Goal: Task Accomplishment & Management: Use online tool/utility

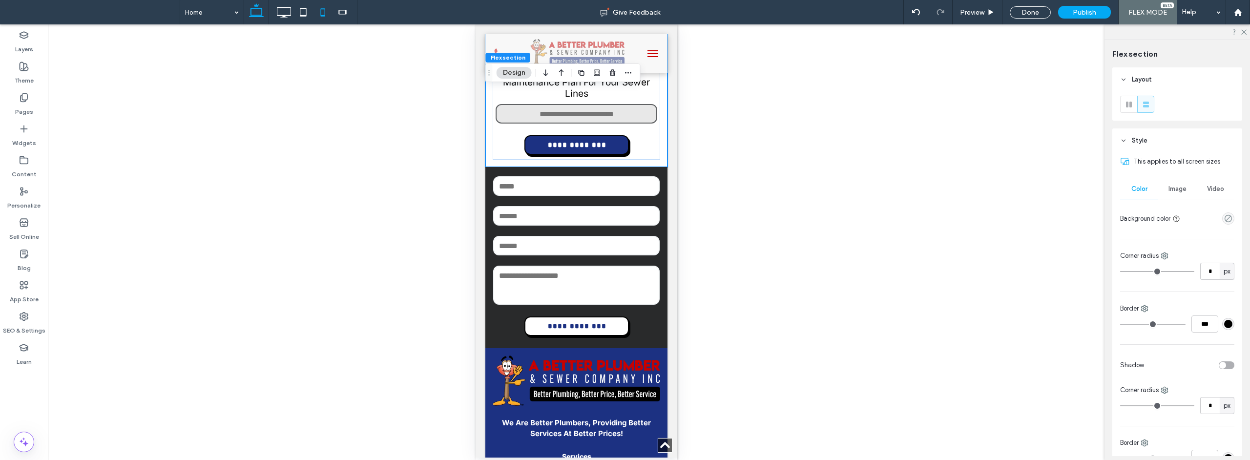
click at [253, 19] on icon at bounding box center [257, 12] width 20 height 20
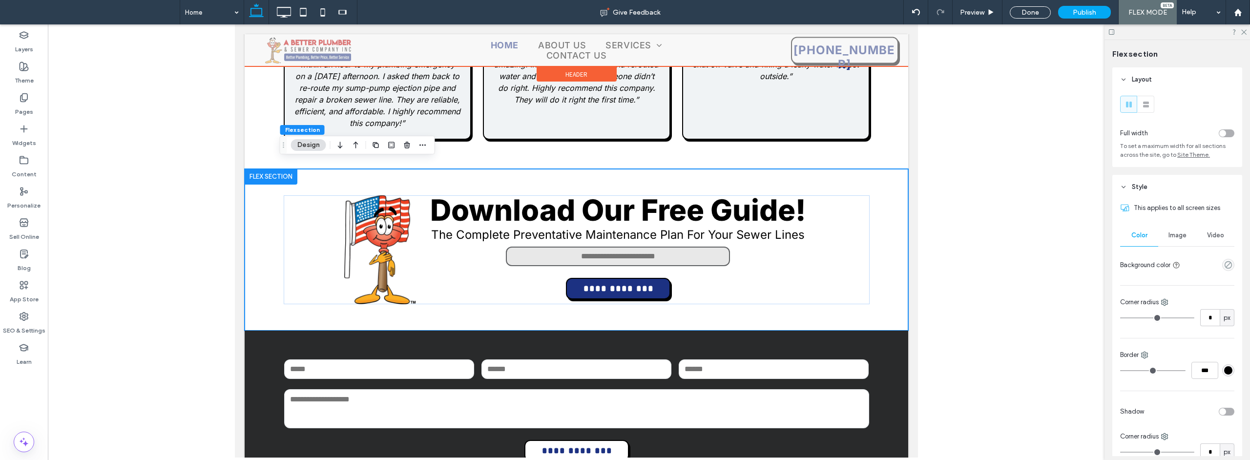
scroll to position [2337, 0]
click at [567, 57] on div at bounding box center [576, 50] width 664 height 32
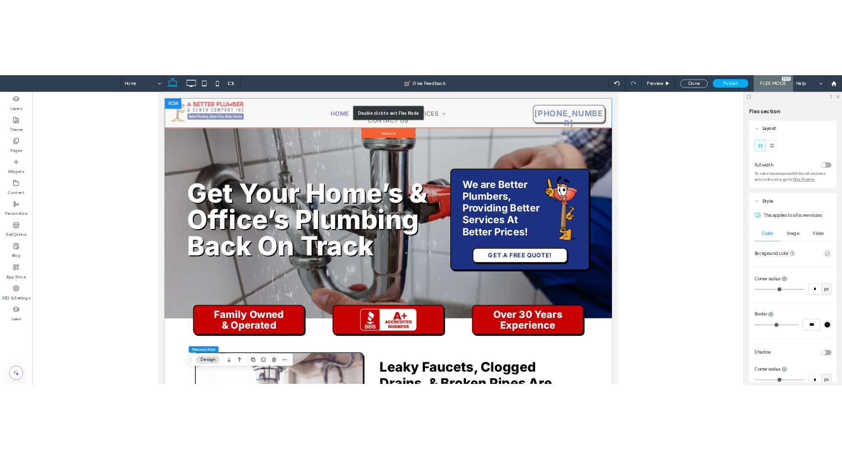
scroll to position [0, 0]
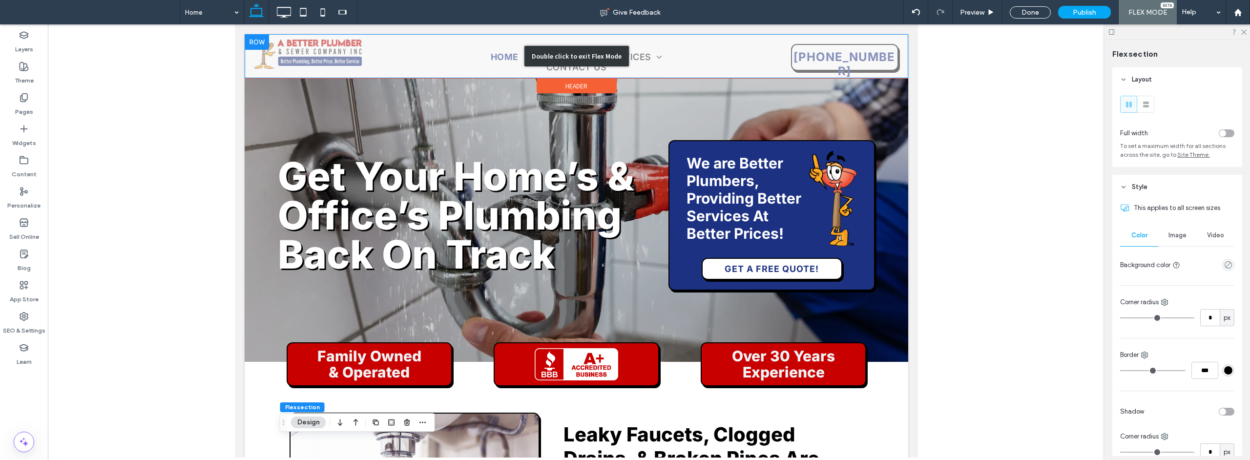
click at [575, 54] on div "Double click to exit Flex Mode" at bounding box center [576, 56] width 105 height 21
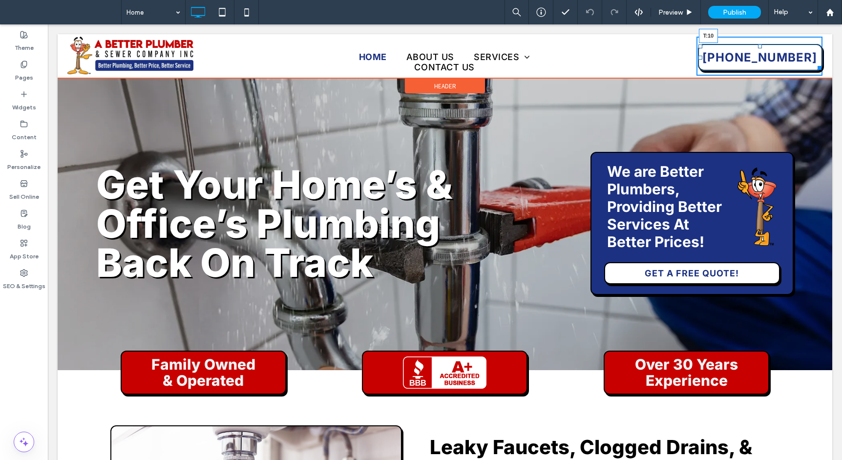
click at [756, 46] on div "(847) 485-0960 T:10 Click To Paste" at bounding box center [759, 56] width 126 height 39
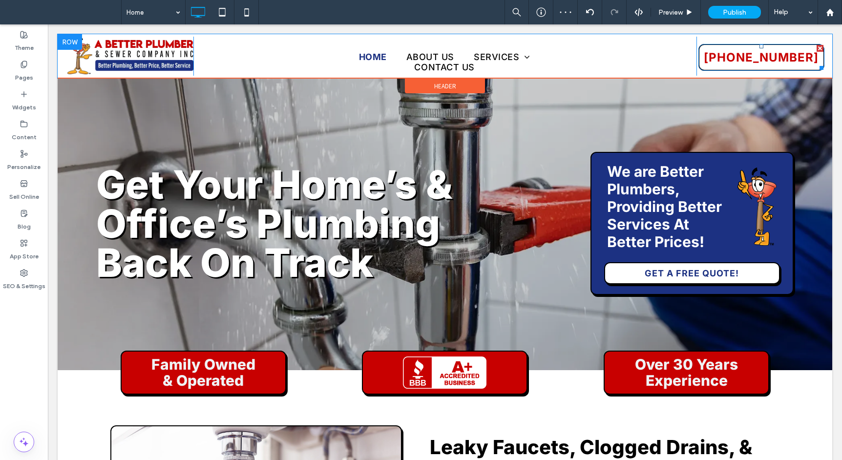
click at [755, 52] on span "(847) 485-0960" at bounding box center [761, 57] width 115 height 24
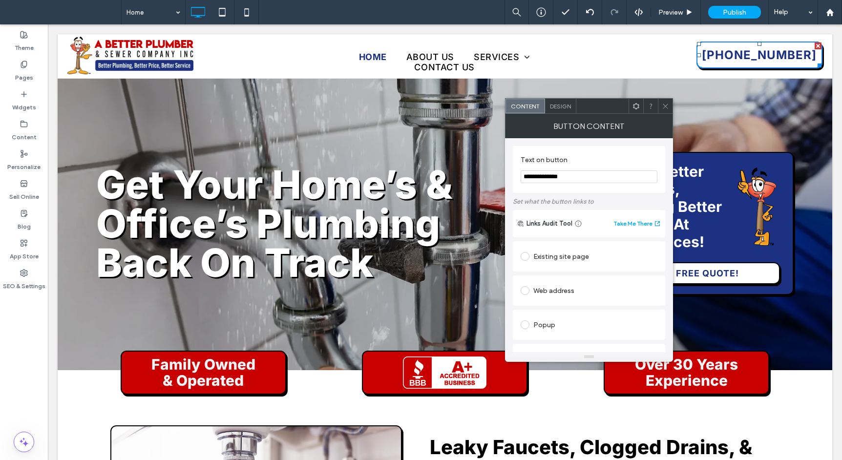
click at [662, 103] on icon at bounding box center [665, 106] width 7 height 7
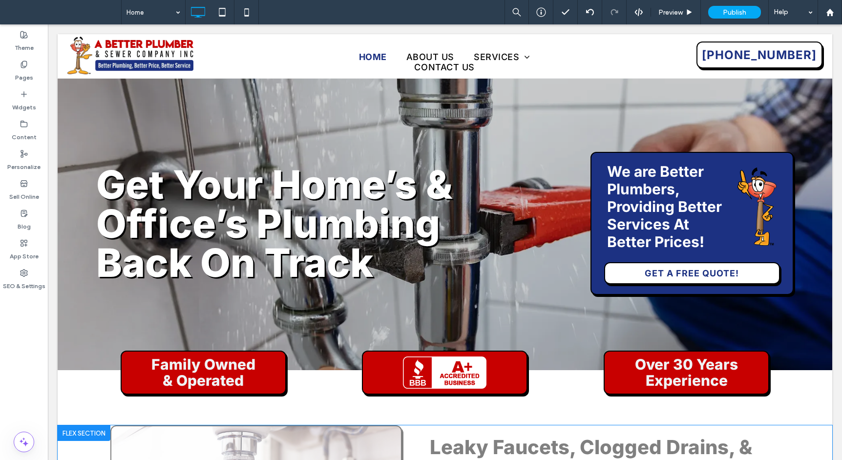
click at [281, 94] on div "Click to edit in Flex Mode" at bounding box center [445, 223] width 775 height 293
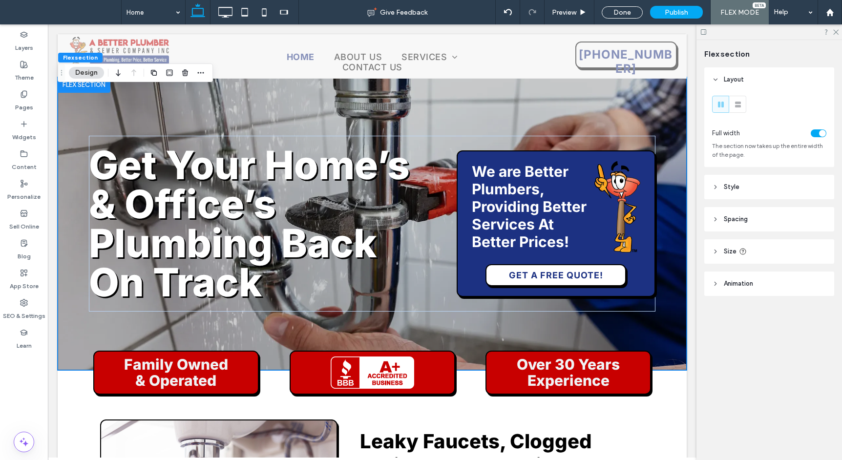
click at [840, 285] on div "Flex section Layout Full width The section now takes up the entire width of the…" at bounding box center [769, 250] width 146 height 420
click at [841, 285] on div "Flex section Layout Full width The section now takes up the entire width of the…" at bounding box center [769, 250] width 146 height 420
drag, startPoint x: 840, startPoint y: 285, endPoint x: 1250, endPoint y: 275, distance: 409.8
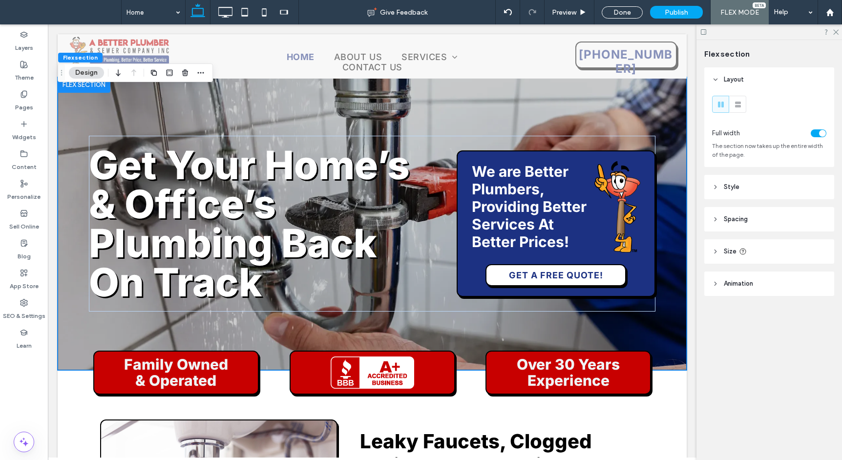
click at [841, 275] on div "Flex section Layout Full width The section now takes up the entire width of the…" at bounding box center [769, 250] width 146 height 420
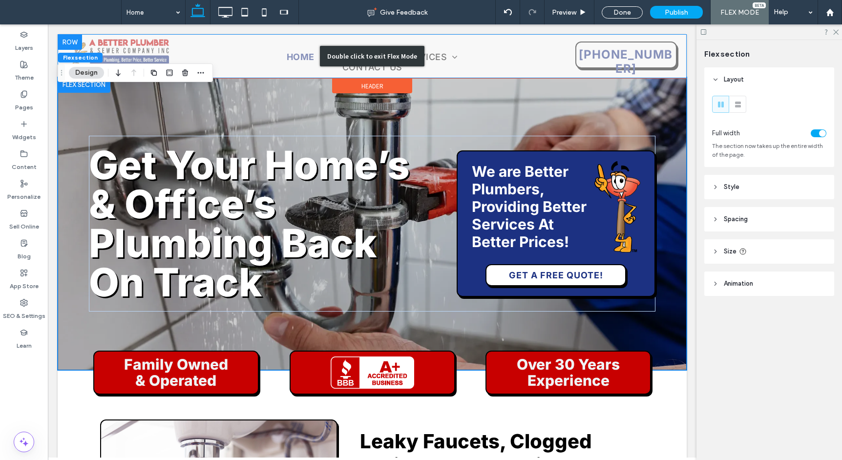
click at [379, 53] on div "Double click to exit Flex Mode" at bounding box center [372, 56] width 105 height 21
click at [380, 50] on div "Double click to exit Flex Mode" at bounding box center [372, 56] width 105 height 21
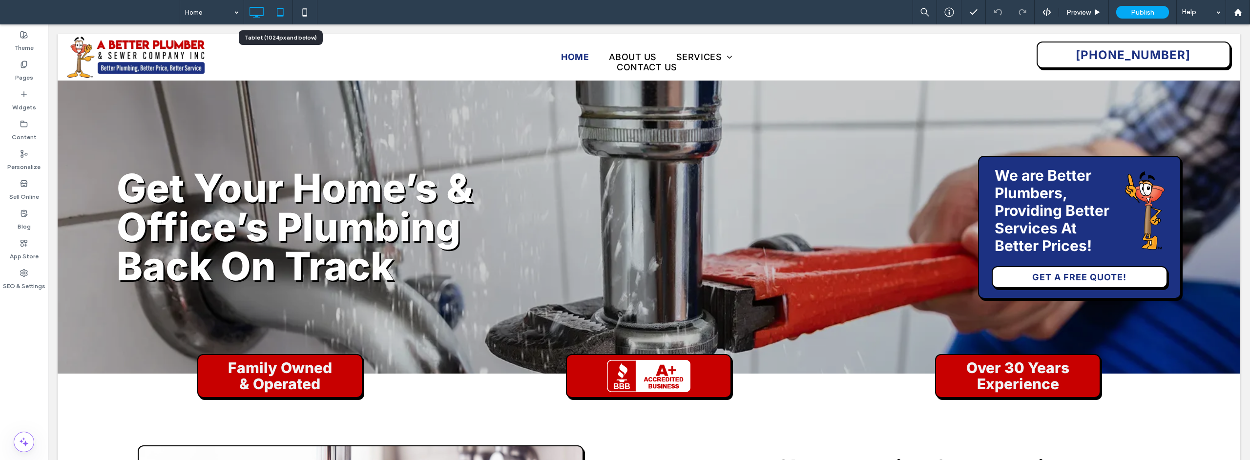
click at [273, 12] on icon at bounding box center [281, 12] width 20 height 20
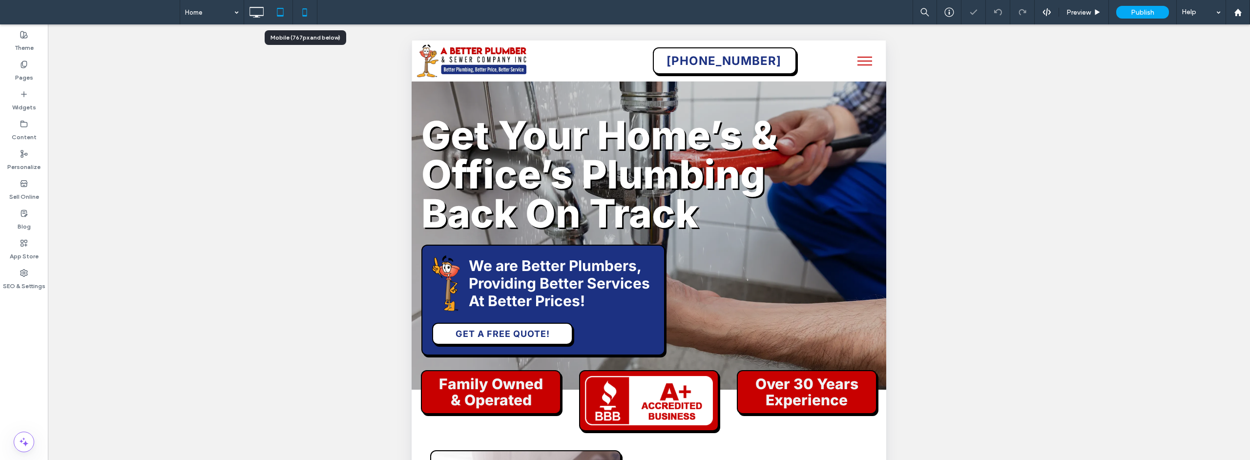
click at [305, 7] on icon at bounding box center [305, 12] width 20 height 20
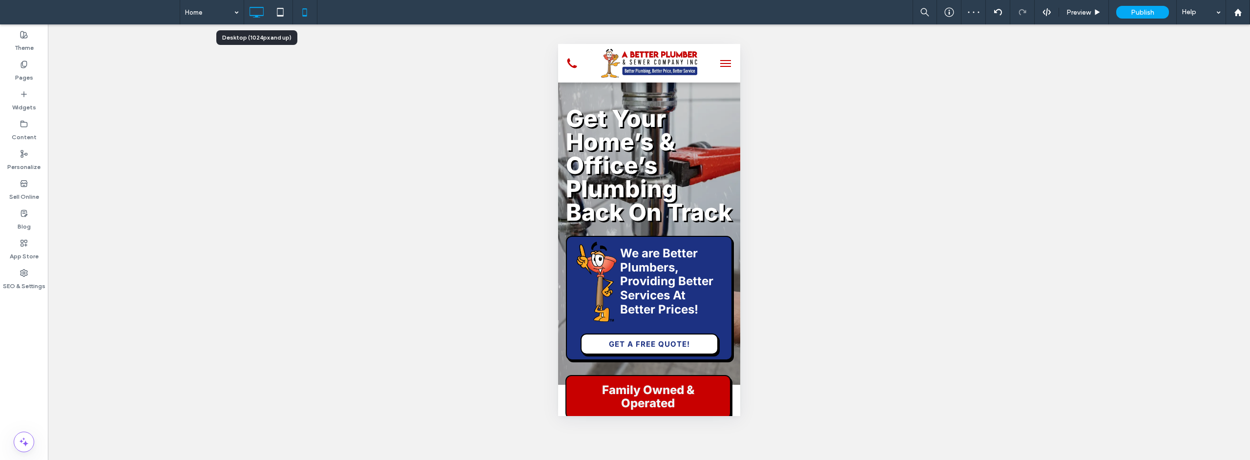
click at [256, 13] on icon at bounding box center [257, 12] width 20 height 20
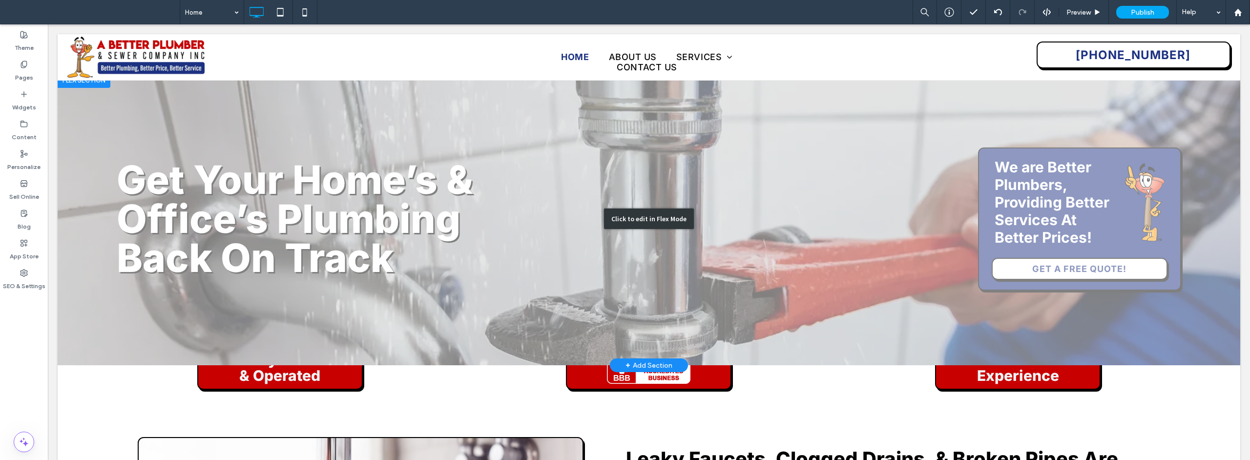
click at [665, 221] on div "Click to edit in Flex Mode" at bounding box center [649, 219] width 90 height 21
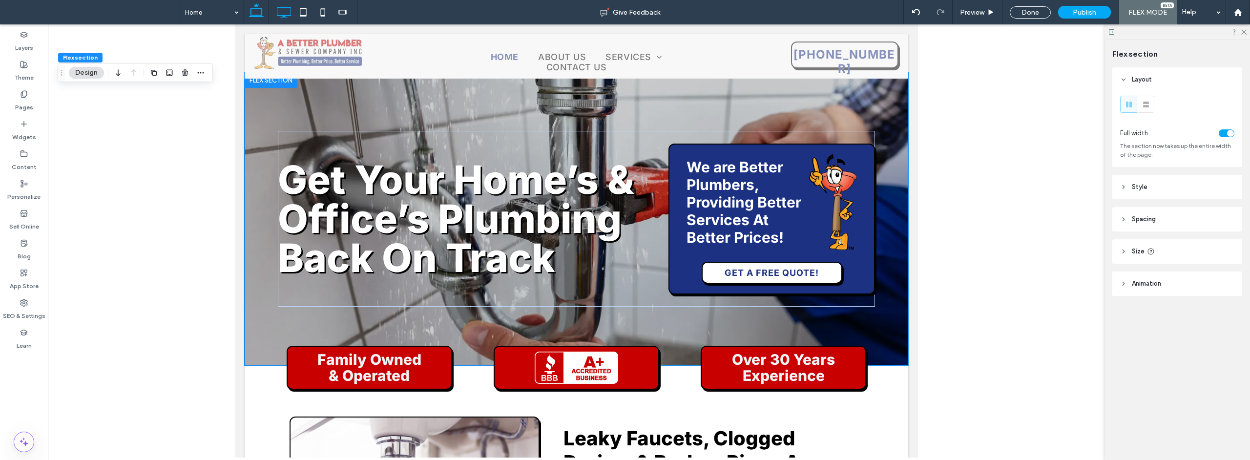
click at [293, 14] on icon at bounding box center [284, 12] width 20 height 20
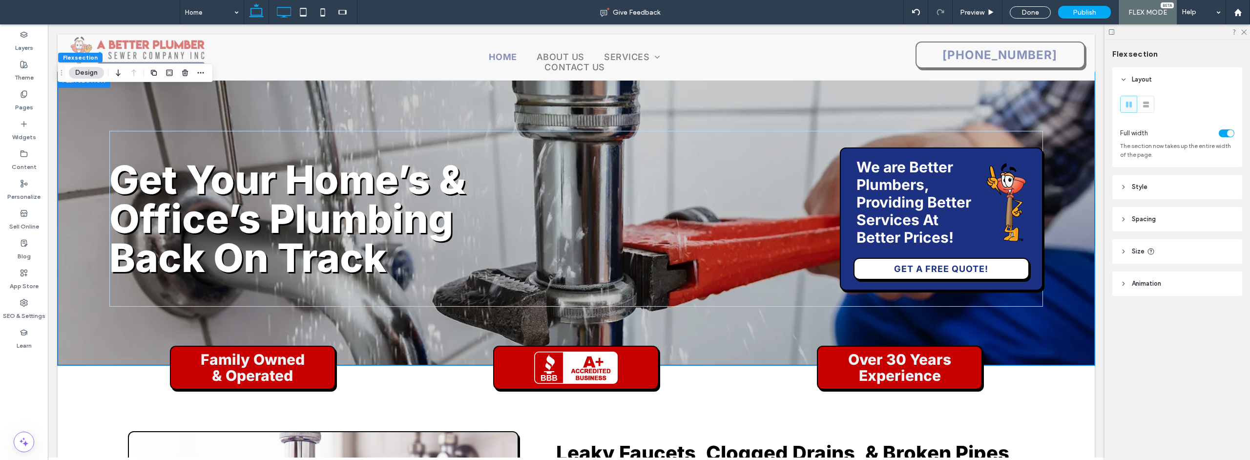
click at [257, 10] on icon at bounding box center [257, 12] width 20 height 20
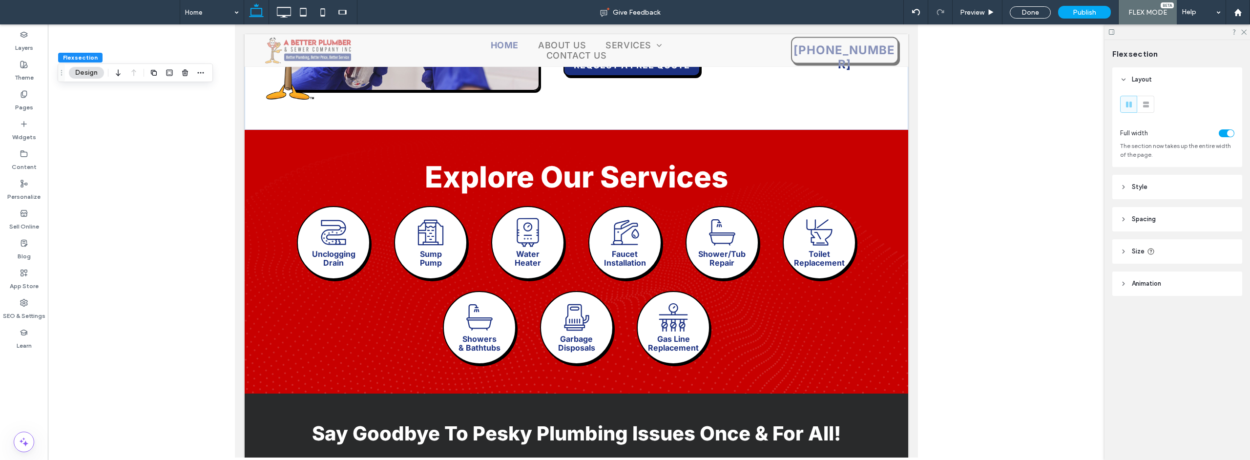
scroll to position [568, 0]
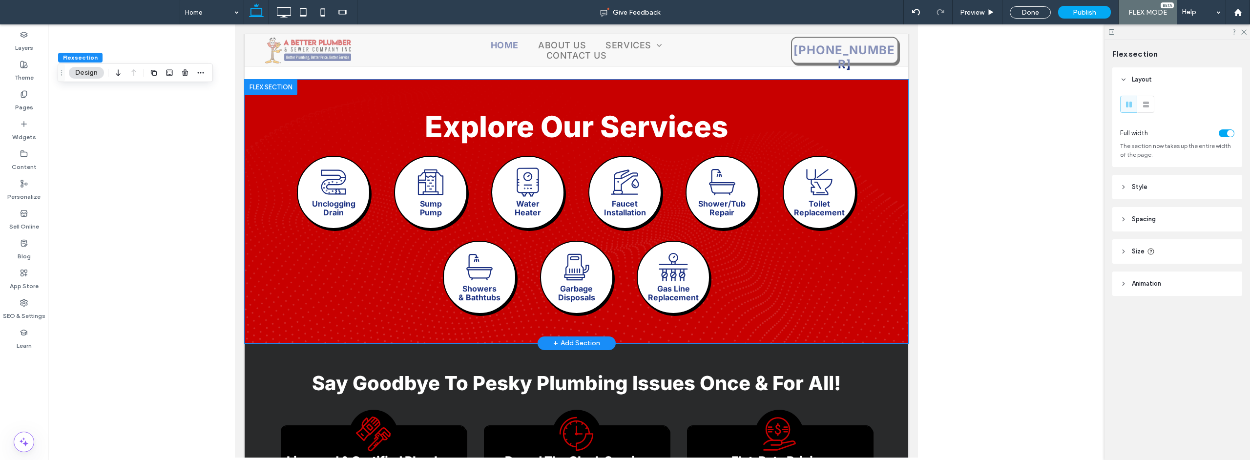
click at [259, 296] on div "Explore Our Services Black and white illustration of a stylized number 2. The n…" at bounding box center [576, 212] width 664 height 264
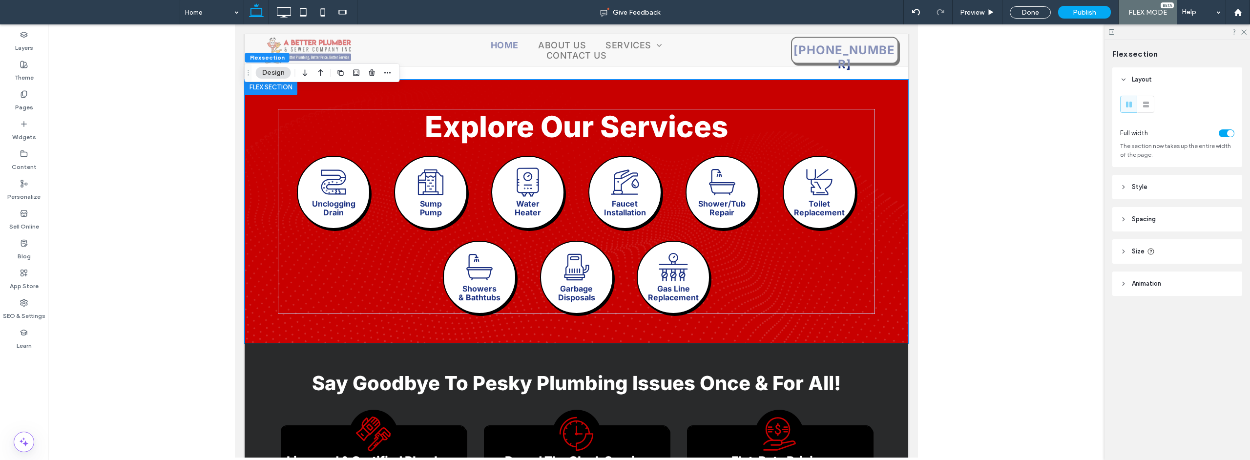
click at [926, 134] on div "toggle" at bounding box center [1230, 133] width 7 height 7
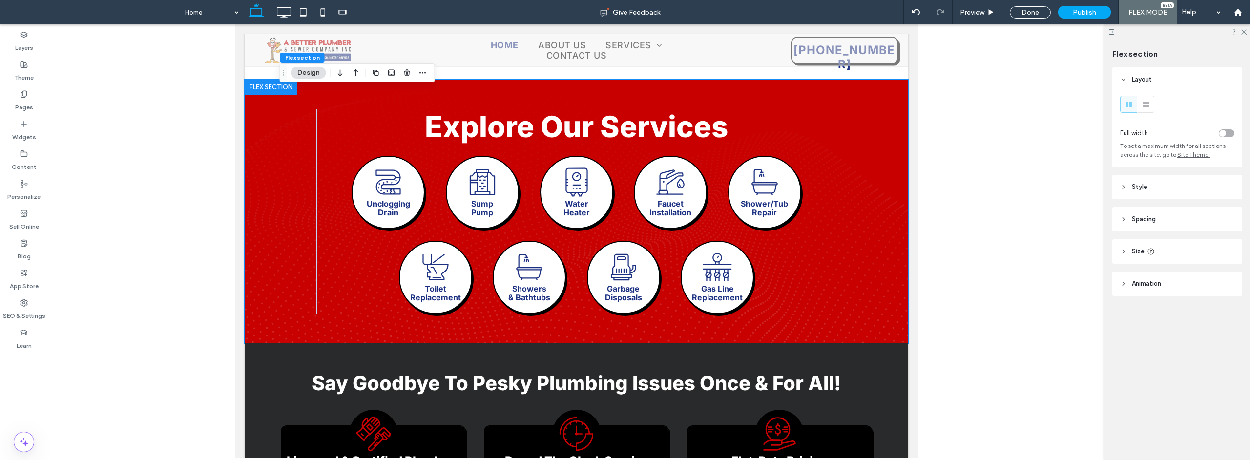
click at [926, 224] on header "Spacing" at bounding box center [1177, 219] width 130 height 24
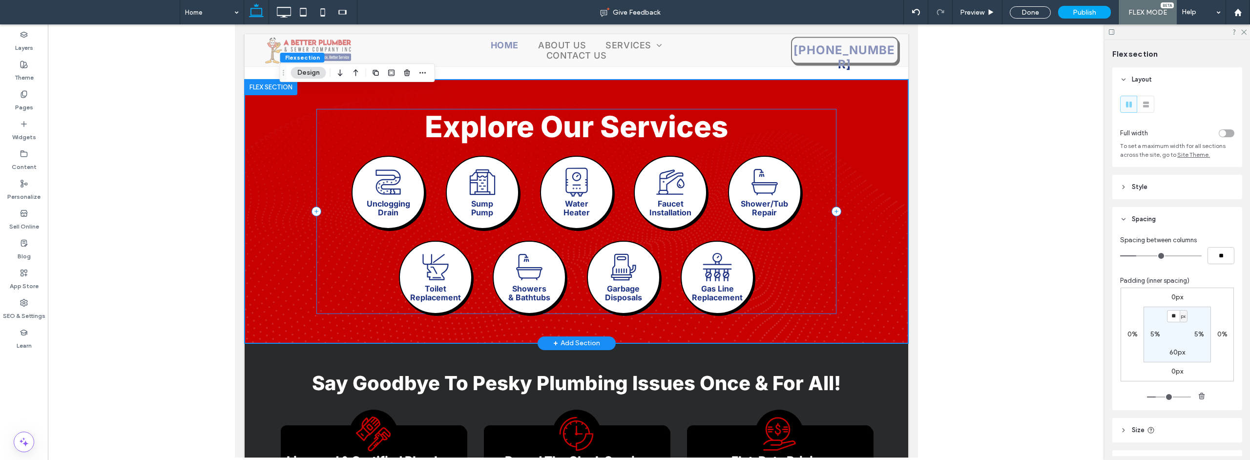
click at [822, 239] on div "Explore Our Services Black and white illustration of a stylized number 2. The n…" at bounding box center [576, 211] width 520 height 205
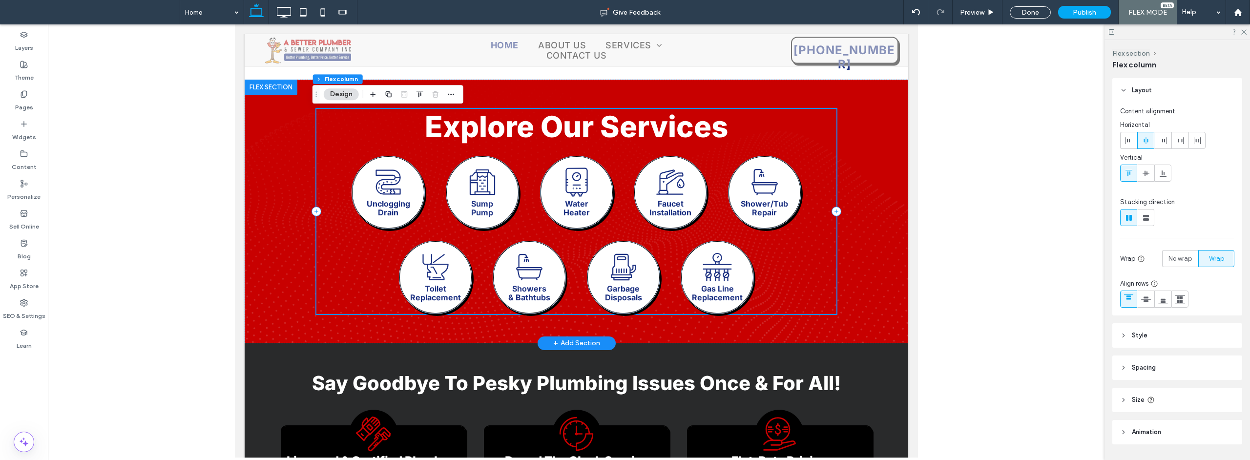
click at [778, 244] on div "Explore Our Services Black and white illustration of a stylized number 2. The n…" at bounding box center [576, 211] width 520 height 205
click at [810, 249] on div "Explore Our Services Black and white illustration of a stylized number 2. The n…" at bounding box center [576, 211] width 520 height 205
click at [926, 399] on header "Size" at bounding box center [1177, 400] width 130 height 24
click at [926, 372] on header "Spacing" at bounding box center [1177, 368] width 130 height 24
click at [926, 334] on header "Style" at bounding box center [1177, 335] width 130 height 24
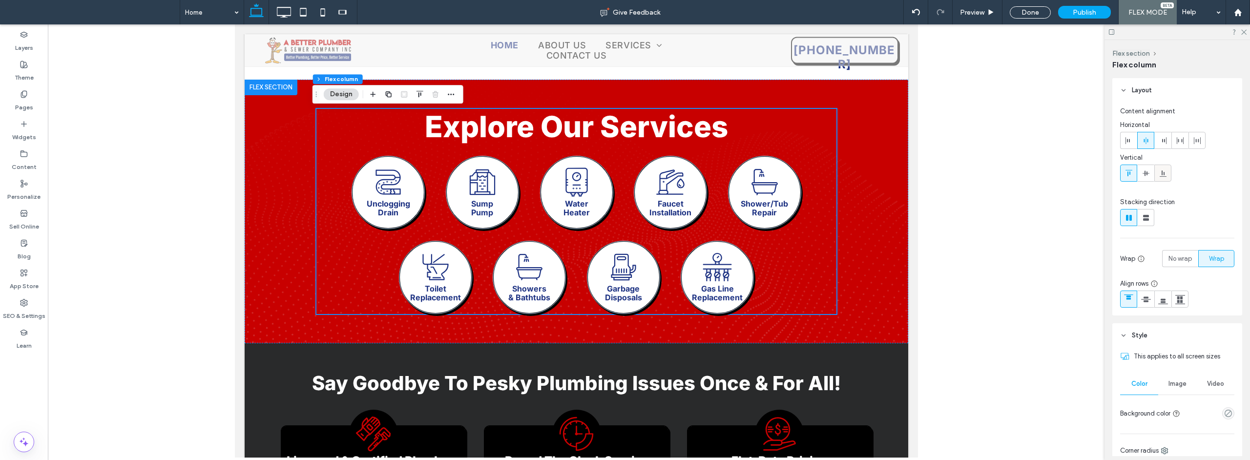
scroll to position [213, 0]
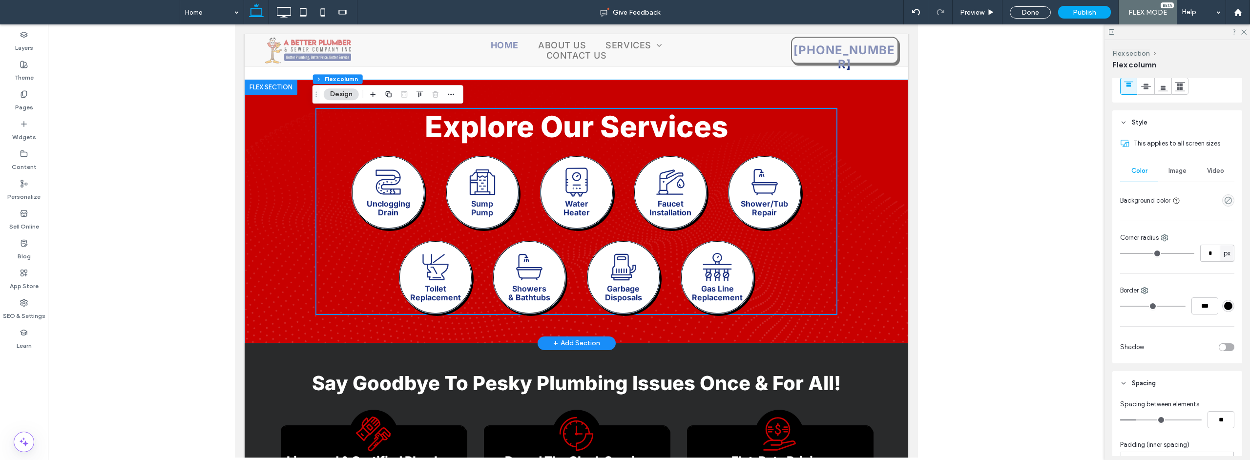
click at [867, 126] on div "Explore Our Services Black and white illustration of a stylized number 2. The n…" at bounding box center [576, 212] width 664 height 264
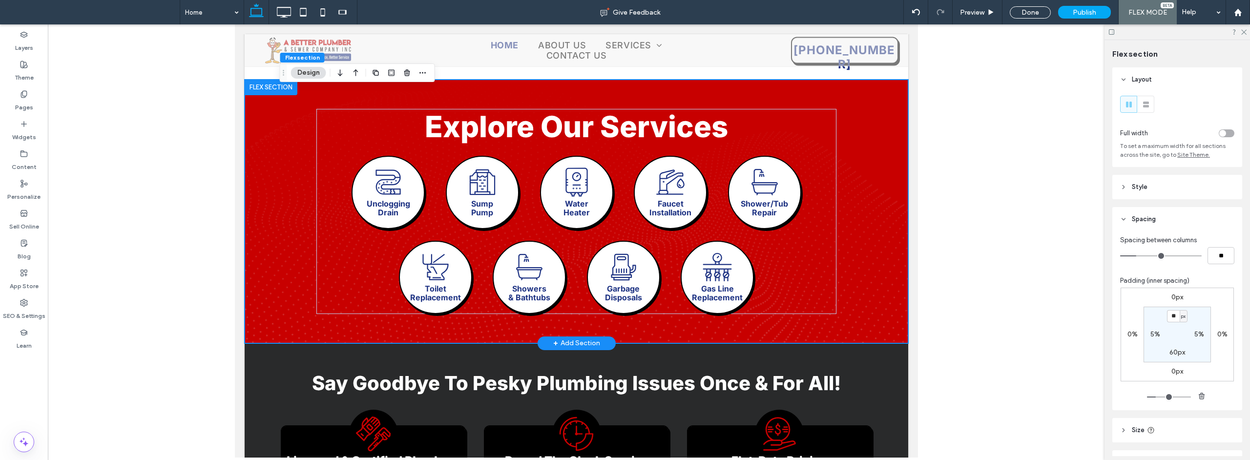
click at [863, 138] on div "Explore Our Services Black and white illustration of a stylized number 2. The n…" at bounding box center [576, 212] width 586 height 264
click at [926, 335] on label "5%" at bounding box center [1156, 334] width 10 height 8
click at [926, 337] on span "%" at bounding box center [1161, 335] width 3 height 10
click at [926, 336] on div "%" at bounding box center [1158, 335] width 13 height 10
click at [926, 334] on span "%" at bounding box center [1161, 335] width 3 height 10
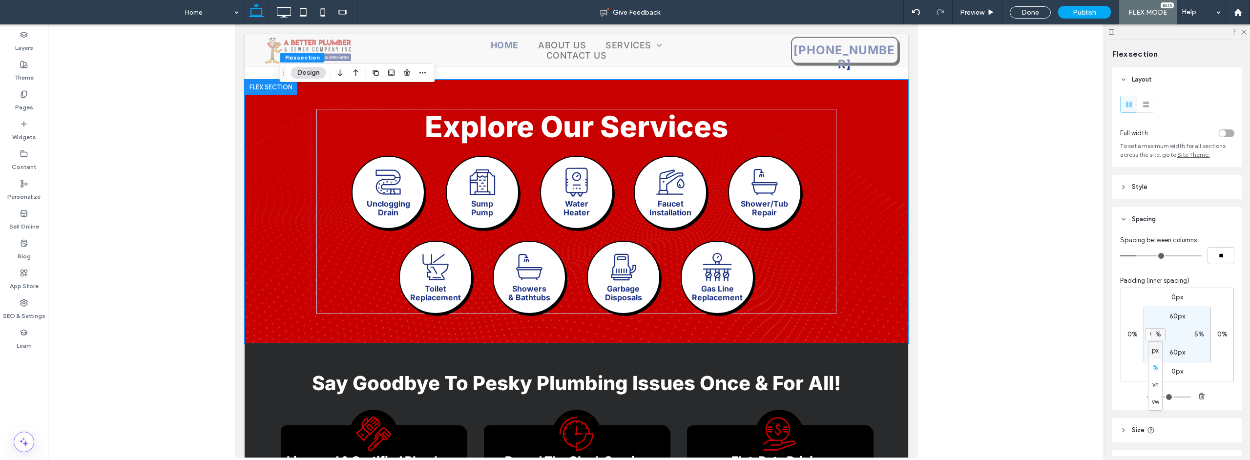
click at [926, 348] on span "px" at bounding box center [1155, 351] width 7 height 10
type input "**"
type input "****"
click at [926, 334] on span "px" at bounding box center [1161, 335] width 4 height 10
click at [926, 369] on span "%" at bounding box center [1155, 368] width 6 height 10
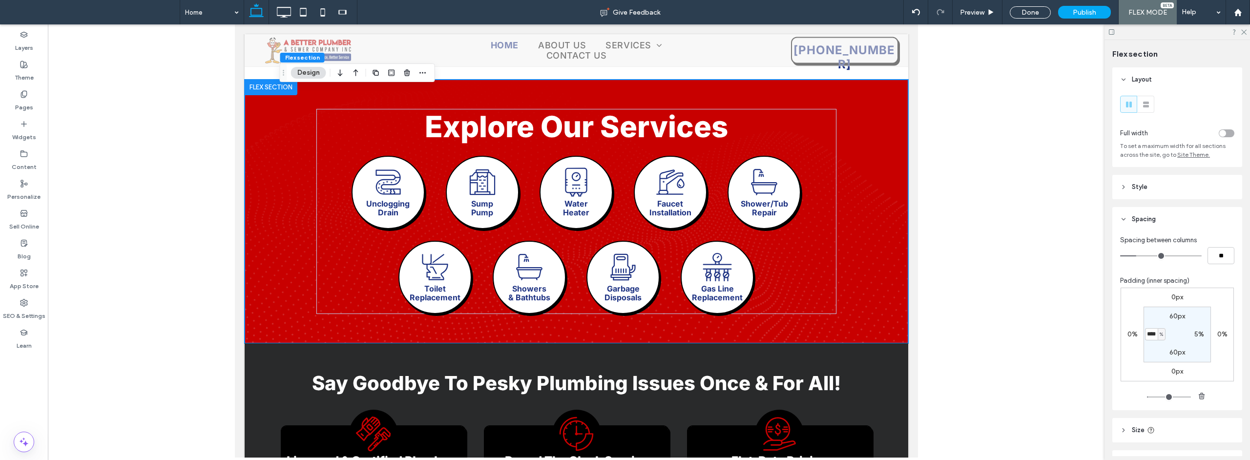
type input "*"
click at [926, 346] on section "60px 5% 60px * %" at bounding box center [1177, 335] width 67 height 56
click at [868, 282] on div "Explore Our Services Black and white illustration of a stylized number 2. The n…" at bounding box center [576, 212] width 664 height 264
click at [323, 184] on div "Explore Our Services Black and white illustration of a stylized number 2. The n…" at bounding box center [576, 211] width 520 height 205
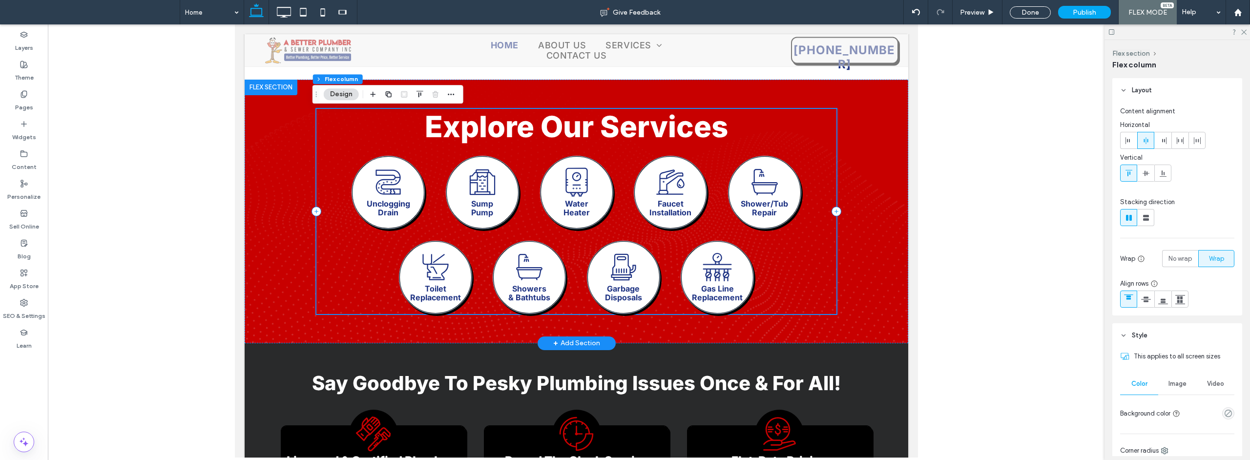
click at [324, 184] on div "Explore Our Services Black and white illustration of a stylized number 2. The n…" at bounding box center [576, 211] width 520 height 205
click at [376, 95] on icon "button" at bounding box center [373, 94] width 8 height 8
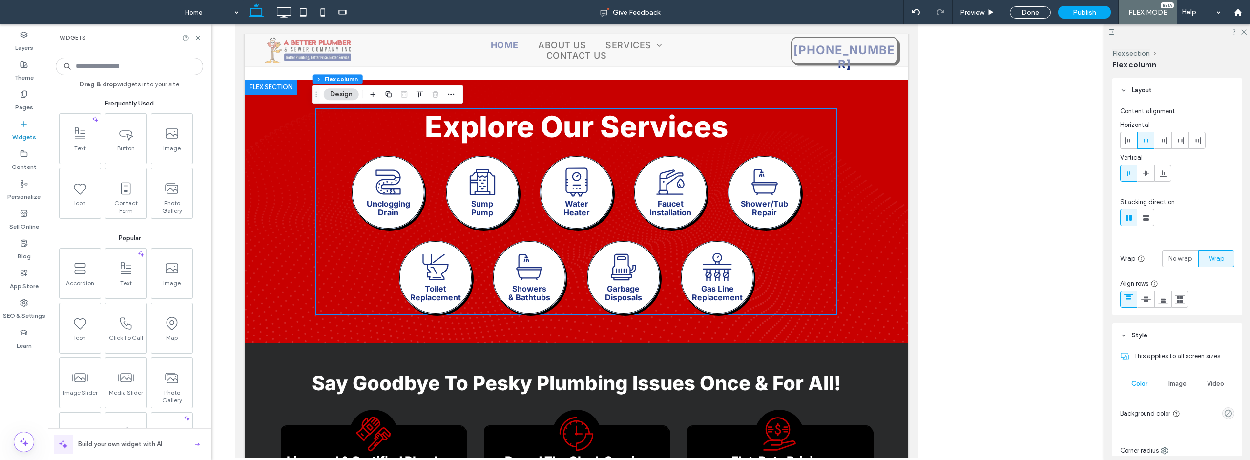
scroll to position [301, 0]
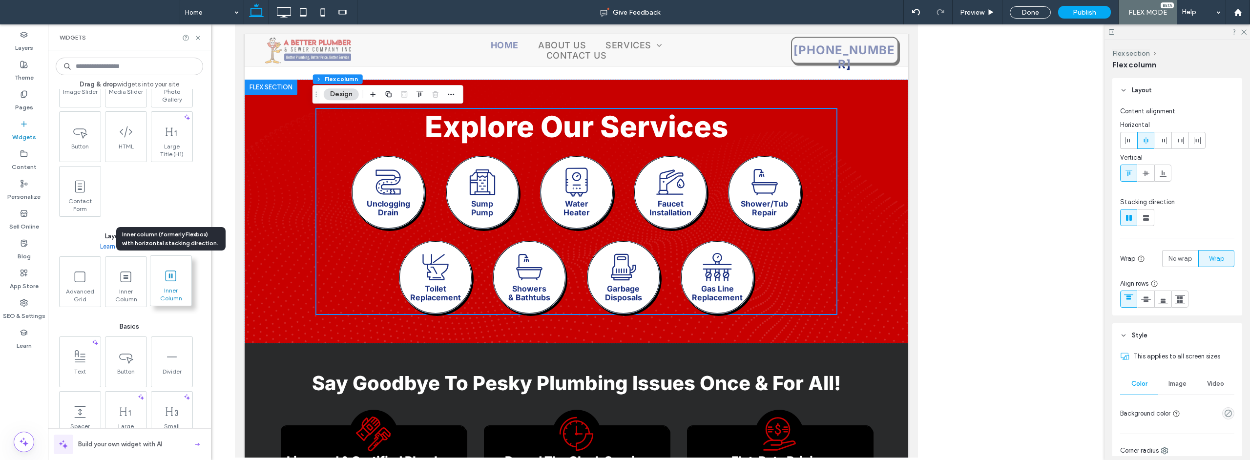
click at [172, 291] on span "Inner Column" at bounding box center [170, 294] width 41 height 14
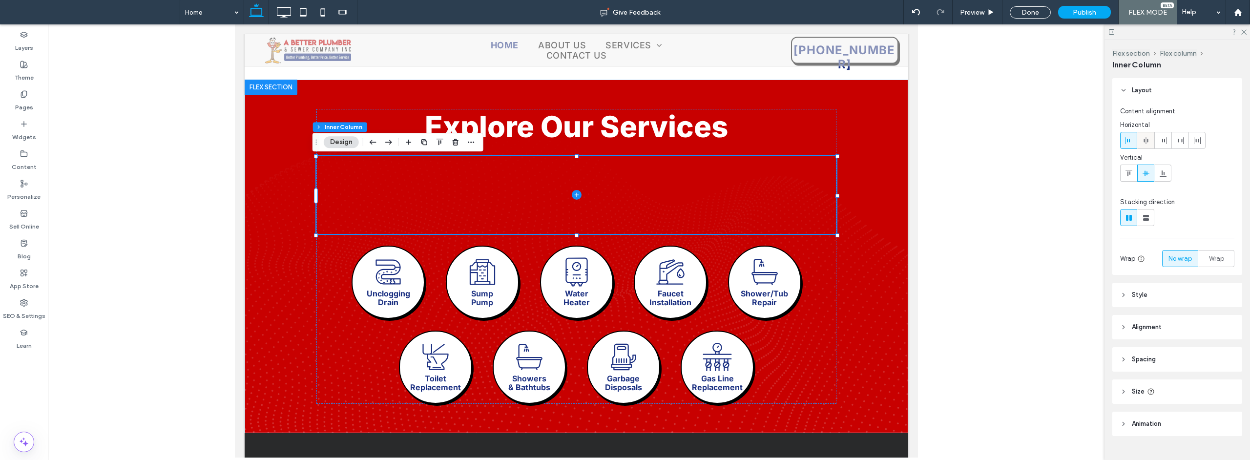
drag, startPoint x: 1212, startPoint y: 261, endPoint x: 1140, endPoint y: 139, distance: 142.3
click at [926, 261] on span "Wrap" at bounding box center [1216, 259] width 15 height 10
click at [926, 139] on div at bounding box center [1146, 140] width 16 height 16
click at [926, 299] on icon at bounding box center [1129, 299] width 10 height 10
click at [17, 41] on label "Layers" at bounding box center [24, 46] width 18 height 14
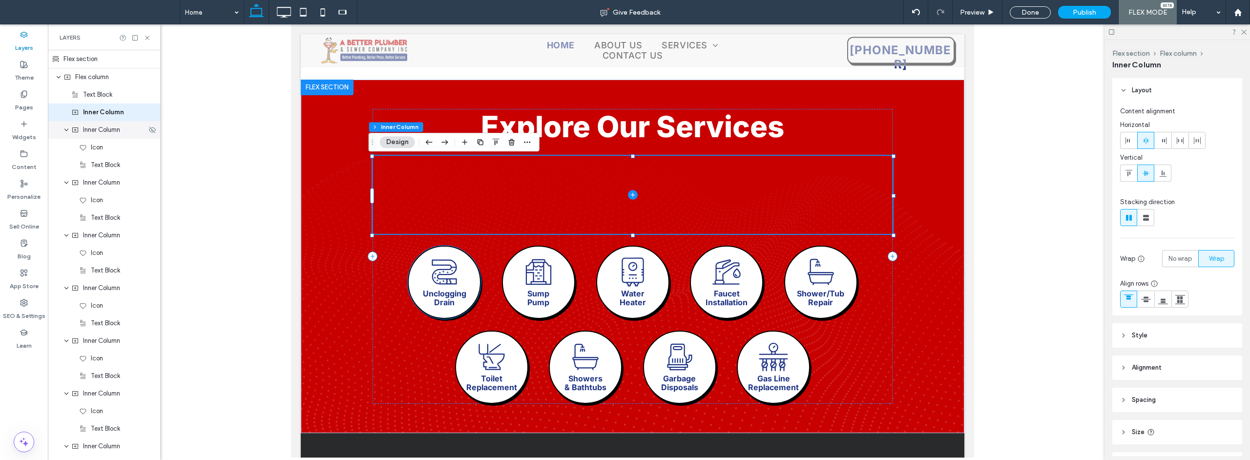
click at [65, 130] on use "expand Inner Column" at bounding box center [66, 130] width 4 height 2
click at [66, 146] on icon "expand Inner Column" at bounding box center [66, 148] width 6 height 8
click at [67, 167] on icon "expand Inner Column" at bounding box center [66, 165] width 6 height 8
click at [67, 166] on use "expand Inner Column" at bounding box center [66, 165] width 2 height 4
click at [67, 164] on icon "expand Inner Column" at bounding box center [66, 165] width 6 height 8
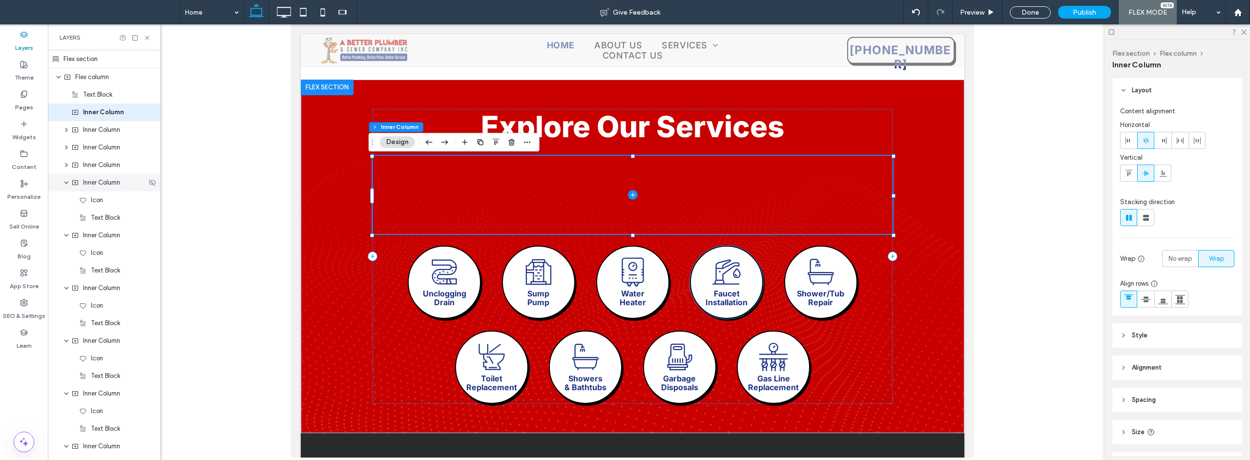
click at [67, 185] on icon "expand Inner Column" at bounding box center [66, 183] width 6 height 8
click at [65, 199] on icon "expand Inner Column" at bounding box center [66, 200] width 6 height 8
click at [66, 218] on use "expand Inner Column" at bounding box center [66, 218] width 4 height 2
click at [66, 234] on icon "expand Inner Column" at bounding box center [66, 235] width 6 height 8
click at [65, 252] on use "expand Inner Column" at bounding box center [66, 253] width 4 height 2
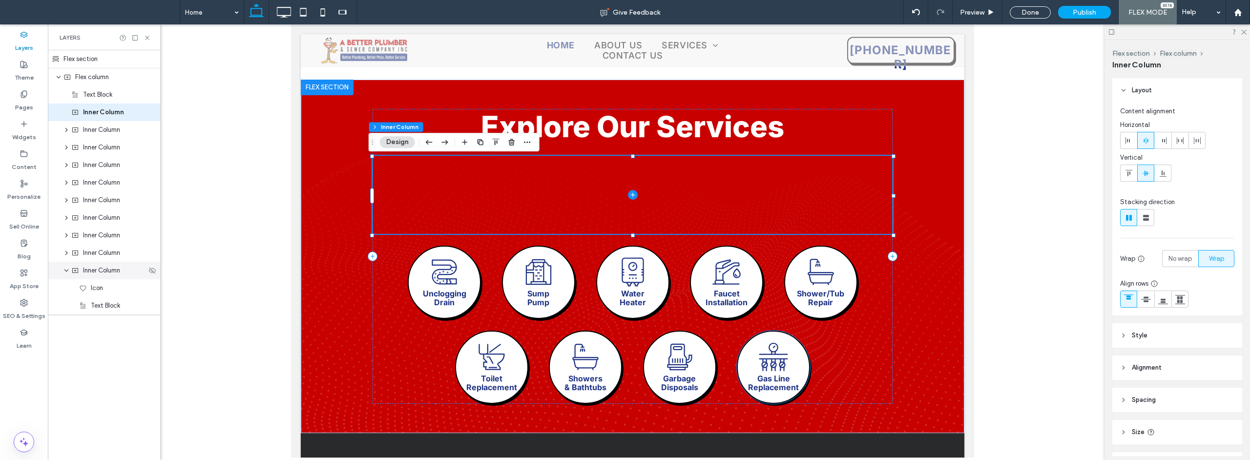
click at [65, 270] on use "expand Inner Column" at bounding box center [66, 271] width 4 height 2
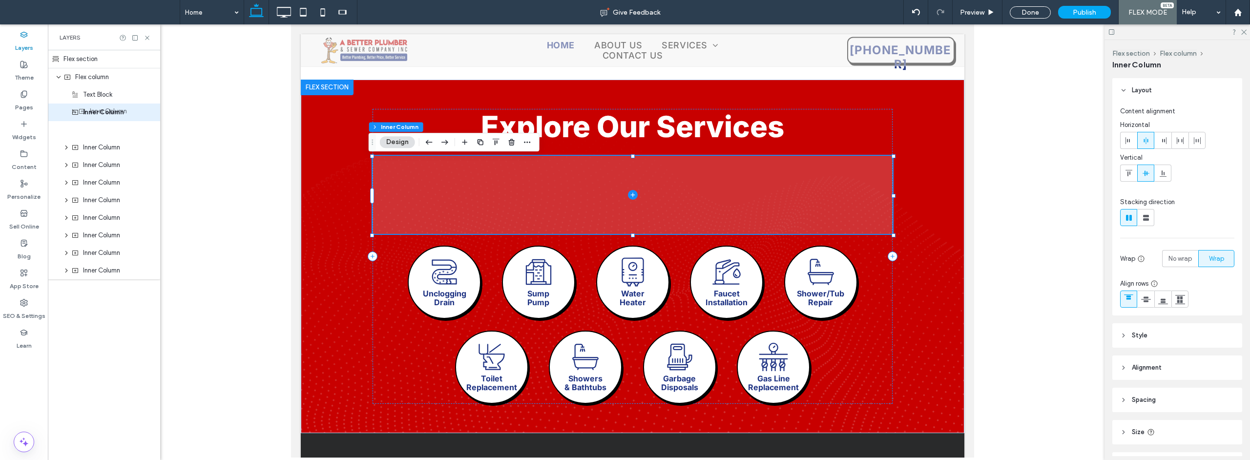
drag, startPoint x: 108, startPoint y: 129, endPoint x: 115, endPoint y: 113, distance: 17.8
click at [115, 113] on div "Flex section Flex column Text Block Inner Column Inner Column Inner Column Inne…" at bounding box center [104, 164] width 112 height 229
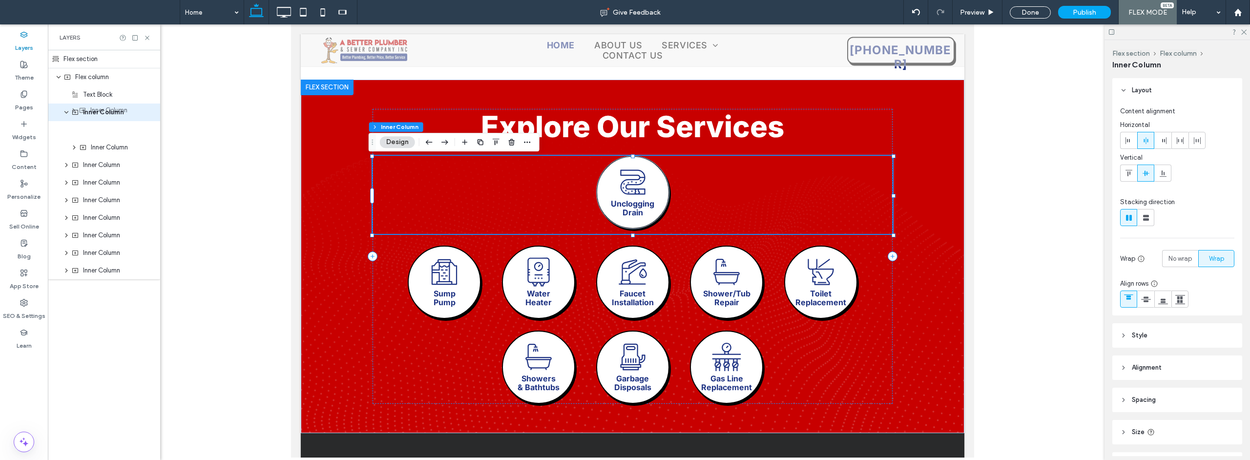
drag, startPoint x: 100, startPoint y: 150, endPoint x: 107, endPoint y: 113, distance: 37.8
click at [107, 113] on div "Flex section Flex column Text Block Inner Column Inner Column Inner Column Inne…" at bounding box center [104, 164] width 112 height 229
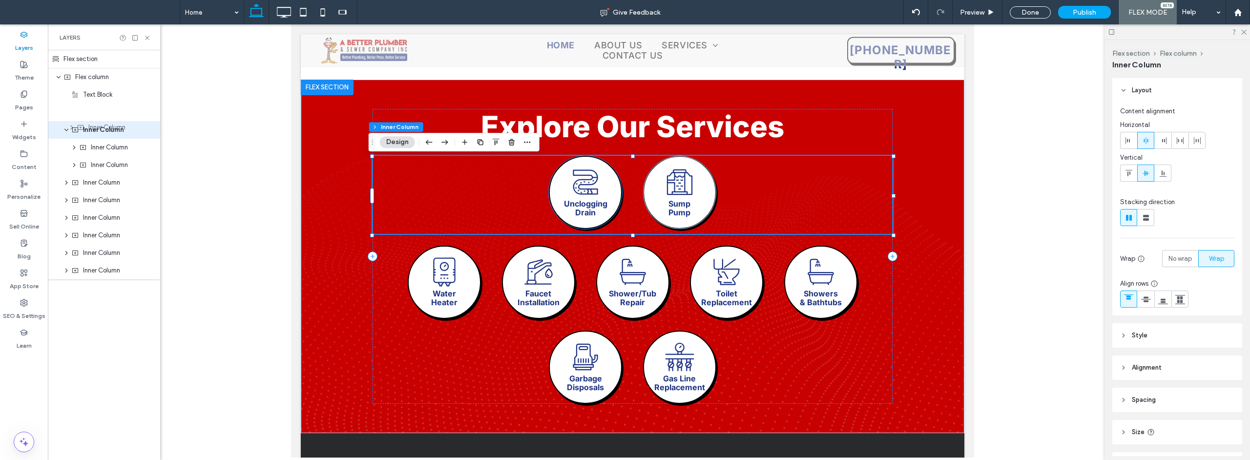
drag, startPoint x: 112, startPoint y: 111, endPoint x: 105, endPoint y: 132, distance: 21.6
click at [105, 132] on div "Flex section Flex column Text Block Inner Column Inner Column Inner Column Inne…" at bounding box center [104, 164] width 112 height 229
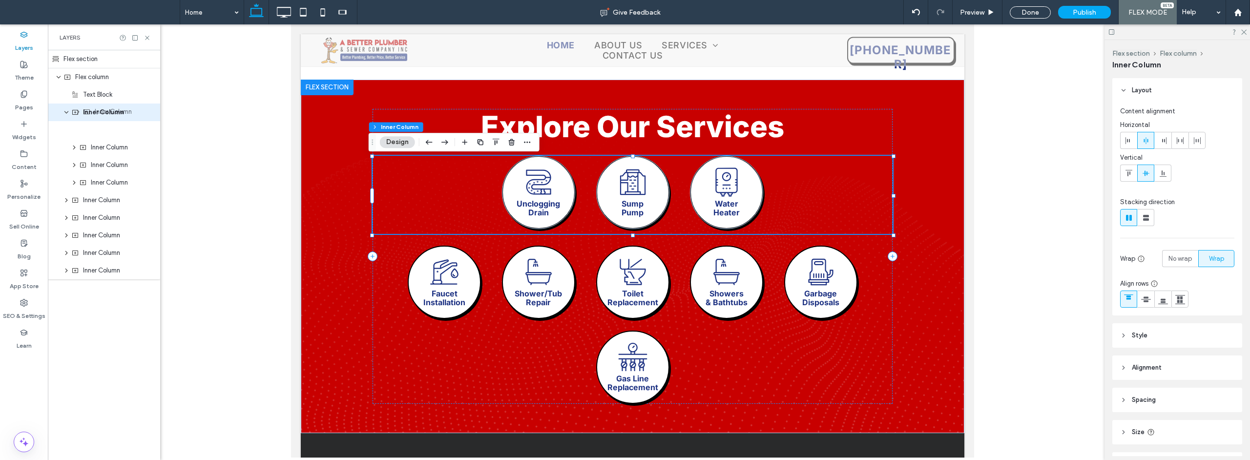
drag, startPoint x: 94, startPoint y: 183, endPoint x: 105, endPoint y: 112, distance: 71.8
click at [105, 112] on div "Flex section Flex column Text Block Inner Column Inner Column Inner Column Inne…" at bounding box center [104, 164] width 112 height 229
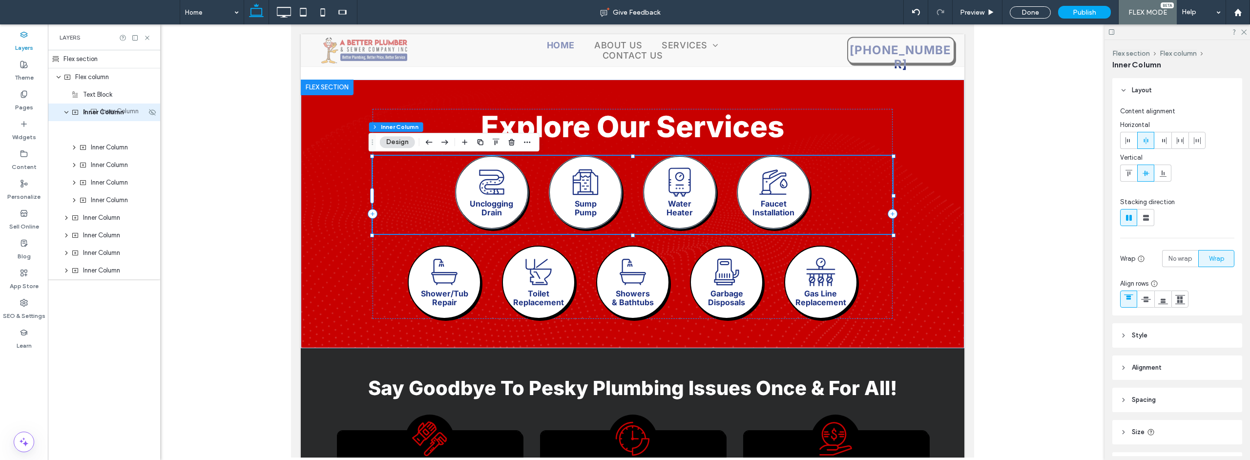
drag, startPoint x: 84, startPoint y: 203, endPoint x: 103, endPoint y: 113, distance: 91.3
click at [103, 113] on div "Flex section Flex column Text Block Inner Column Inner Column Inner Column Inne…" at bounding box center [104, 164] width 112 height 229
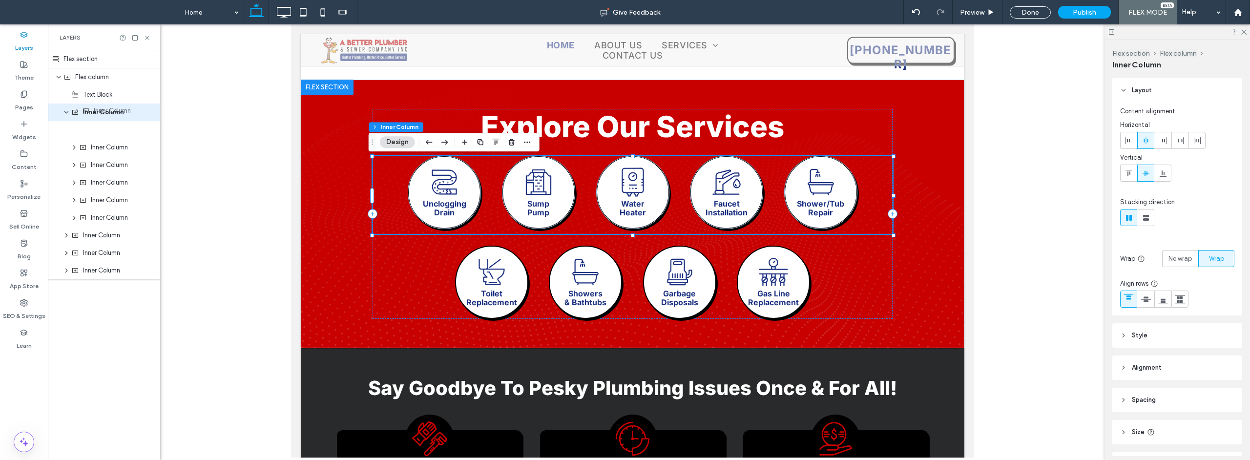
drag, startPoint x: 87, startPoint y: 219, endPoint x: 98, endPoint y: 112, distance: 107.5
click at [98, 112] on div "Flex section Flex column Text Block Inner Column Inner Column Inner Column Inne…" at bounding box center [104, 164] width 112 height 229
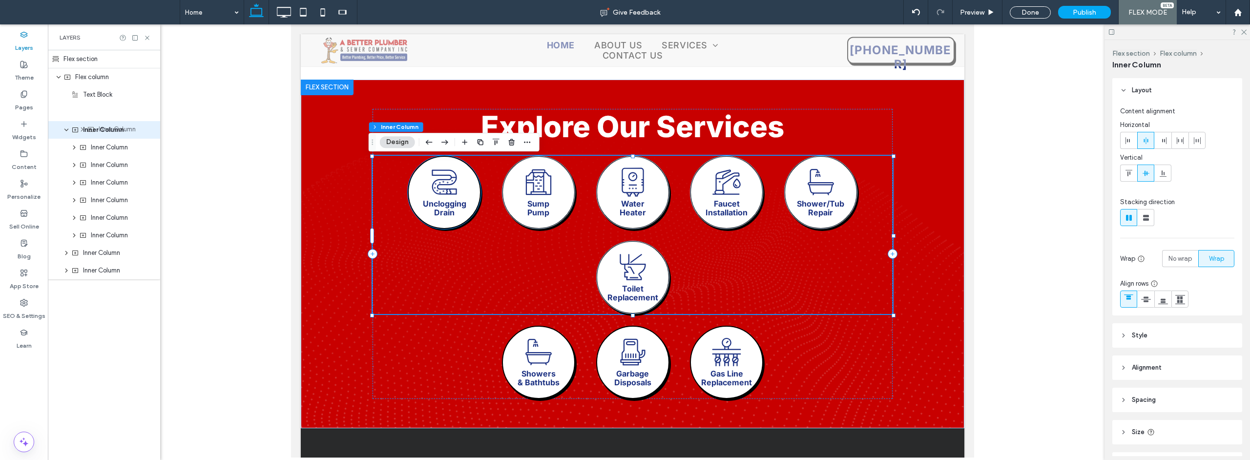
drag, startPoint x: 93, startPoint y: 225, endPoint x: 109, endPoint y: 131, distance: 94.6
click at [109, 131] on div "Flex section Flex column Text Block Inner Column Inner Column Inner Column Inne…" at bounding box center [104, 164] width 112 height 229
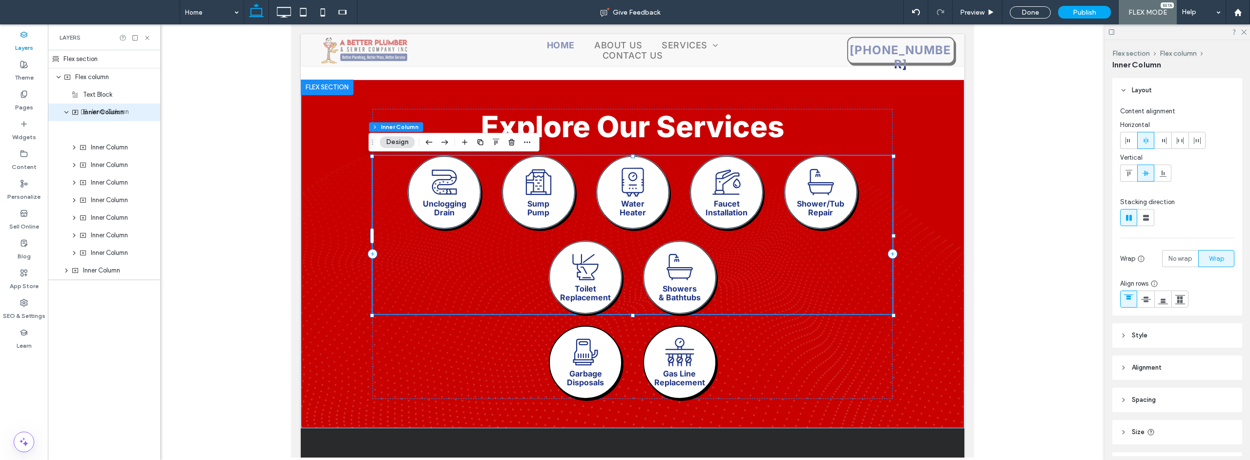
drag, startPoint x: 105, startPoint y: 257, endPoint x: 114, endPoint y: 116, distance: 141.4
click at [114, 116] on div "Flex section Flex column Text Block Inner Column Inner Column Inner Column Inne…" at bounding box center [104, 164] width 112 height 229
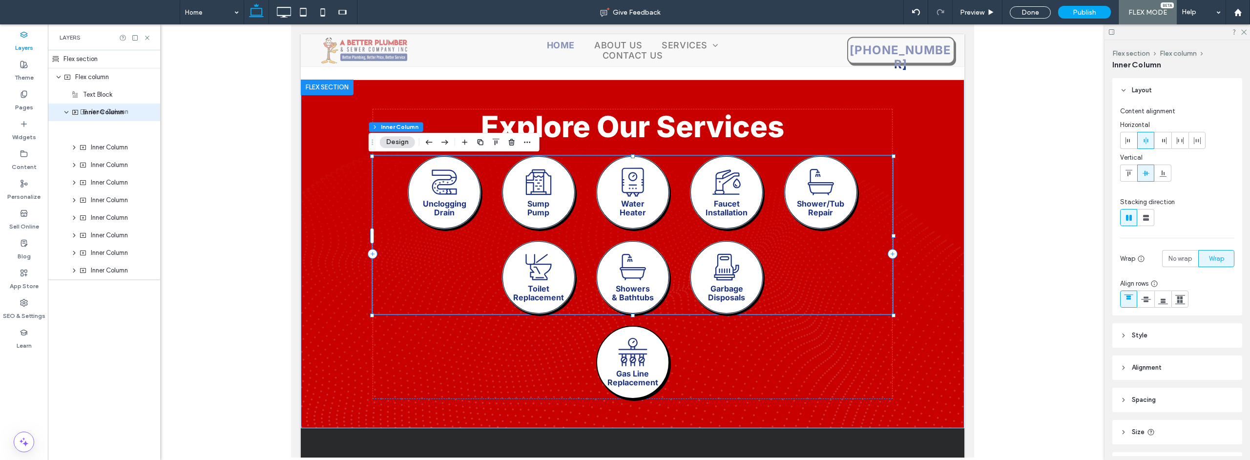
drag, startPoint x: 95, startPoint y: 274, endPoint x: 103, endPoint y: 116, distance: 158.9
click at [103, 116] on div "Flex section Flex column Text Block Inner Column Inner Column Inner Column Inne…" at bounding box center [104, 164] width 112 height 229
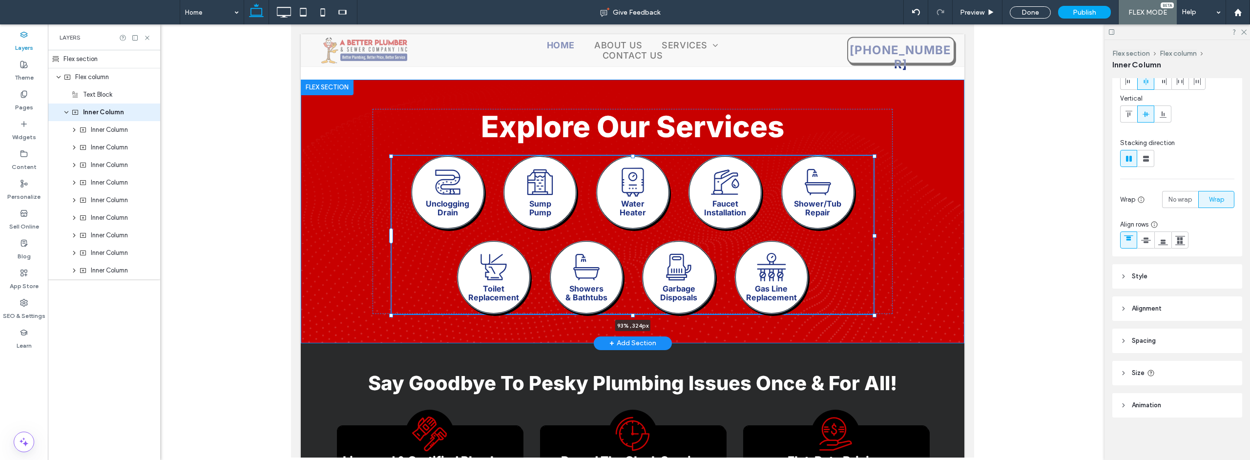
scroll to position [60, 0]
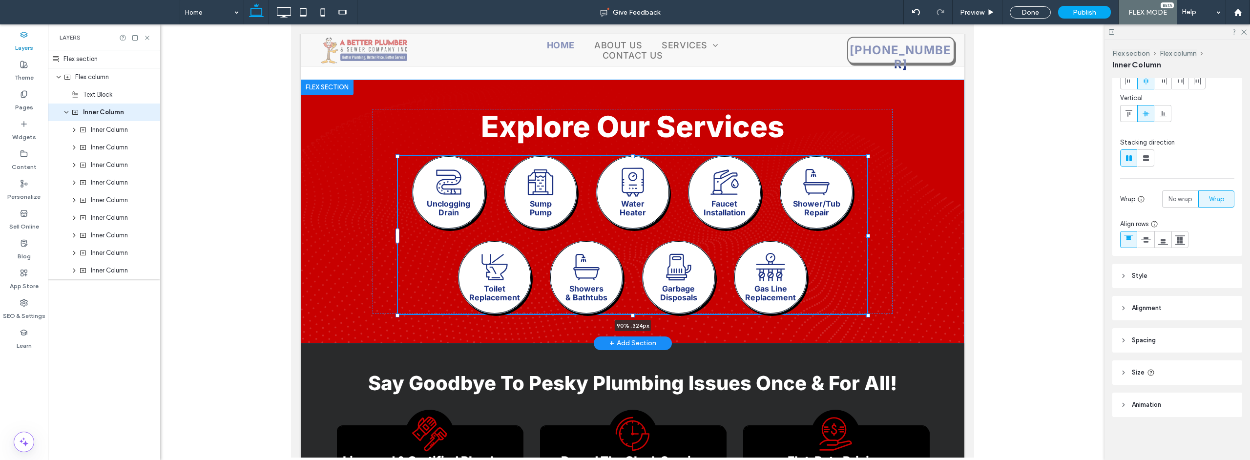
drag, startPoint x: 890, startPoint y: 238, endPoint x: 865, endPoint y: 235, distance: 25.6
click at [865, 235] on div "Explore Our Services Black and white illustration of a stylized number 2. The n…" at bounding box center [632, 212] width 586 height 264
type input "**"
type input "****"
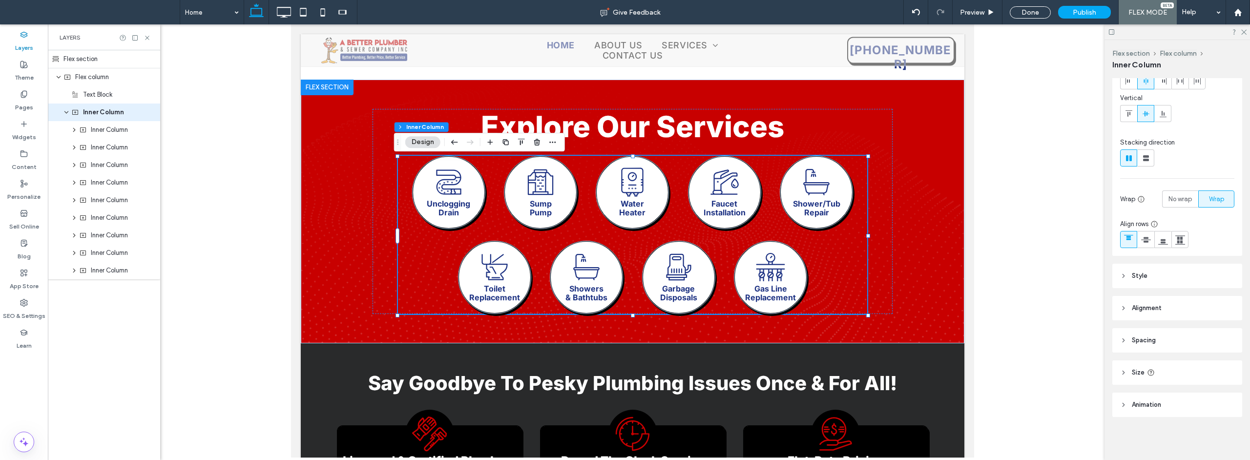
click at [926, 374] on header "Size" at bounding box center [1177, 372] width 130 height 24
click at [926, 400] on span "%" at bounding box center [1227, 398] width 6 height 10
click at [926, 312] on span "px" at bounding box center [1221, 312] width 7 height 10
type input "***"
type input "*****"
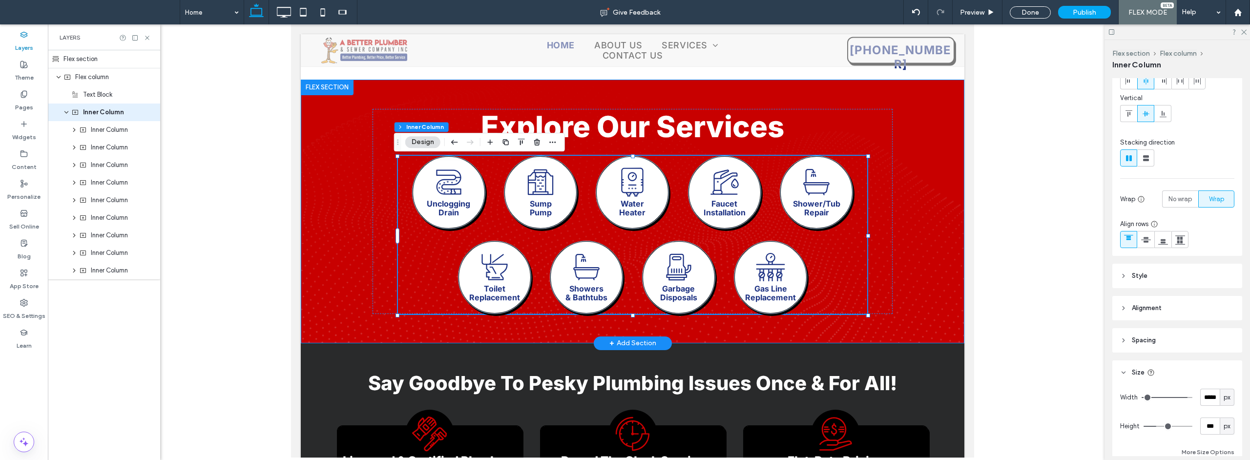
click at [926, 157] on div "Explore Our Services Black and white illustration of a stylized number 2. The n…" at bounding box center [632, 212] width 664 height 264
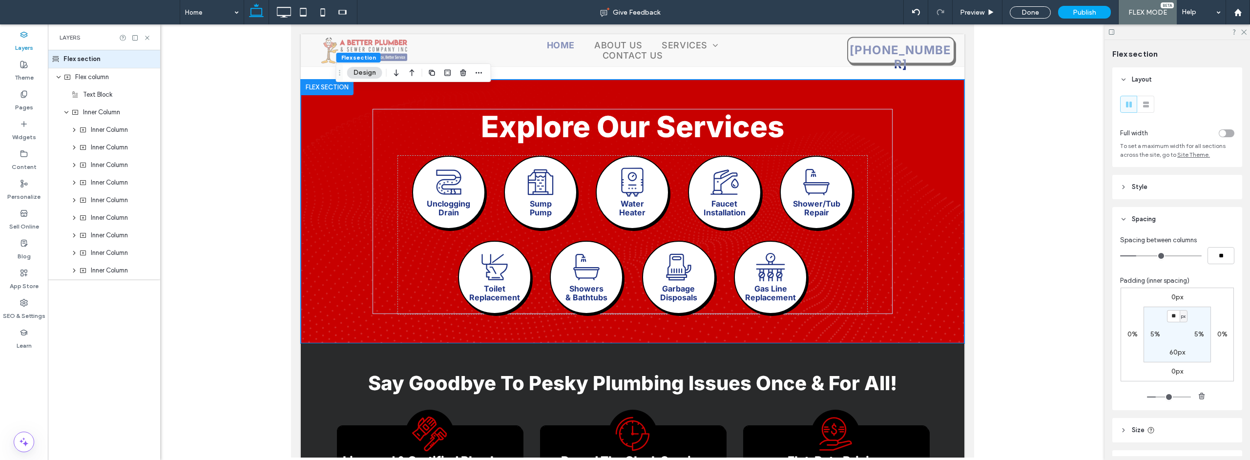
click at [926, 336] on label "5%" at bounding box center [1156, 334] width 10 height 8
type input "*"
click at [926, 335] on label "5%" at bounding box center [1199, 334] width 10 height 8
type input "*"
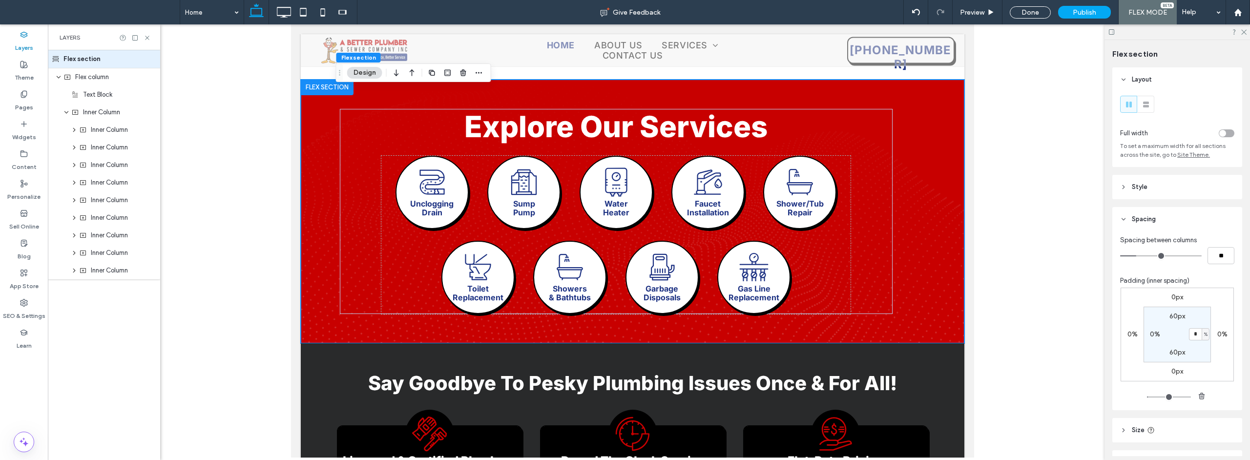
type input "*"
click at [926, 357] on div "0px 0% 0px 0% 60px * % 60px 0%" at bounding box center [1177, 335] width 113 height 94
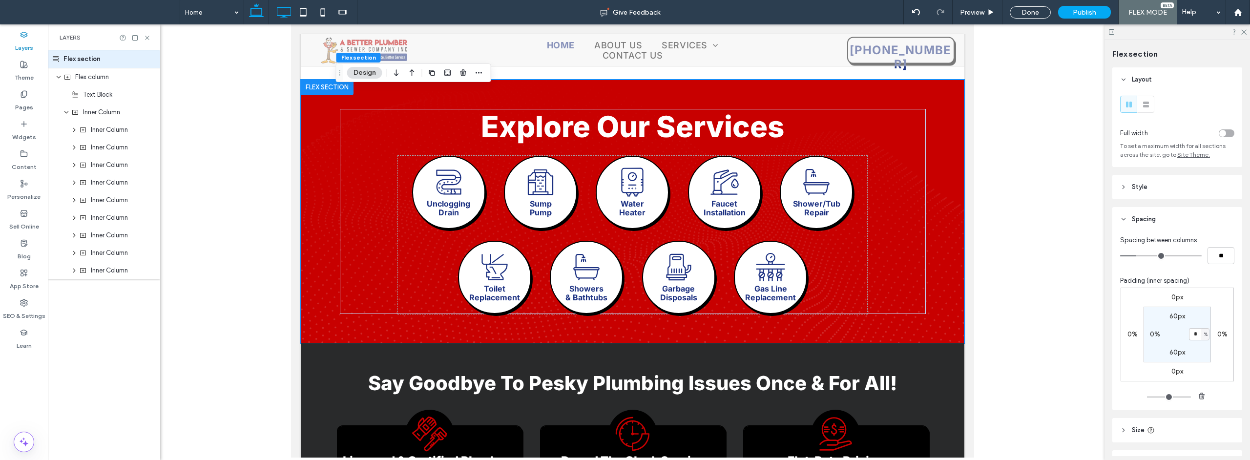
click at [282, 15] on use at bounding box center [284, 12] width 14 height 11
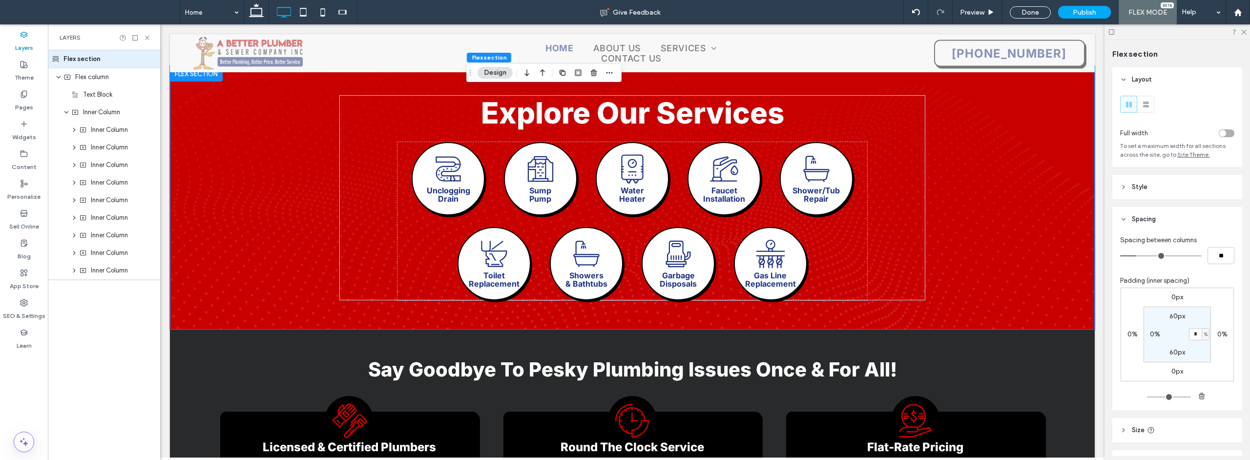
scroll to position [554, 0]
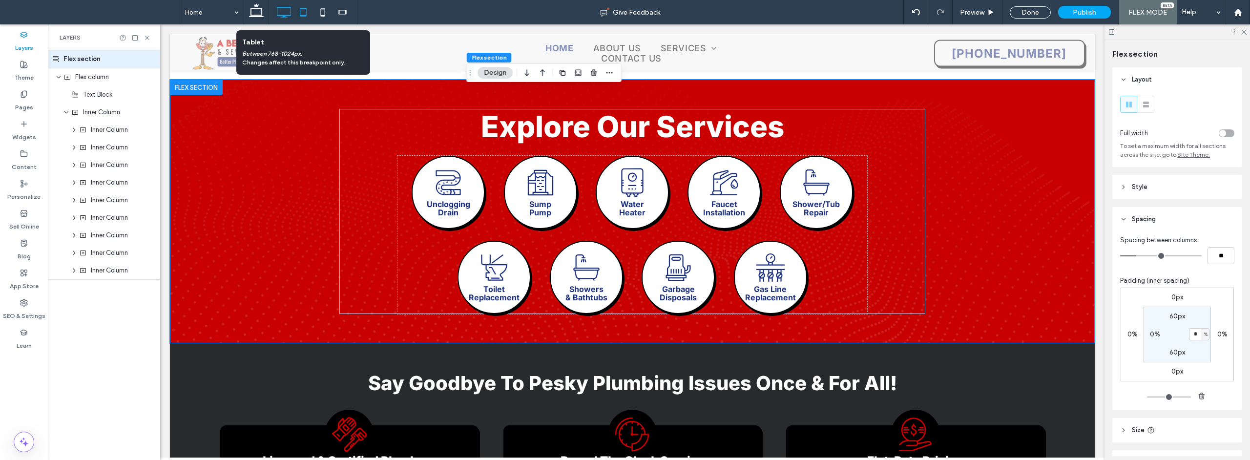
click at [300, 14] on icon at bounding box center [303, 12] width 20 height 20
type input "*"
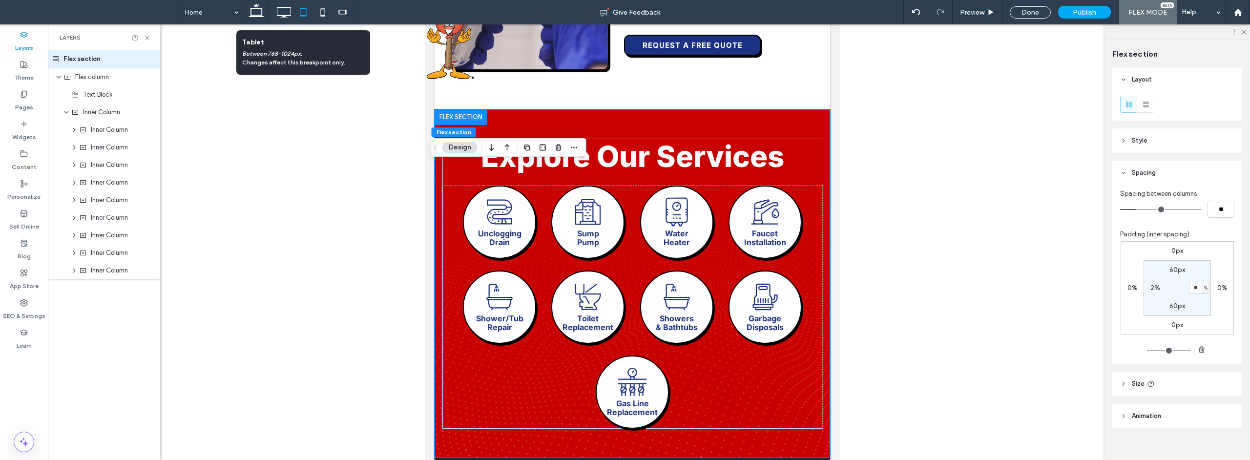
scroll to position [53, 0]
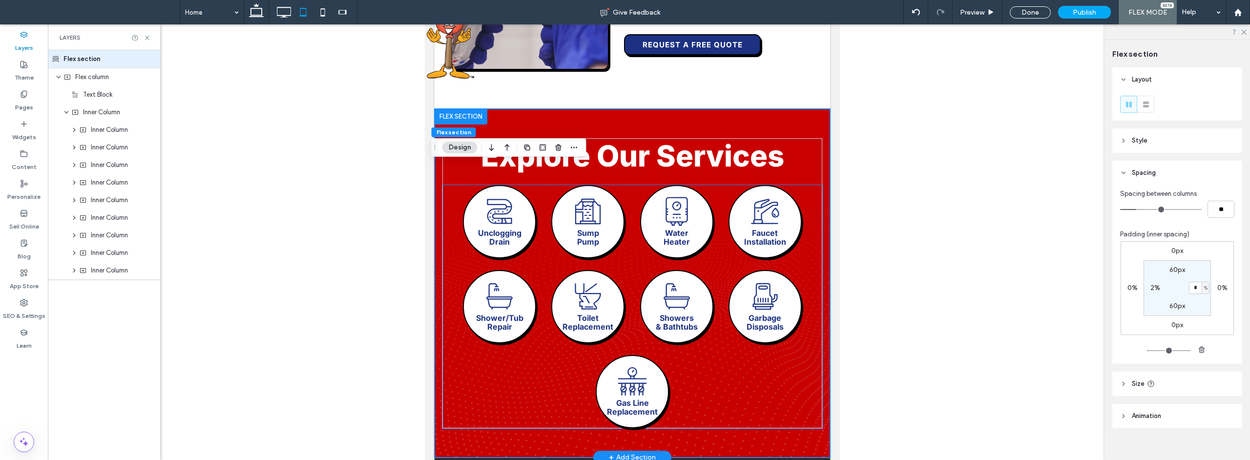
drag, startPoint x: 770, startPoint y: 378, endPoint x: 1288, endPoint y: 326, distance: 520.8
click at [770, 378] on div "Black and white illustration of a stylized number 2. The number has a dotted pa…" at bounding box center [632, 306] width 380 height 243
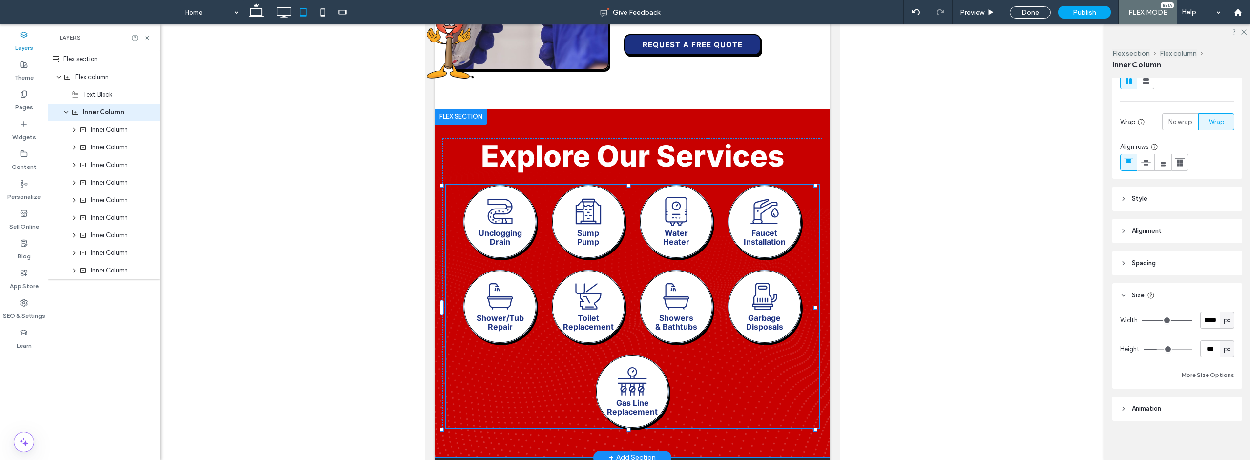
scroll to position [141, 0]
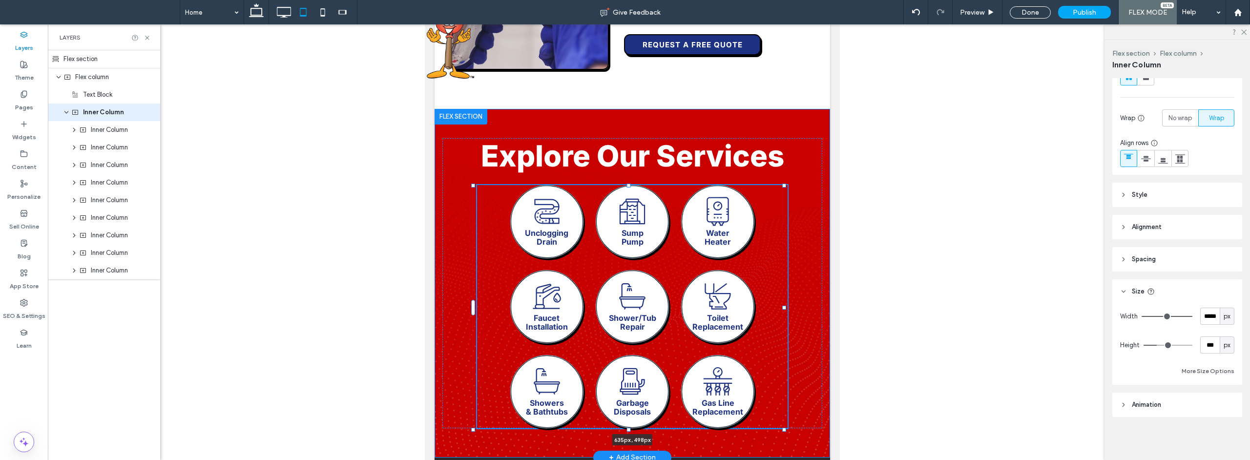
drag, startPoint x: 815, startPoint y: 308, endPoint x: 784, endPoint y: 308, distance: 31.3
click at [784, 308] on div at bounding box center [784, 308] width 4 height 4
type input "***"
click at [321, 15] on use at bounding box center [322, 12] width 4 height 8
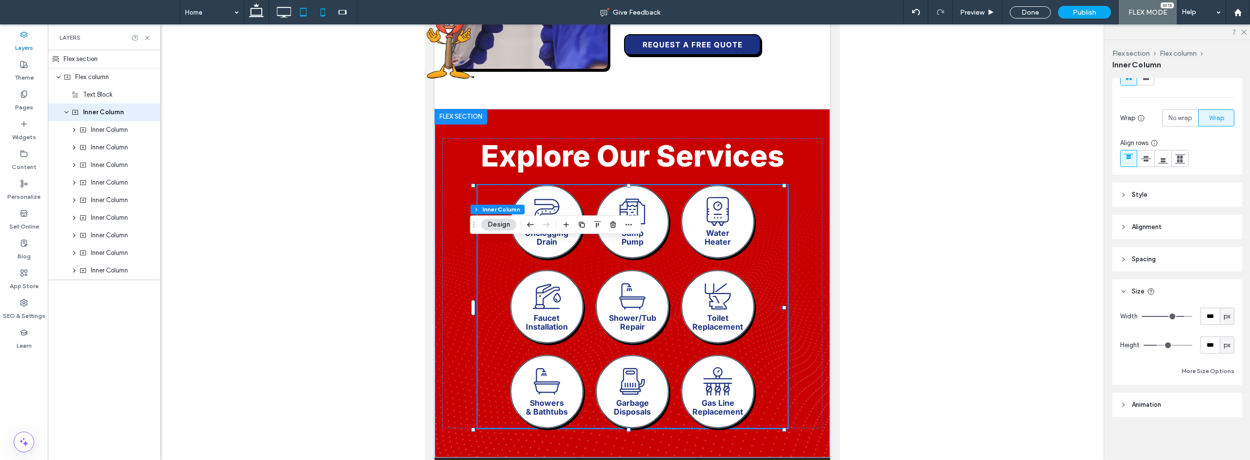
type input "***"
type input "*****"
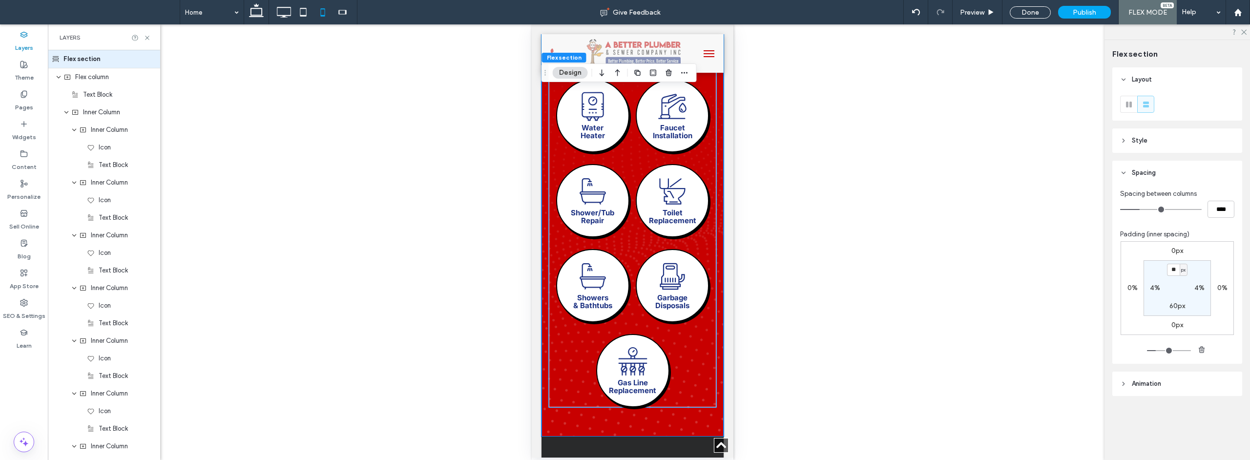
scroll to position [913, 0]
click at [695, 398] on div "Black and white illustration of a stylized number 2. The number has a dotted pa…" at bounding box center [632, 200] width 168 height 413
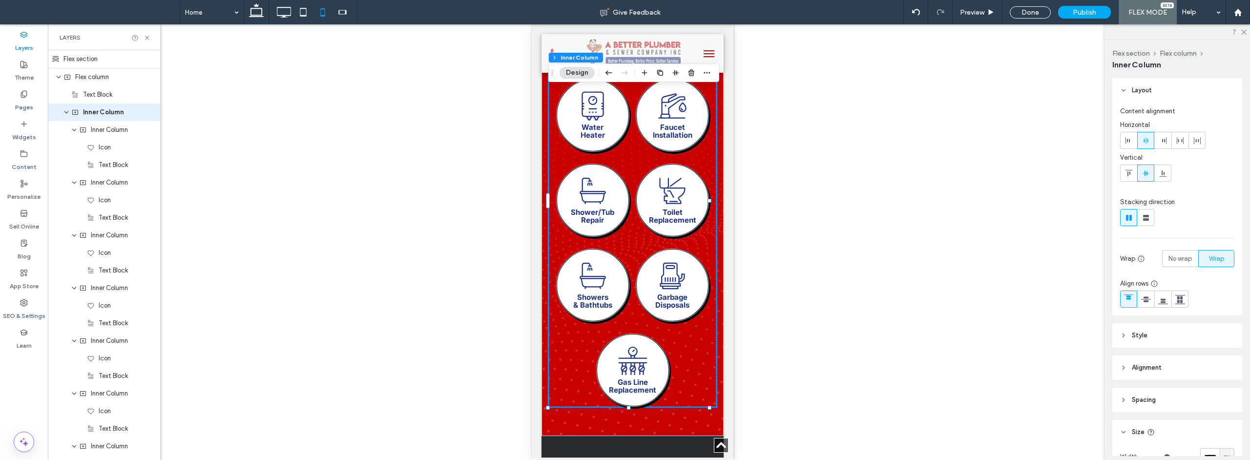
click at [926, 404] on header "Spacing" at bounding box center [1177, 400] width 130 height 24
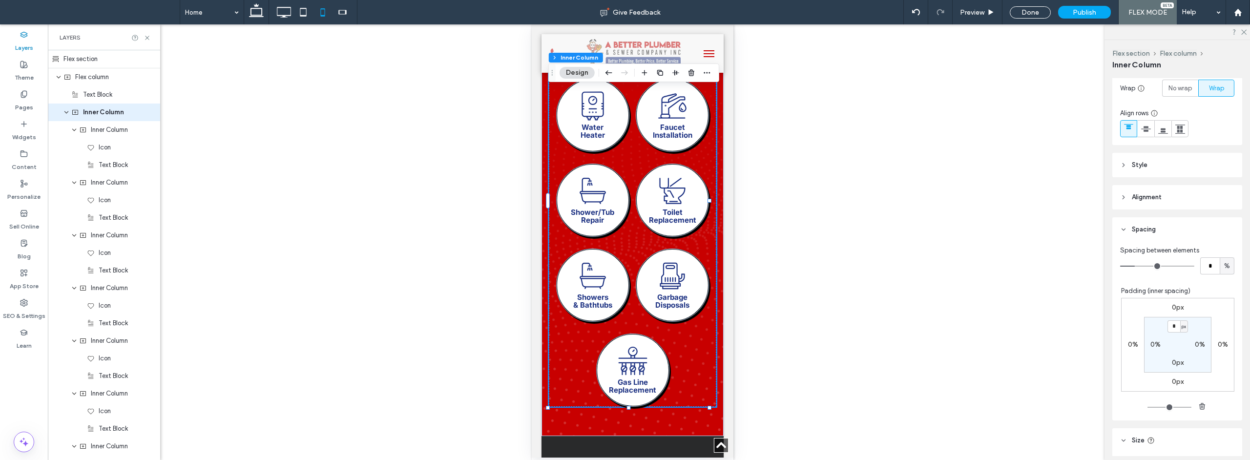
scroll to position [220, 0]
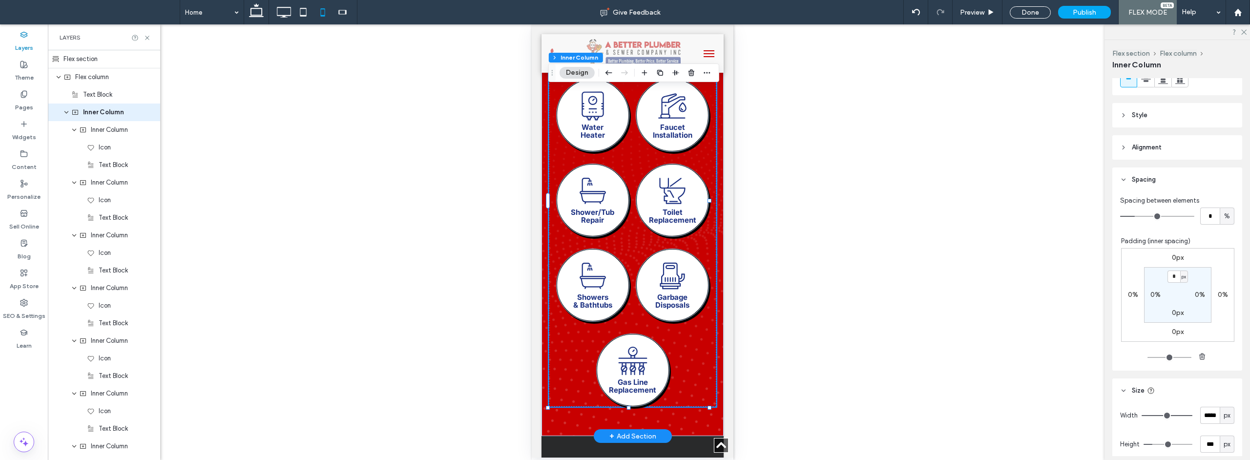
click at [691, 376] on div "Black and white illustration of a stylized number 2. The number has a dotted pa…" at bounding box center [632, 200] width 168 height 413
click at [304, 15] on use at bounding box center [303, 12] width 6 height 8
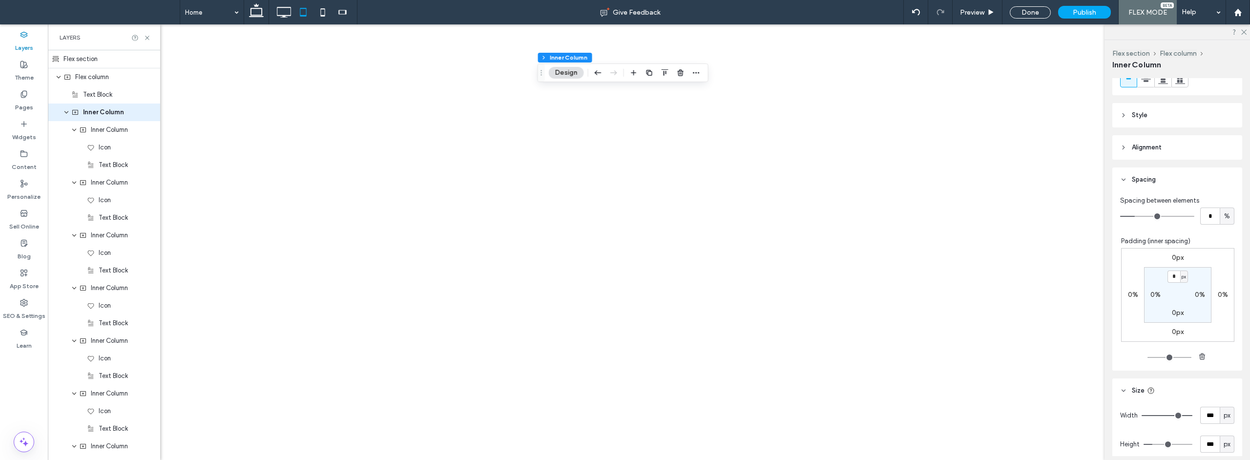
type input "***"
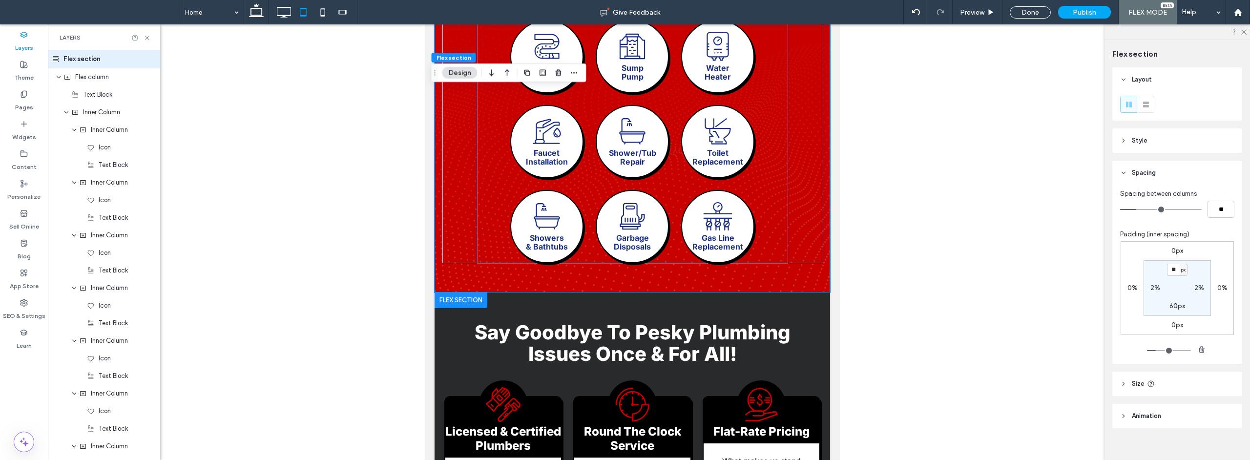
scroll to position [929, 0]
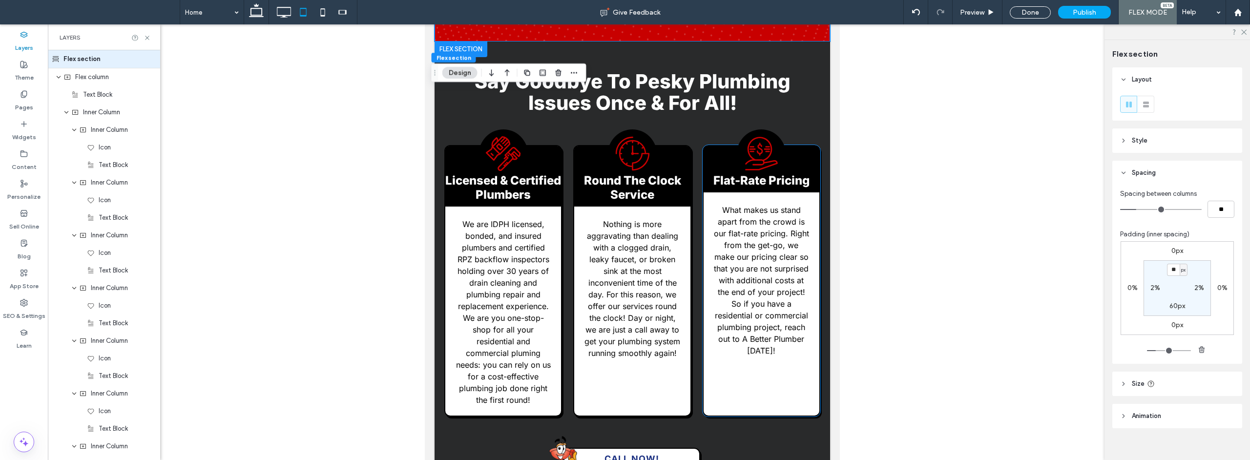
click at [783, 183] on h3 "Flat-Rate Pricing" at bounding box center [761, 180] width 96 height 14
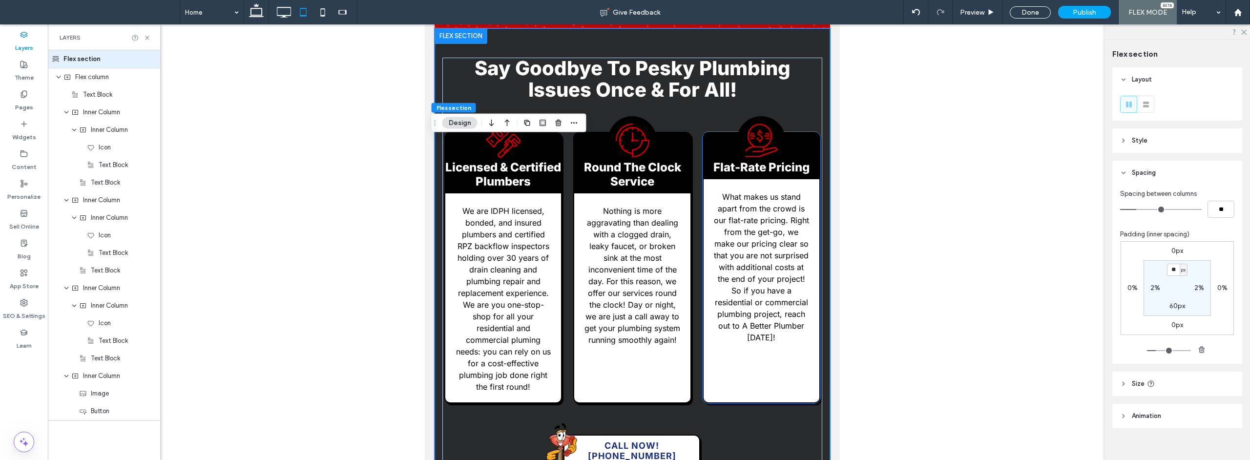
scroll to position [114, 0]
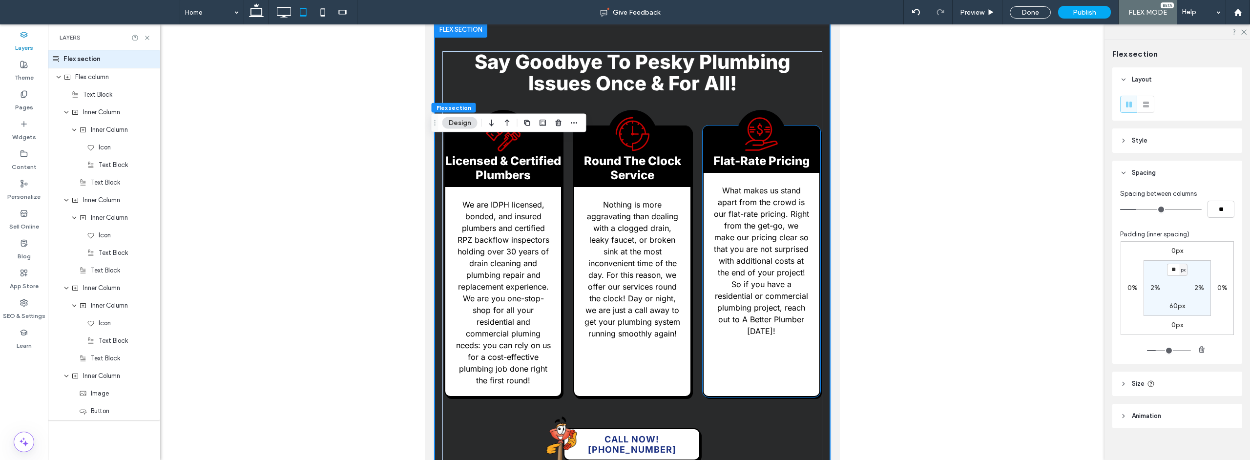
click at [784, 168] on h3 "Flat-Rate Pricing" at bounding box center [761, 161] width 96 height 14
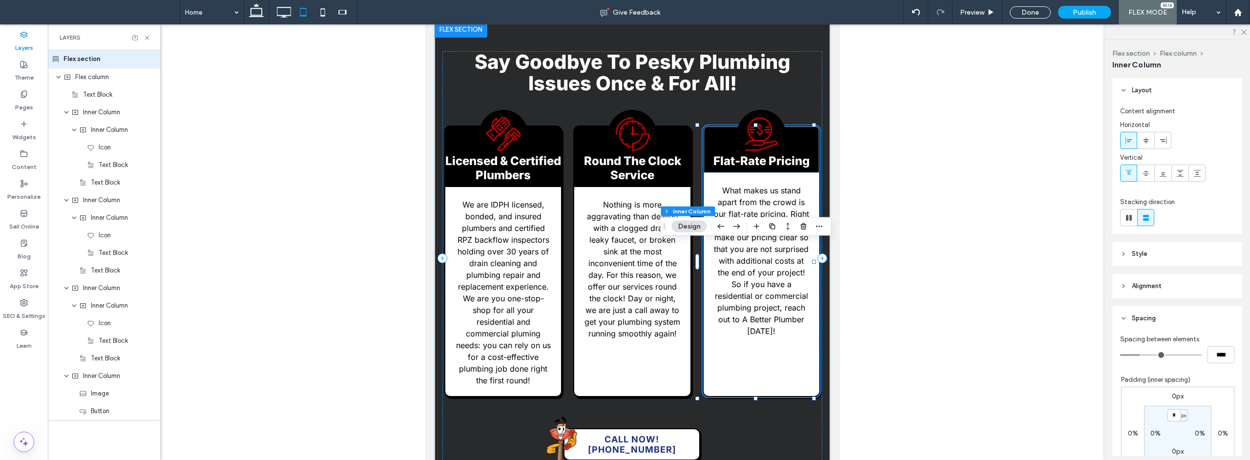
scroll to position [115, 0]
click at [781, 168] on h3 "Flat-Rate Pricing" at bounding box center [761, 160] width 96 height 14
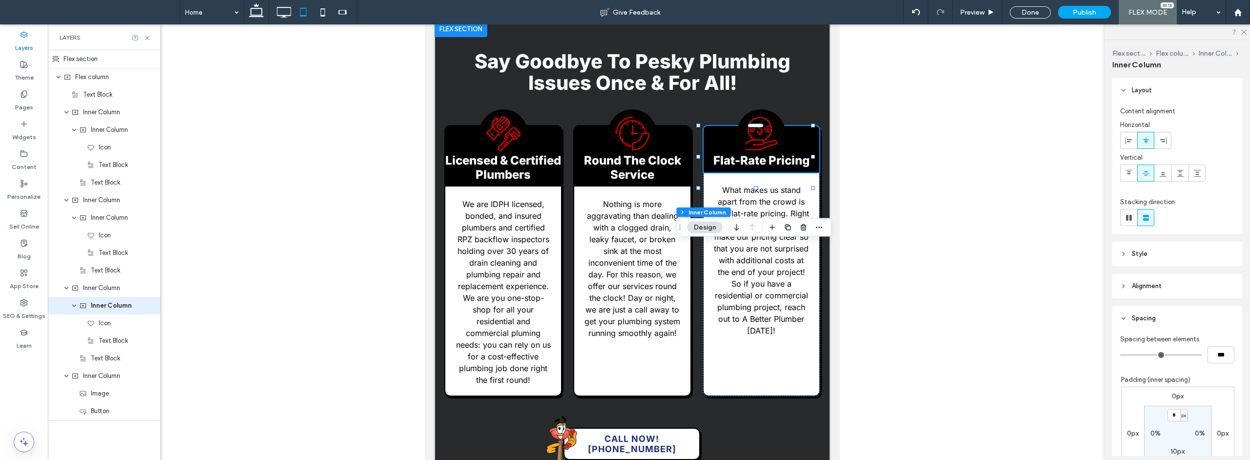
click at [784, 168] on h3 "Flat-Rate Pricing" at bounding box center [761, 160] width 96 height 14
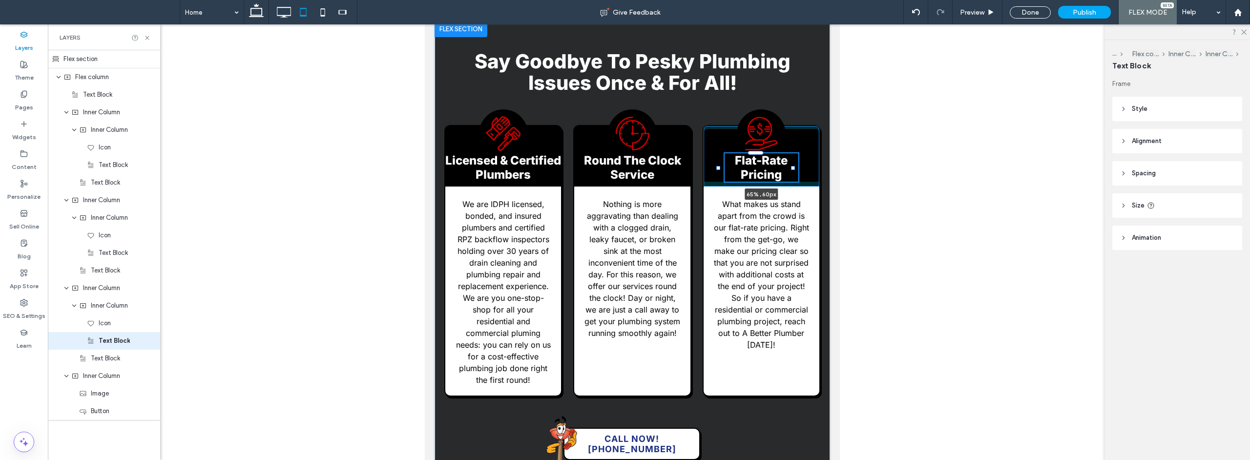
drag, startPoint x: 814, startPoint y: 170, endPoint x: 794, endPoint y: 173, distance: 20.2
click at [794, 170] on div at bounding box center [793, 168] width 4 height 4
type input "**"
type input "****"
click at [926, 206] on header "Size" at bounding box center [1177, 205] width 130 height 24
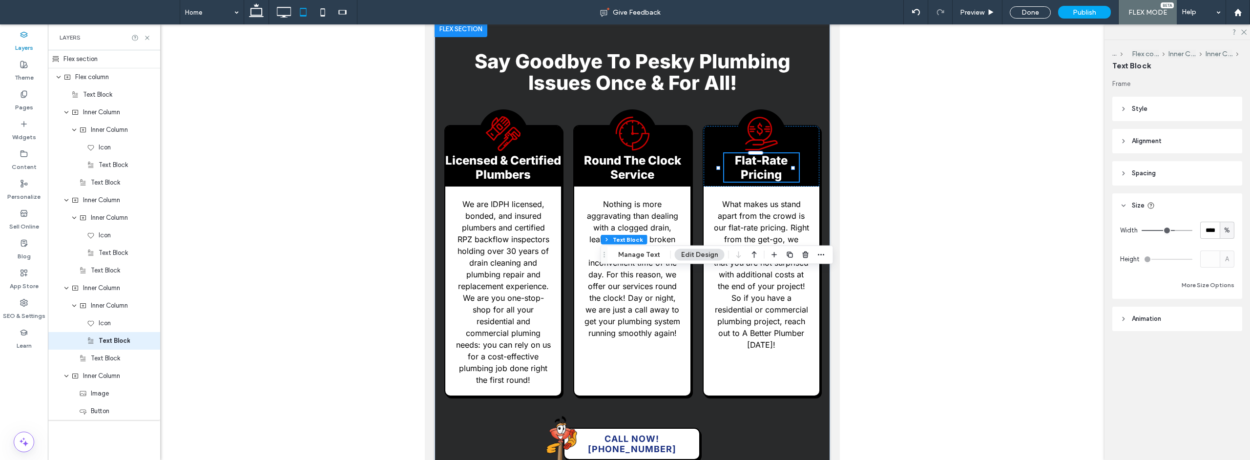
click at [926, 228] on div "%" at bounding box center [1227, 230] width 15 height 17
click at [926, 247] on span "px" at bounding box center [1227, 248] width 7 height 10
type input "***"
type input "*****"
click at [926, 175] on header "Spacing" at bounding box center [1177, 173] width 130 height 24
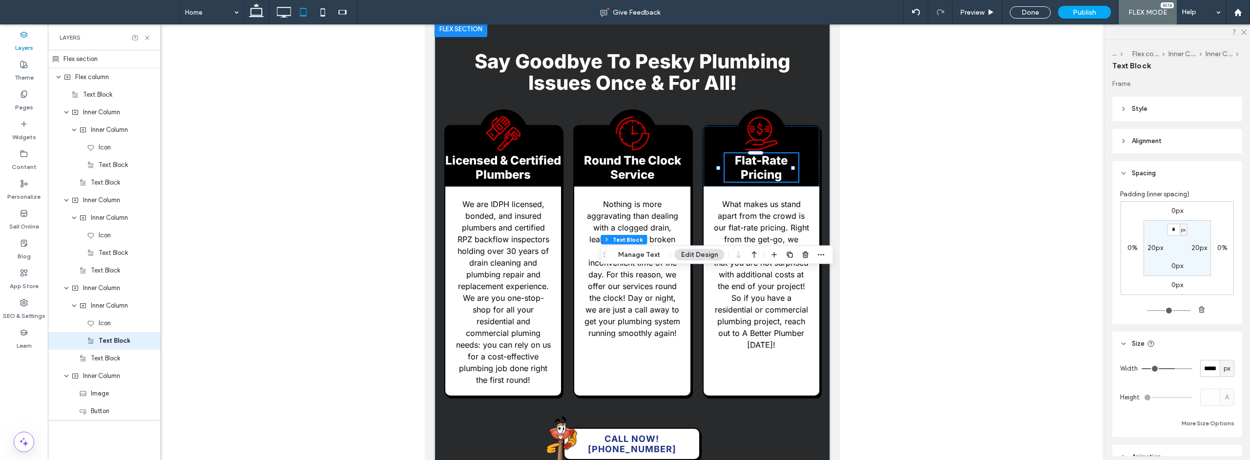
drag, startPoint x: 1188, startPoint y: 245, endPoint x: 1193, endPoint y: 249, distance: 5.6
click at [926, 247] on div "20px" at bounding box center [1200, 248] width 22 height 9
click at [926, 249] on label "20px" at bounding box center [1200, 248] width 16 height 8
type input "**"
type input "*"
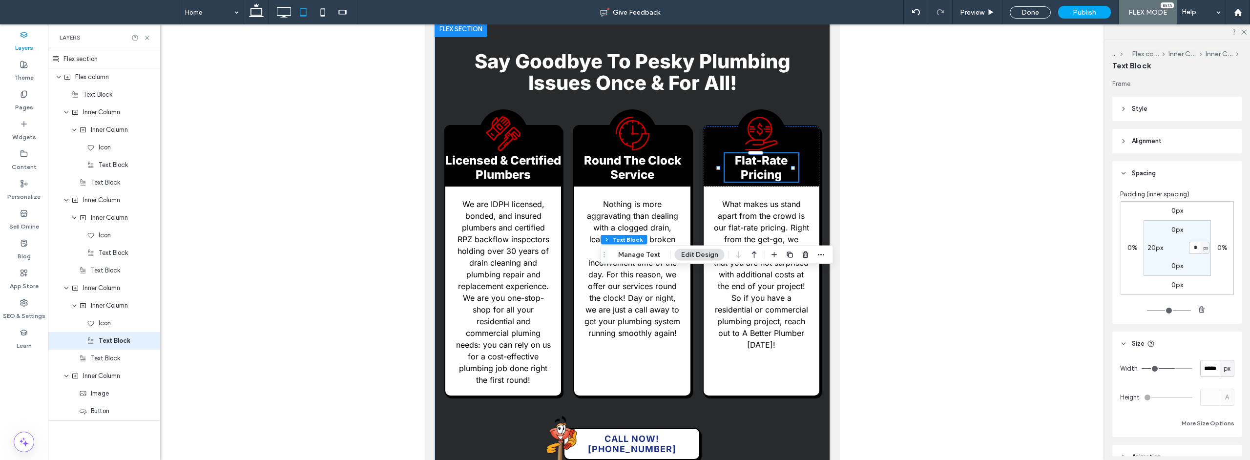
click at [926, 247] on label "20px" at bounding box center [1156, 248] width 16 height 8
click at [926, 270] on section "0px * px 0px 20px" at bounding box center [1177, 248] width 67 height 56
type input "*"
click at [926, 232] on div at bounding box center [632, 221] width 944 height 623
click at [926, 208] on div "0px 0% 0px 0% 0px 0px 0px * px" at bounding box center [1177, 248] width 113 height 94
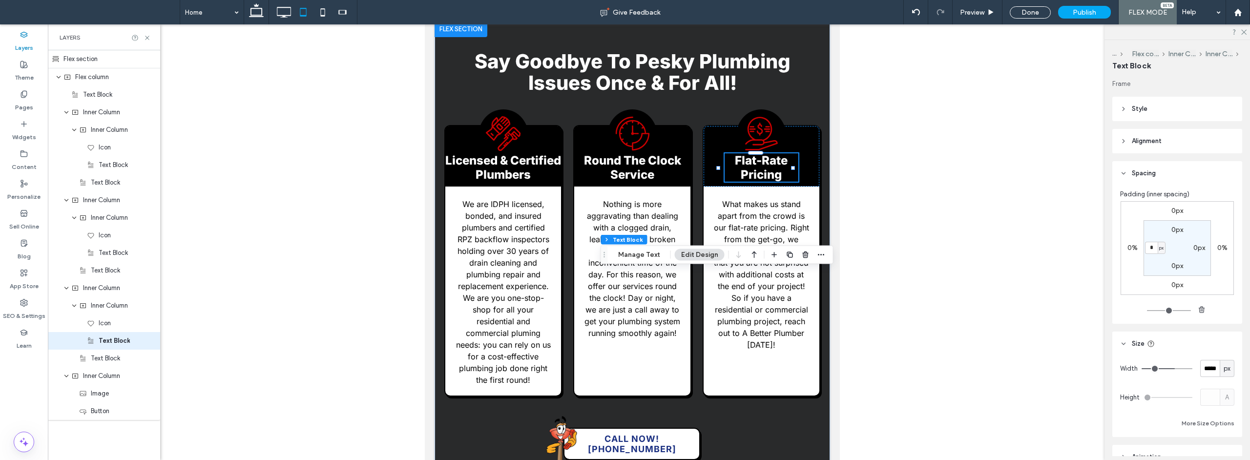
click at [926, 234] on section "0px 0px 0px * px" at bounding box center [1177, 248] width 67 height 56
click at [325, 14] on icon at bounding box center [323, 12] width 20 height 20
type input "***"
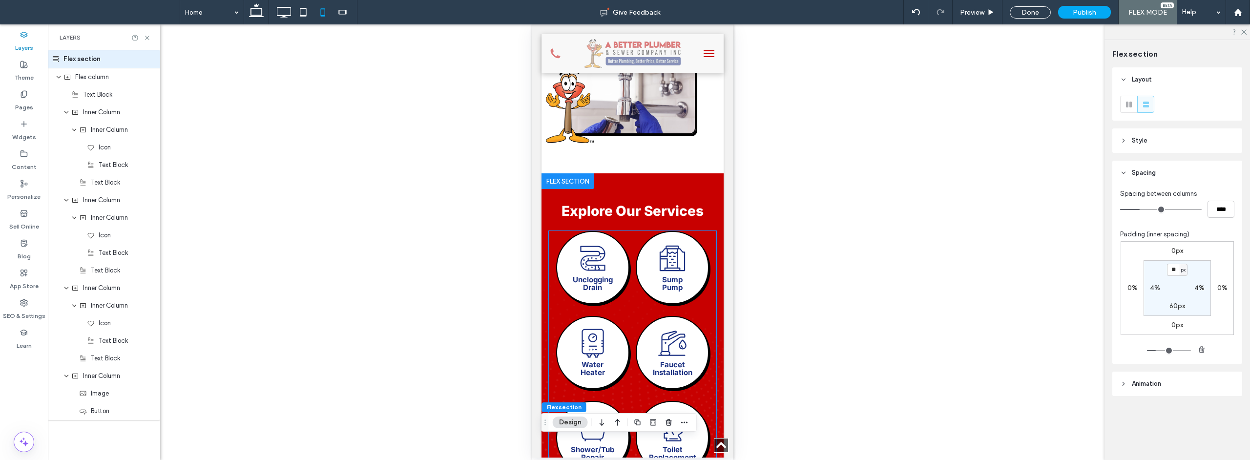
scroll to position [587, 0]
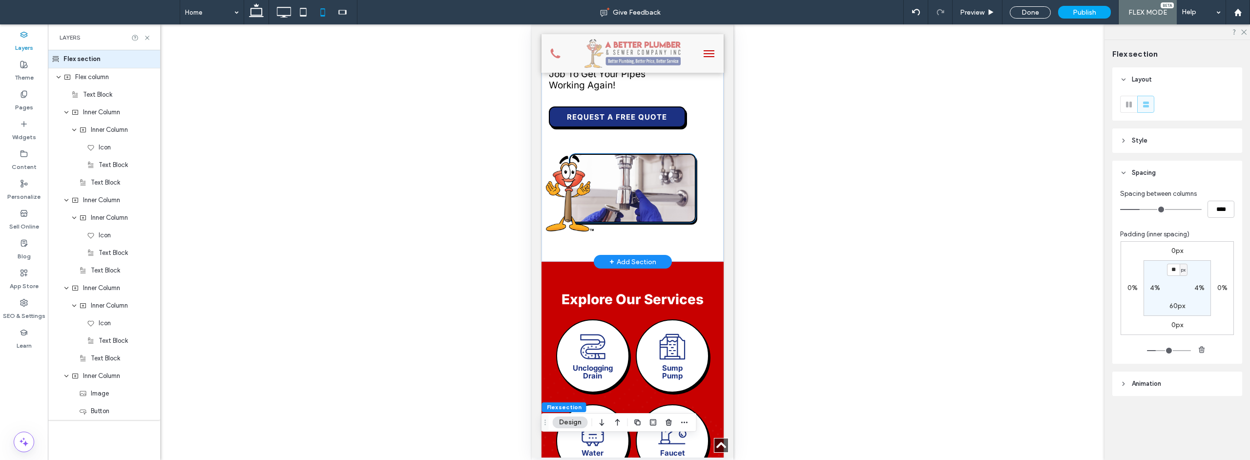
click at [629, 223] on div at bounding box center [632, 188] width 126 height 69
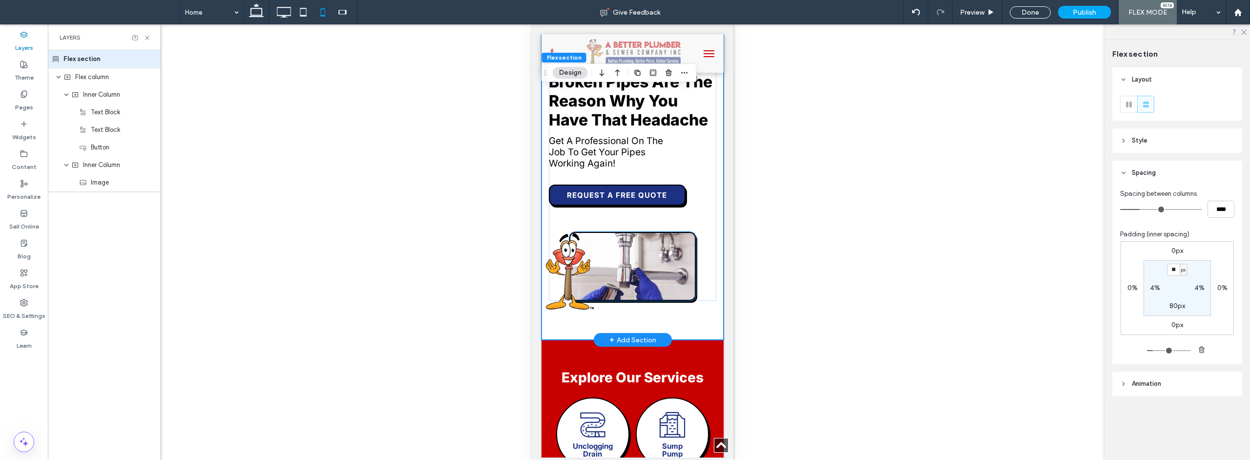
scroll to position [509, 0]
click at [666, 302] on div at bounding box center [632, 266] width 126 height 69
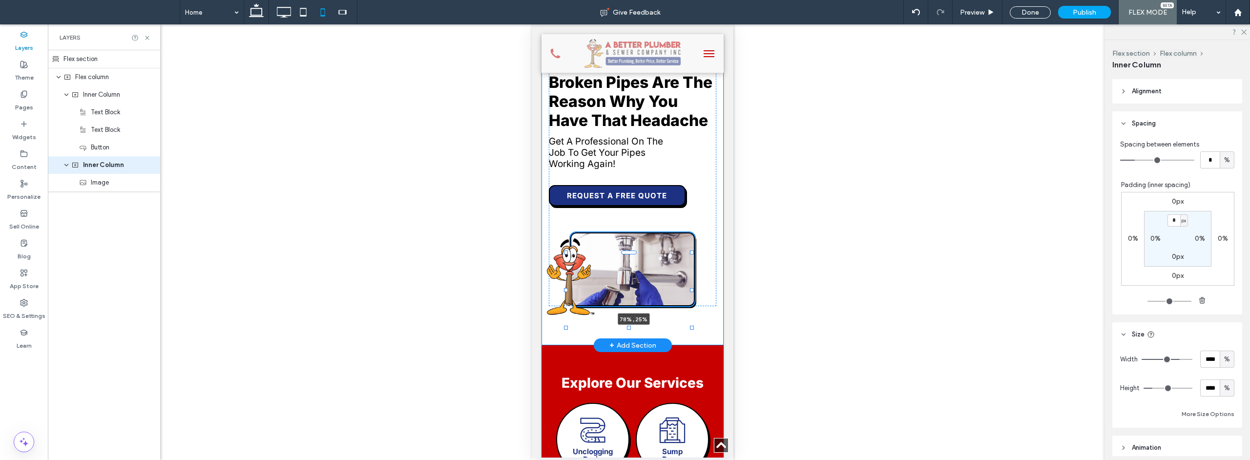
scroll to position [237, 0]
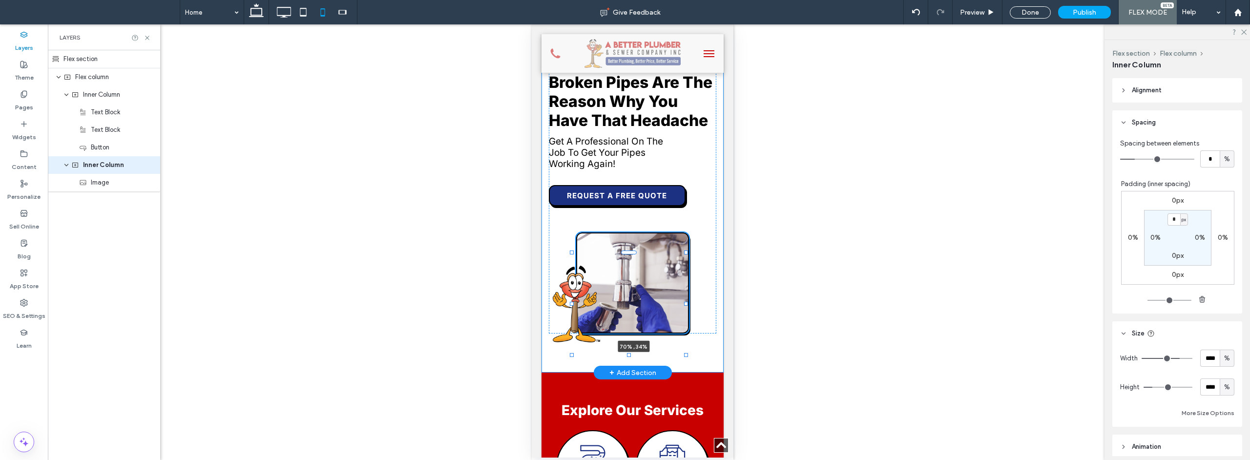
drag, startPoint x: 691, startPoint y: 341, endPoint x: 687, endPoint y: 357, distance: 16.6
click at [687, 357] on div "70% , 34% Leaky Faucets, Clogged Drains, & Broken Pipes Are The Reason Why You …" at bounding box center [632, 189] width 182 height 368
type input "**"
type input "****"
type input "**"
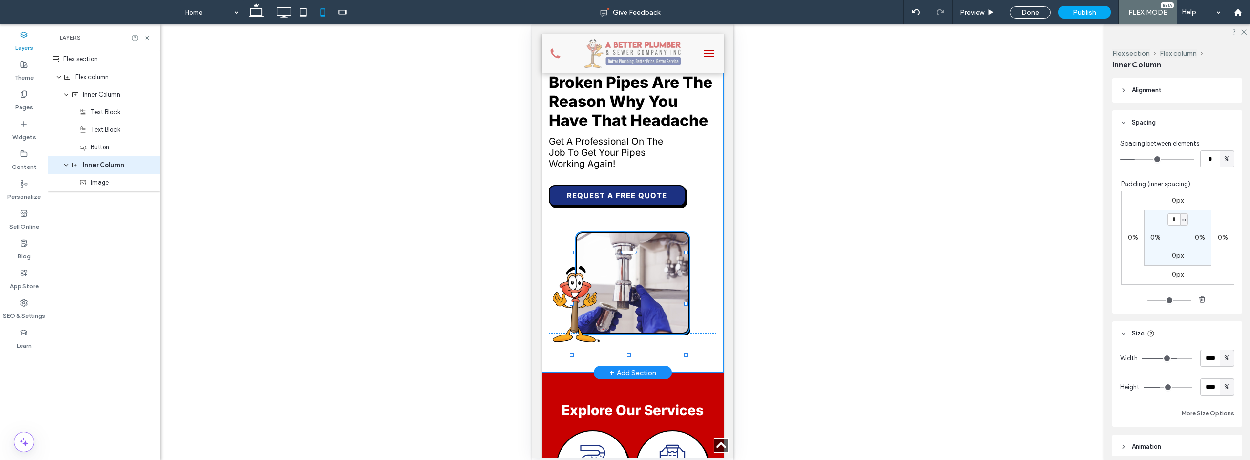
type input "****"
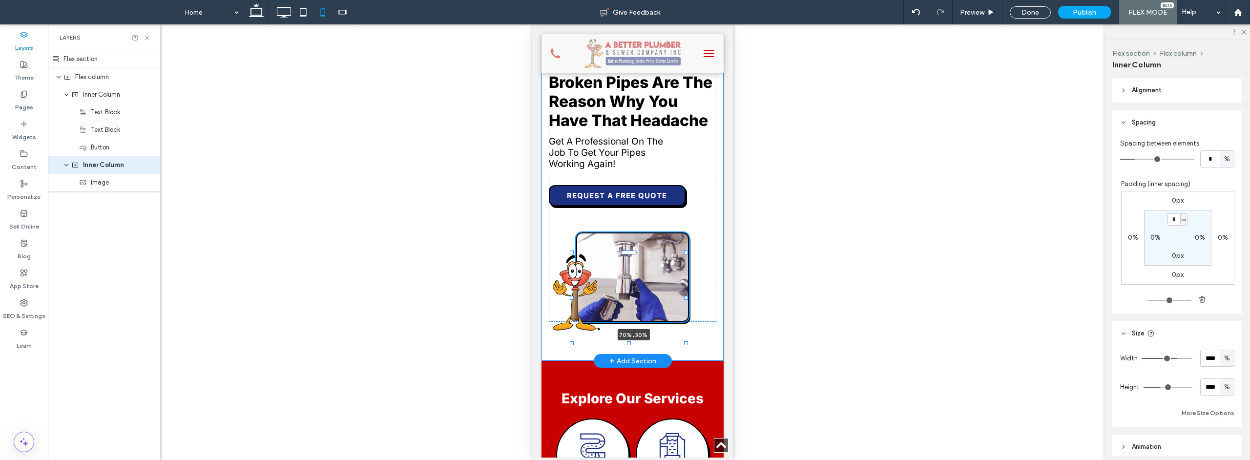
drag, startPoint x: 628, startPoint y: 342, endPoint x: 631, endPoint y: 352, distance: 10.5
click at [631, 352] on div "70% , 30% Leaky Faucets, Clogged Drains, & Broken Pipes Are The Reason Why You …" at bounding box center [632, 183] width 182 height 356
type input "**"
type input "****"
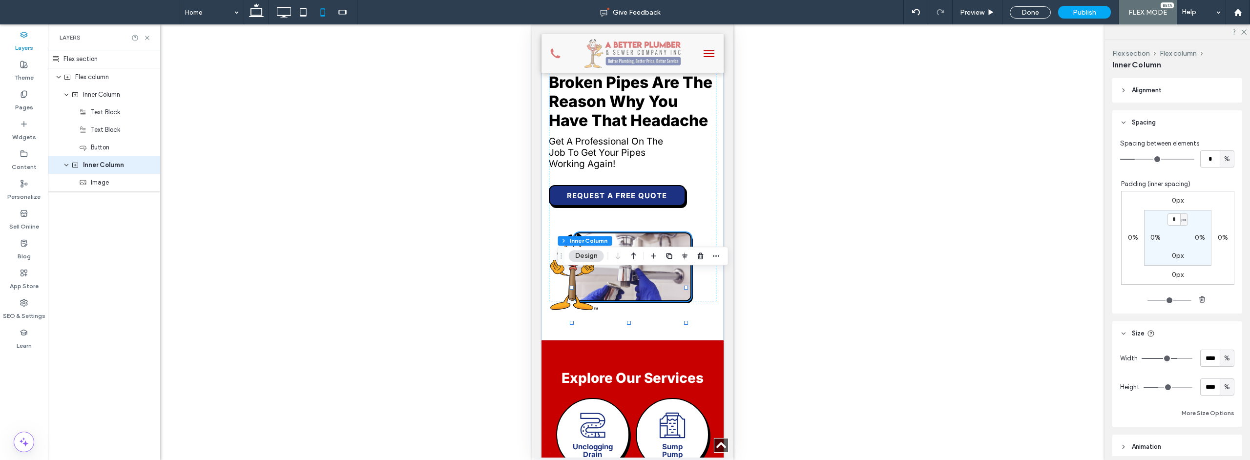
click at [926, 387] on span "%" at bounding box center [1227, 387] width 6 height 10
click at [926, 304] on span "px" at bounding box center [1221, 302] width 7 height 10
type input "***"
type input "*****"
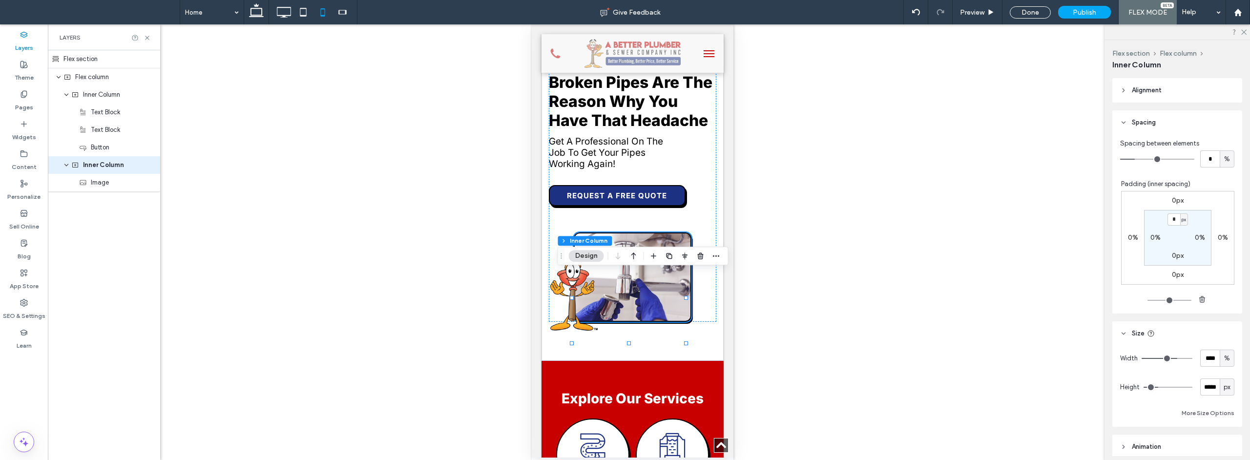
type input "***"
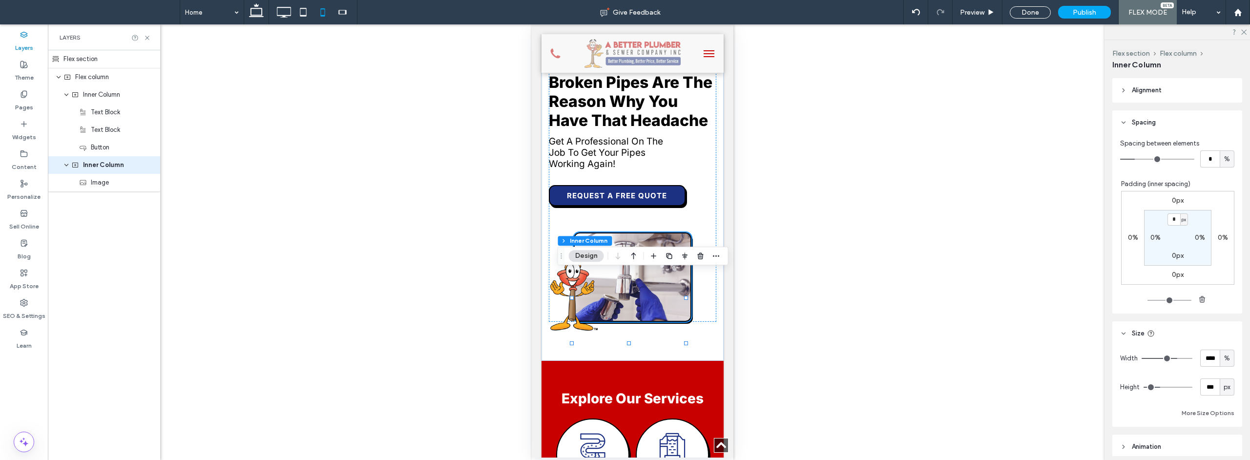
type input "***"
click at [926, 387] on input "range" at bounding box center [1168, 387] width 49 height 1
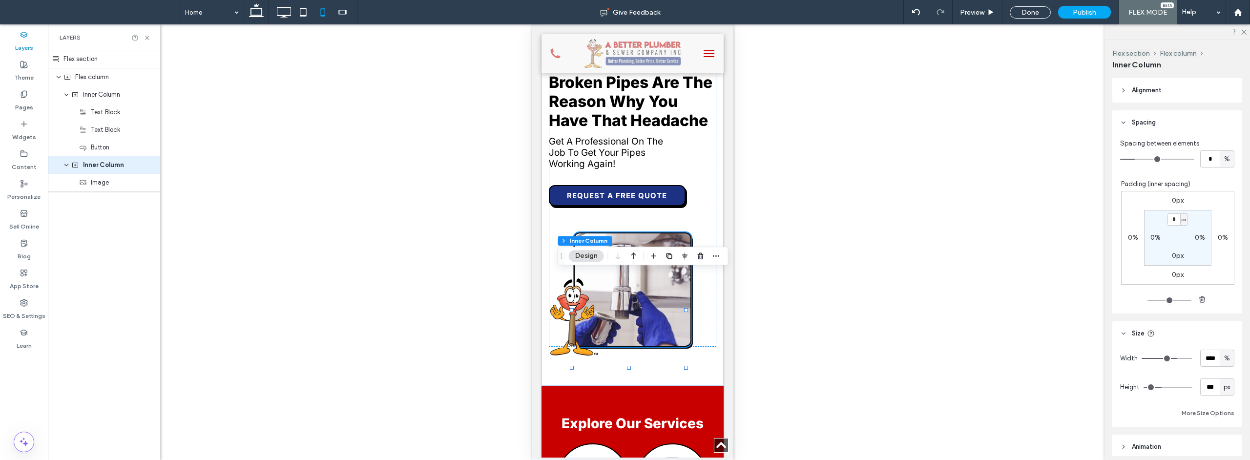
type input "***"
click at [926, 387] on input "range" at bounding box center [1168, 387] width 49 height 1
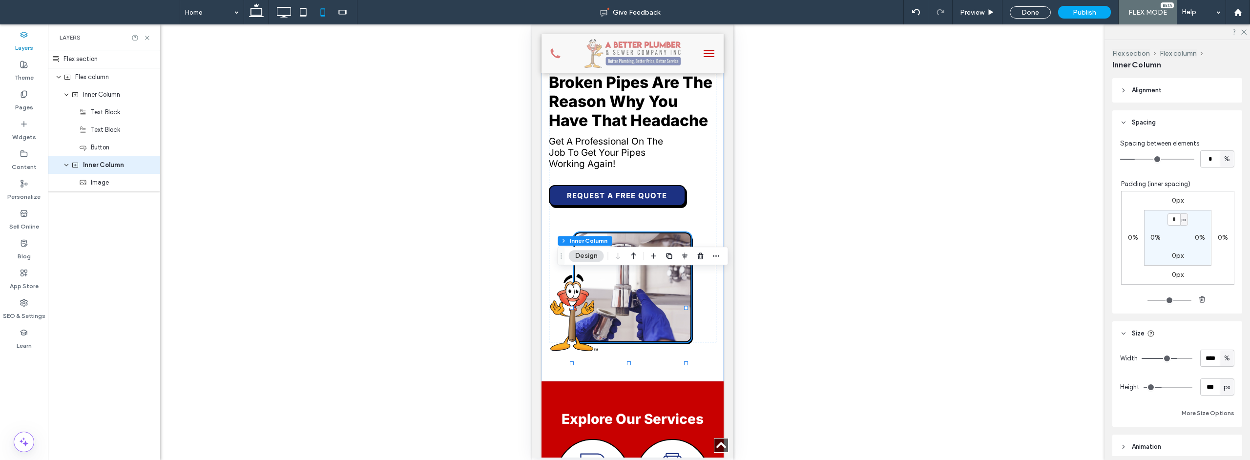
scroll to position [346, 0]
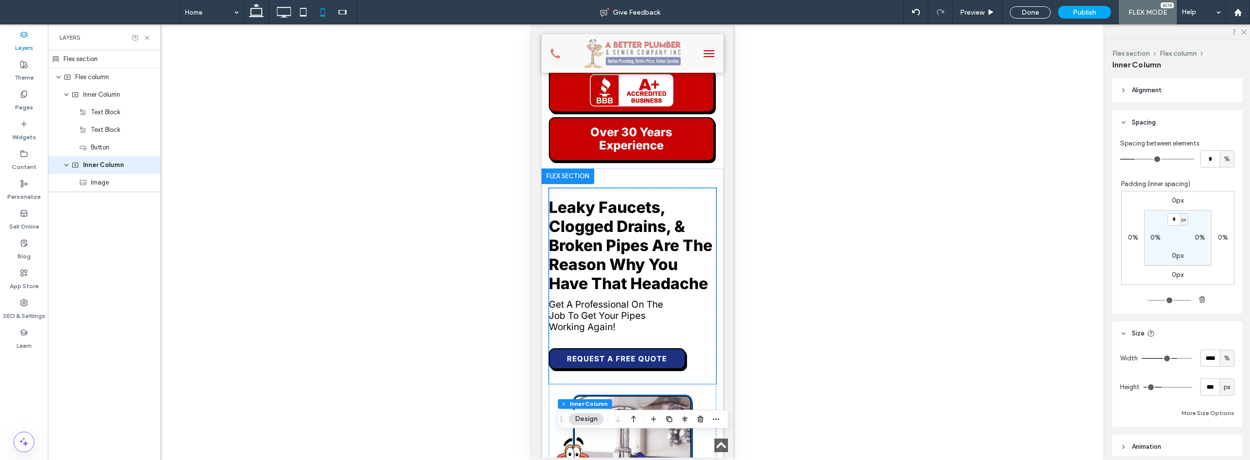
click at [685, 211] on div "Leaky Faucets, Clogged Drains, & Broken Pipes Are The Reason Why You Have That …" at bounding box center [632, 286] width 168 height 196
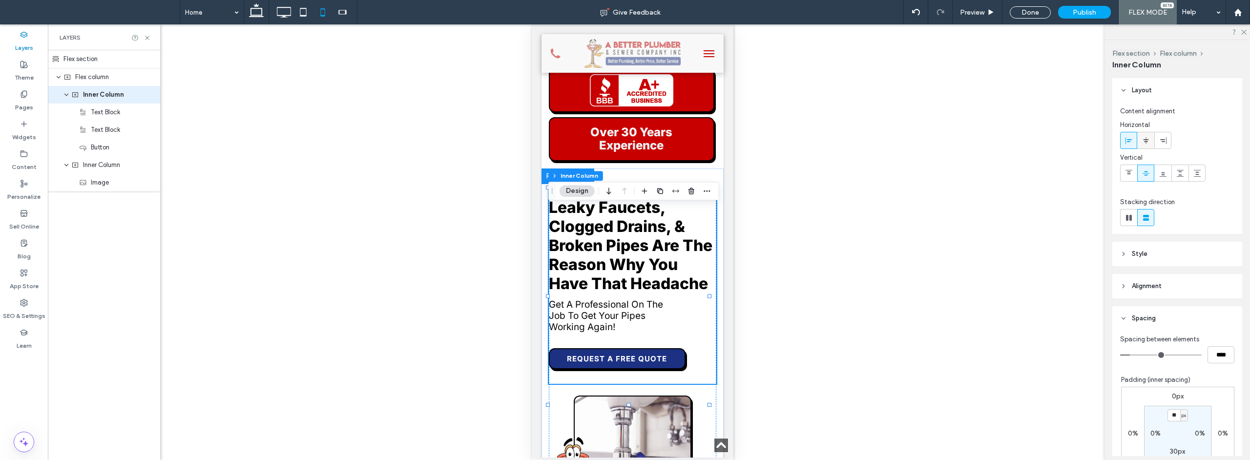
click at [926, 143] on icon at bounding box center [1146, 141] width 8 height 8
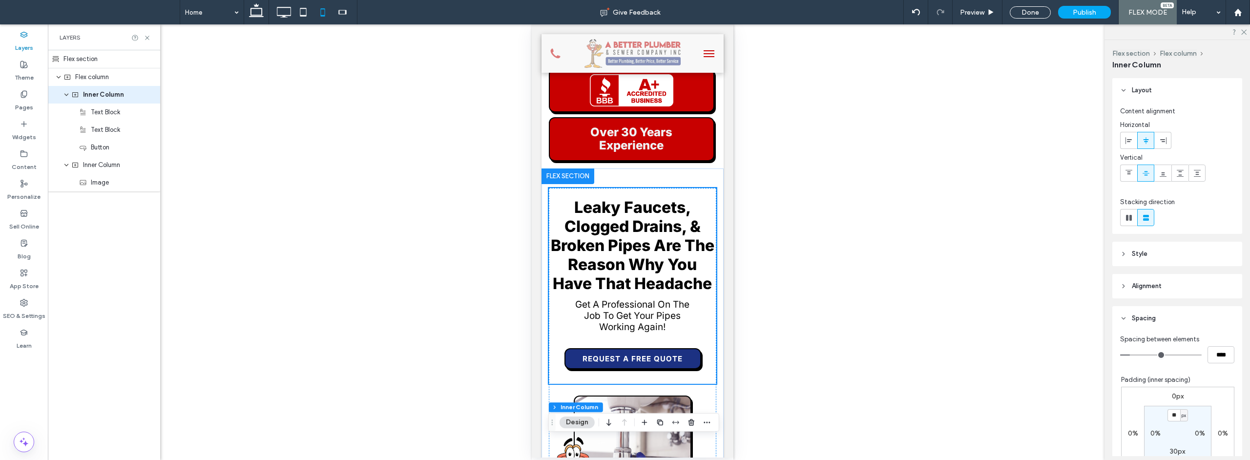
scroll to position [0, 0]
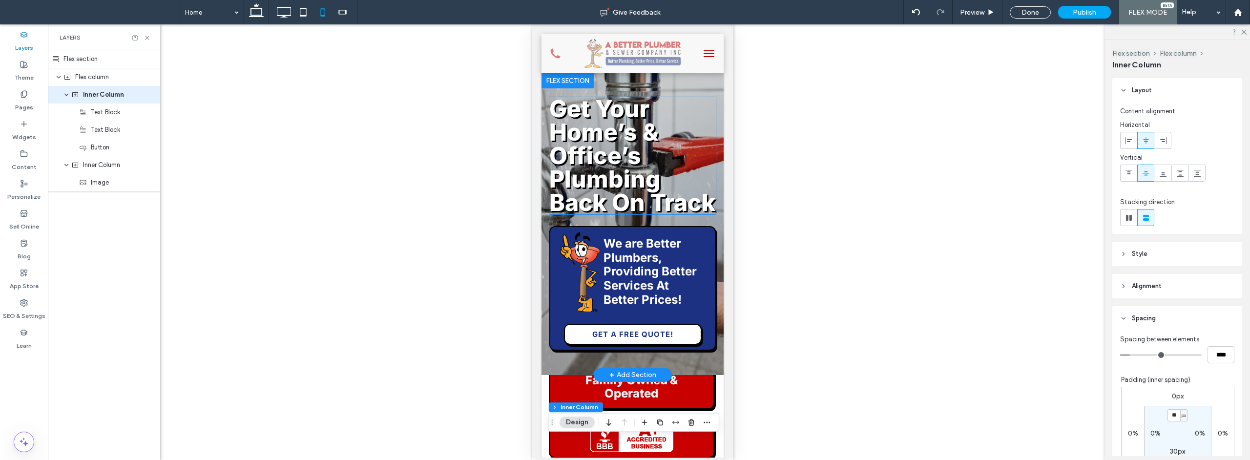
click at [648, 153] on h1 "Get Your Home’s & Office’s Plumbing Back On Track" at bounding box center [632, 155] width 167 height 117
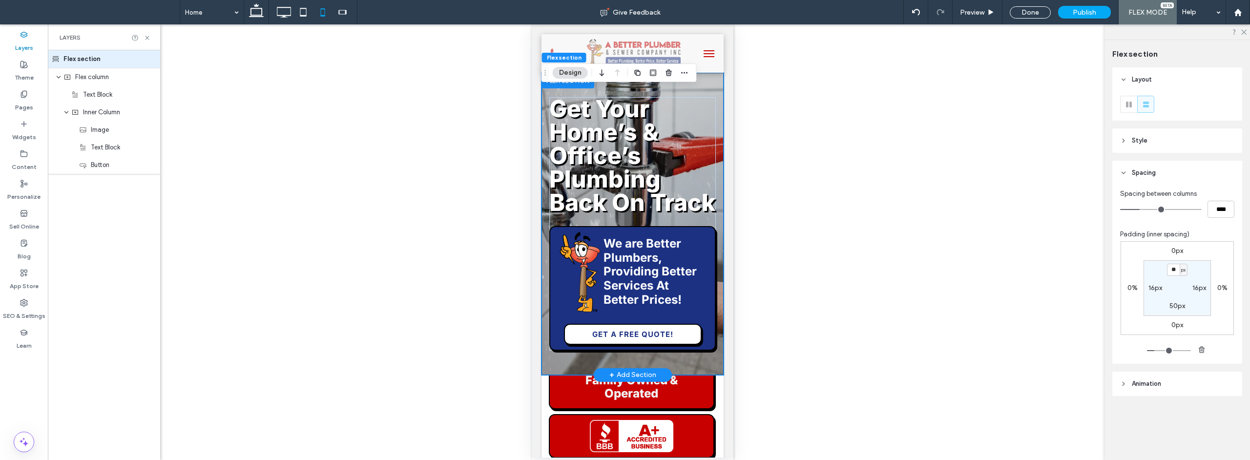
click at [667, 164] on h1 "Get Your Home’s & Office’s Plumbing Back On Track" at bounding box center [632, 155] width 167 height 117
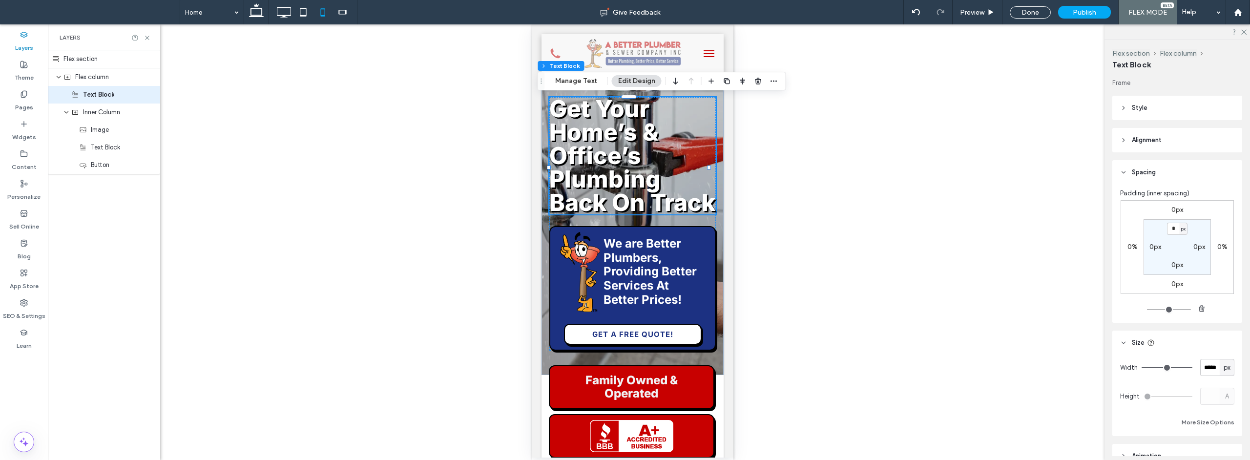
click at [926, 106] on header "Style" at bounding box center [1177, 108] width 130 height 24
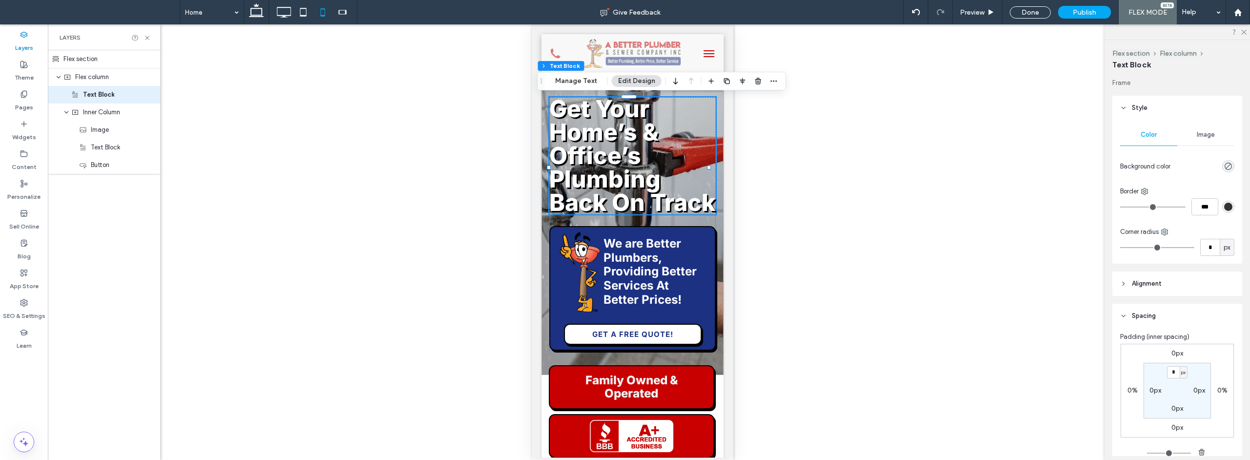
click at [926, 282] on header "Alignment" at bounding box center [1177, 284] width 130 height 24
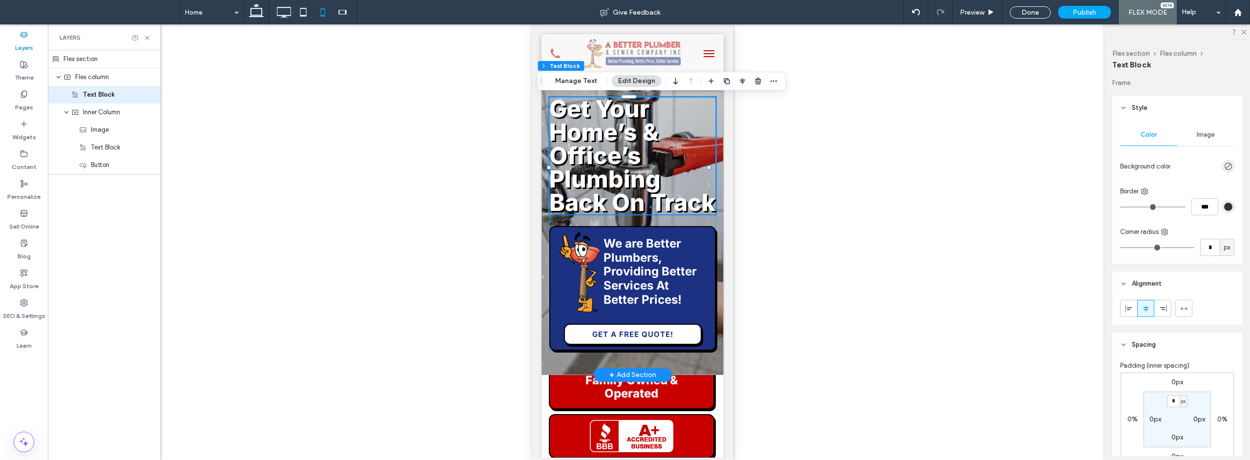
click at [700, 182] on h1 "Get Your Home’s & Office’s Plumbing Back On Track" at bounding box center [632, 155] width 167 height 117
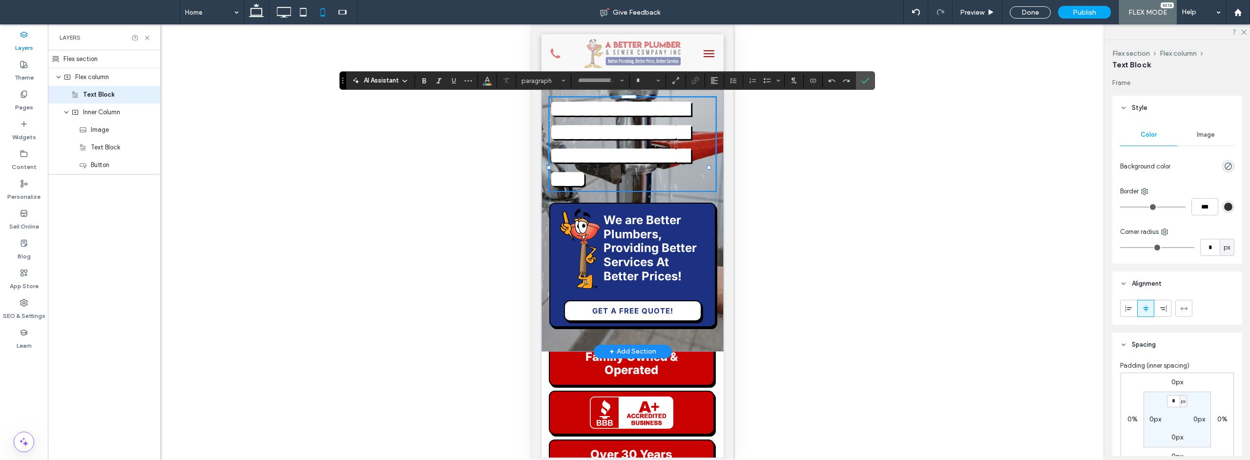
type input "*****"
type input "**"
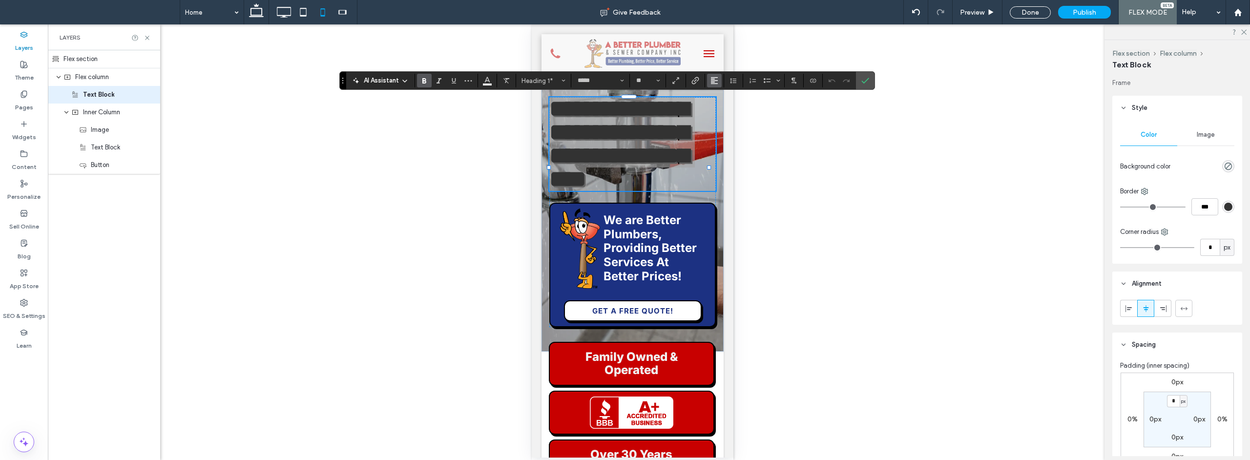
click at [714, 86] on span "Alignment" at bounding box center [715, 80] width 8 height 13
click at [721, 108] on icon "ui.textEditor.alignment.center" at bounding box center [722, 111] width 8 height 8
click at [865, 78] on icon "Confirm" at bounding box center [865, 81] width 8 height 8
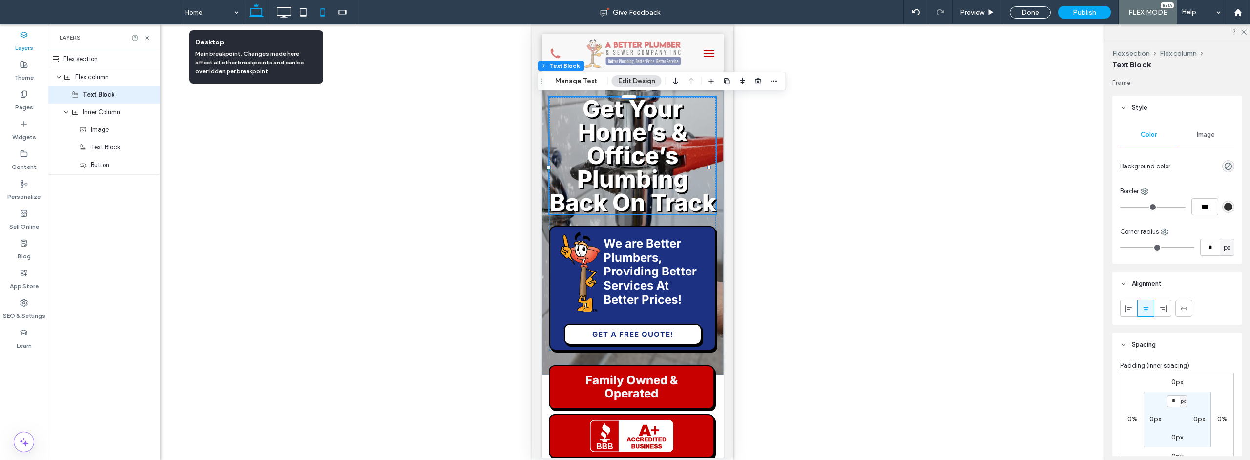
click at [255, 10] on icon at bounding box center [257, 12] width 20 height 20
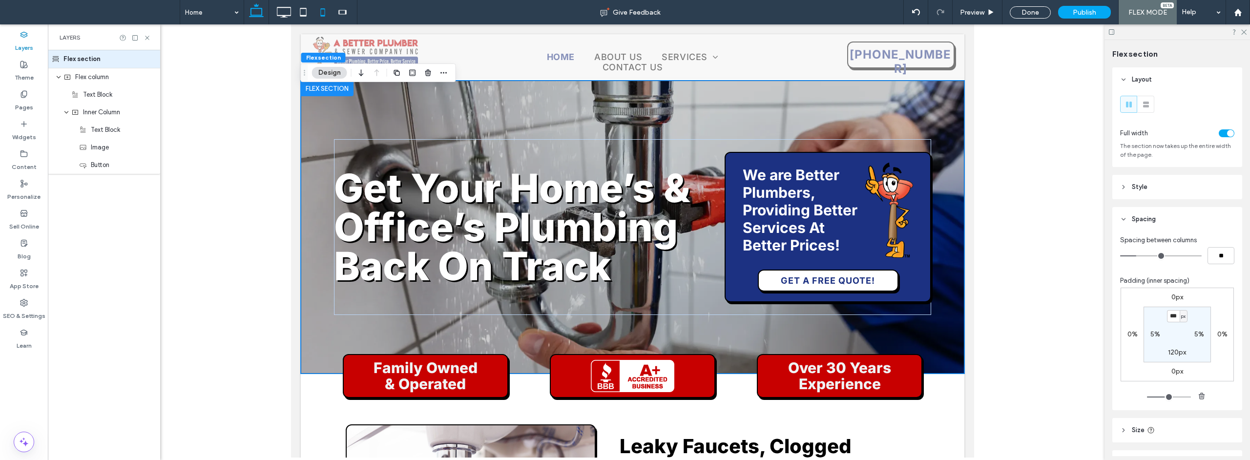
click at [325, 11] on icon at bounding box center [323, 12] width 20 height 20
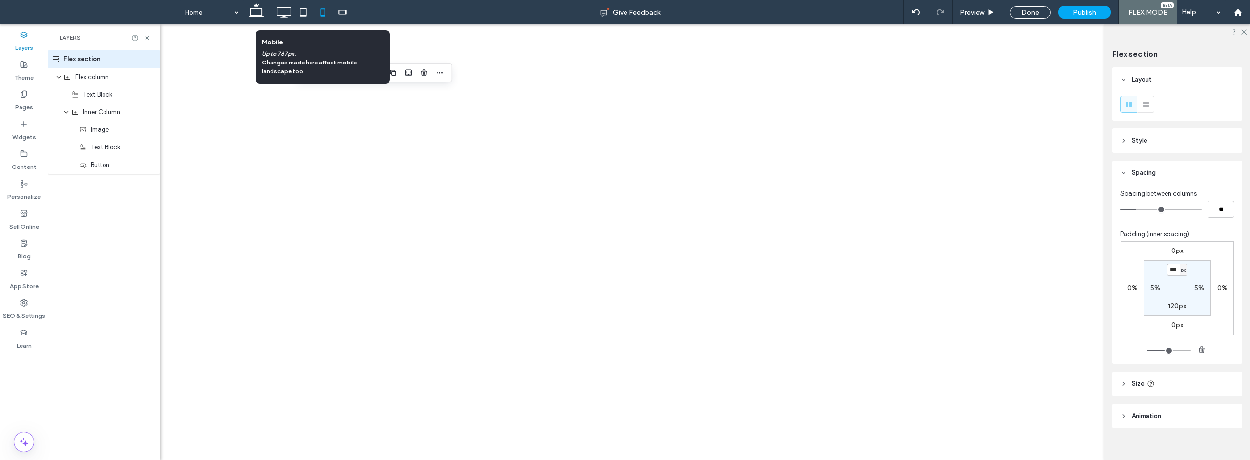
type input "**"
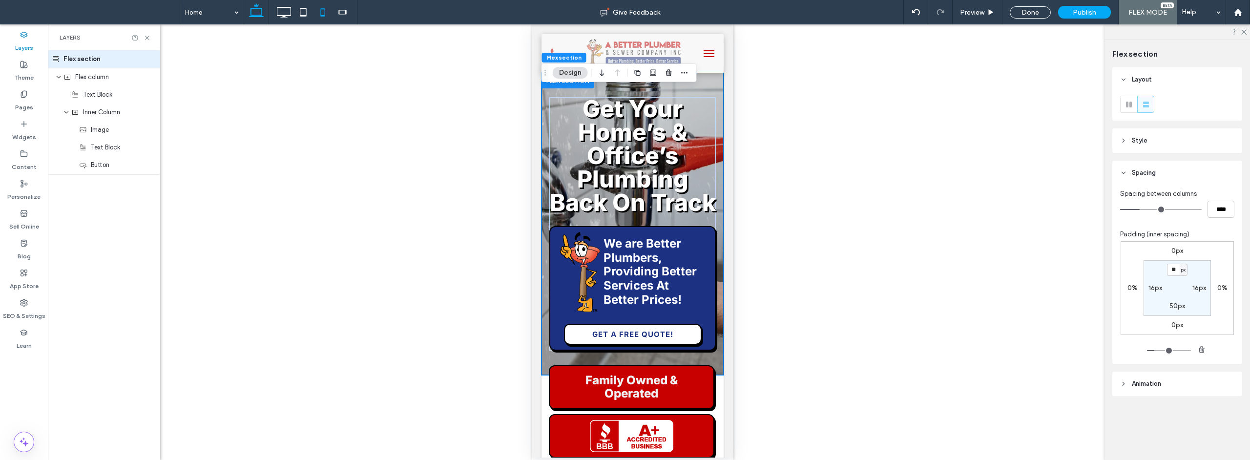
click at [251, 12] on use at bounding box center [256, 10] width 15 height 14
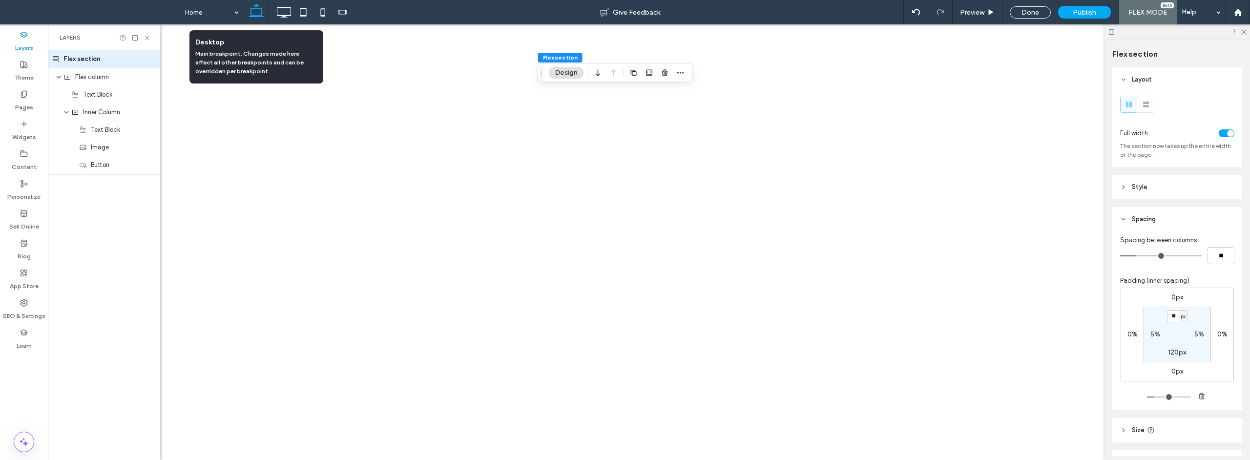
type input "***"
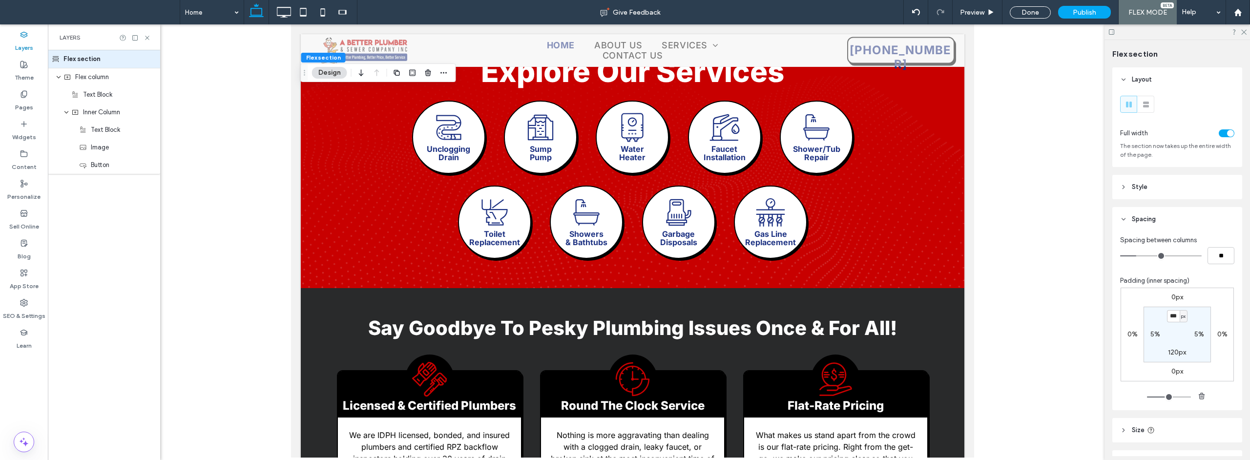
scroll to position [731, 0]
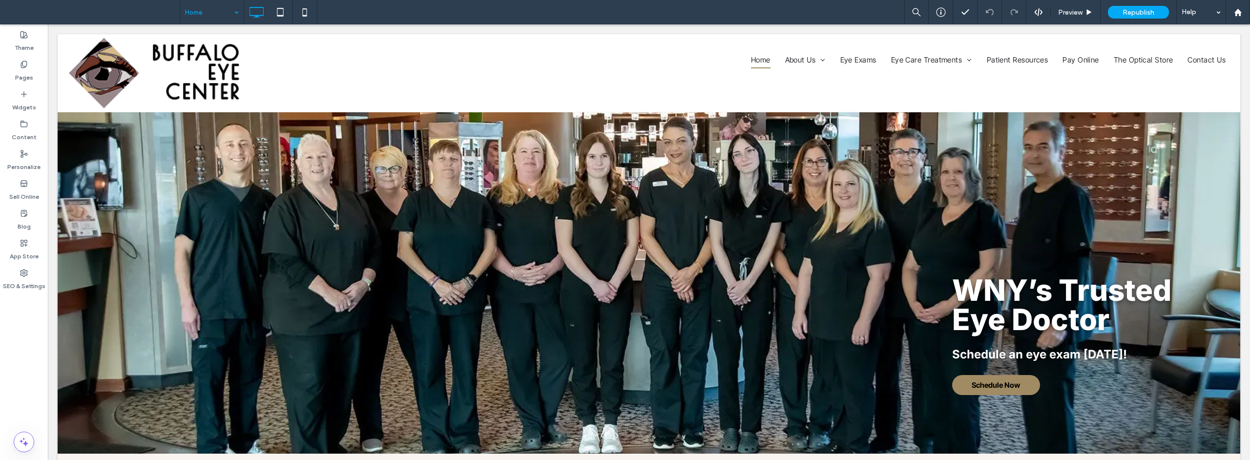
click at [220, 14] on input at bounding box center [209, 12] width 49 height 24
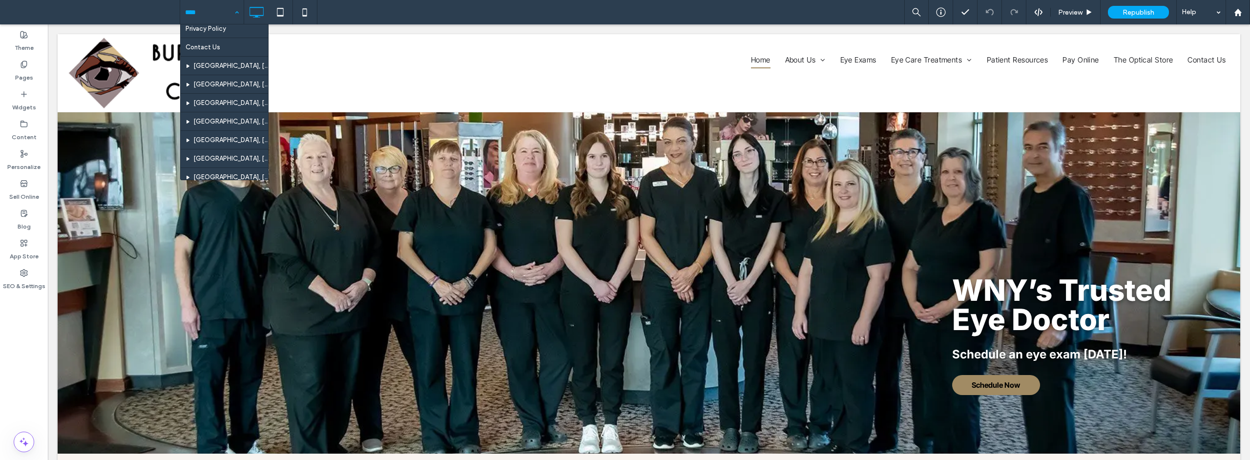
scroll to position [287, 0]
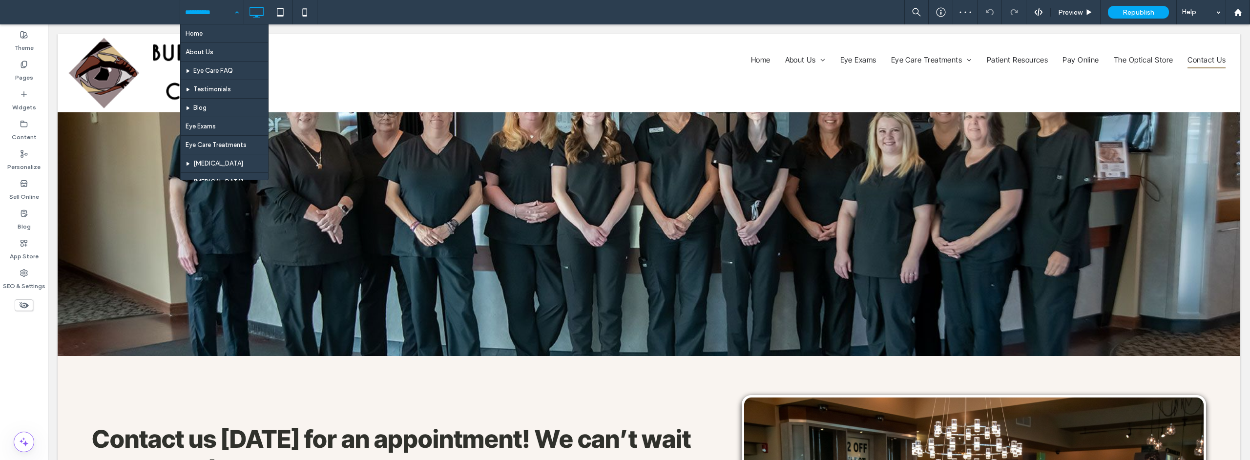
click at [227, 14] on input at bounding box center [209, 12] width 49 height 24
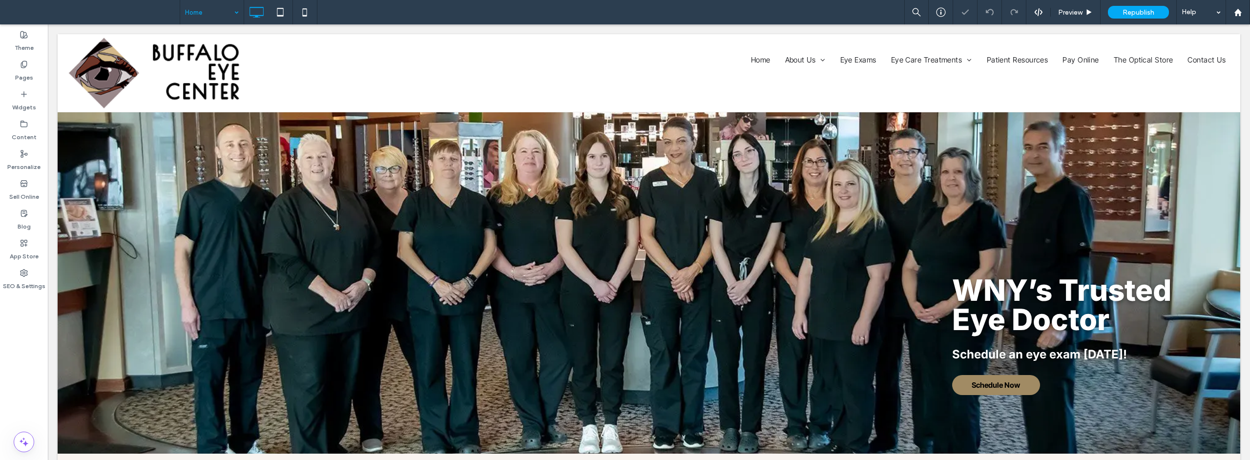
click at [153, 243] on div "Click to edit in Flex Mode" at bounding box center [649, 283] width 1183 height 342
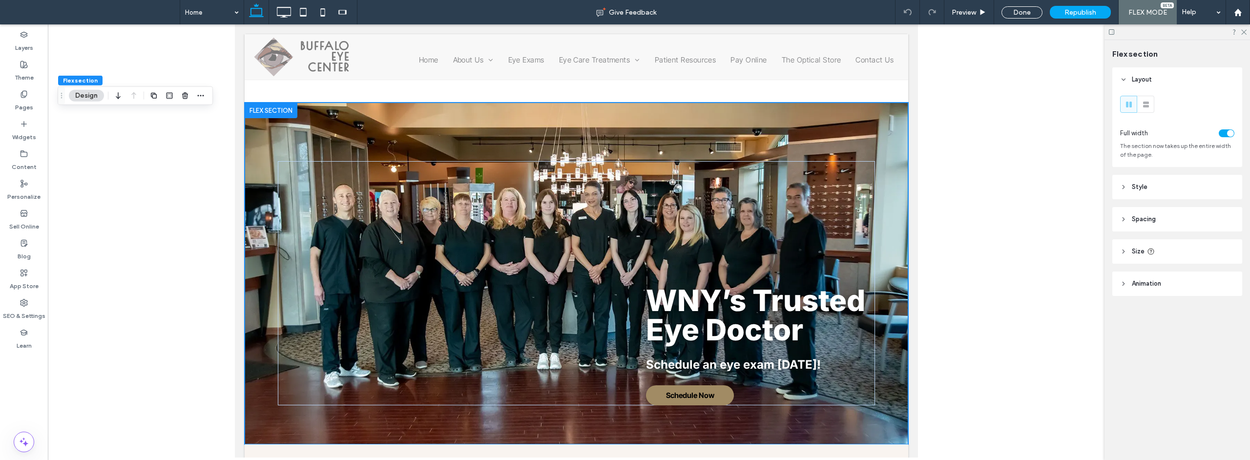
click at [387, 90] on div at bounding box center [576, 68] width 664 height 68
click at [284, 10] on icon at bounding box center [284, 12] width 20 height 20
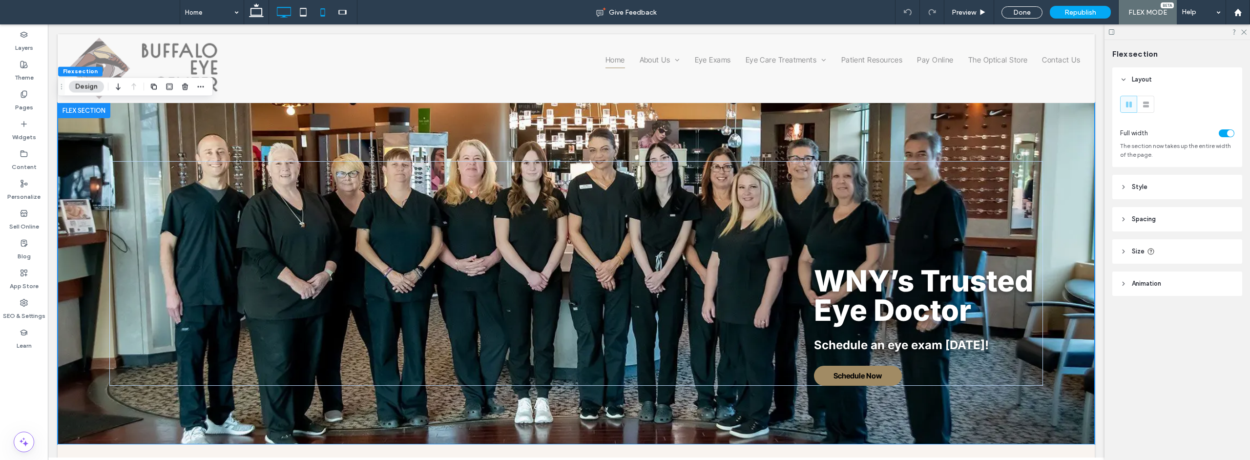
click at [322, 9] on use at bounding box center [322, 12] width 4 height 8
type input "***"
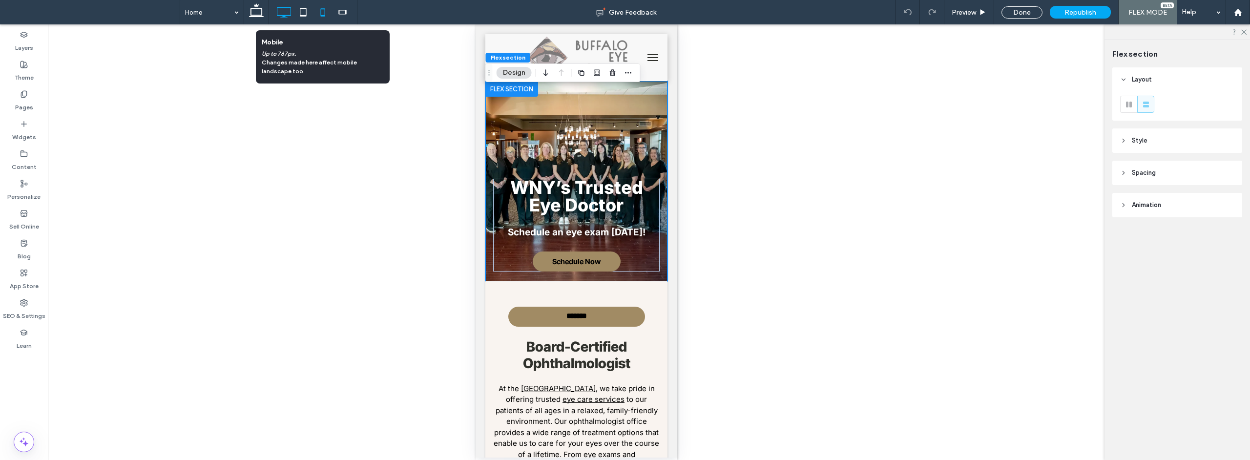
click at [281, 11] on icon at bounding box center [284, 12] width 20 height 20
type input "***"
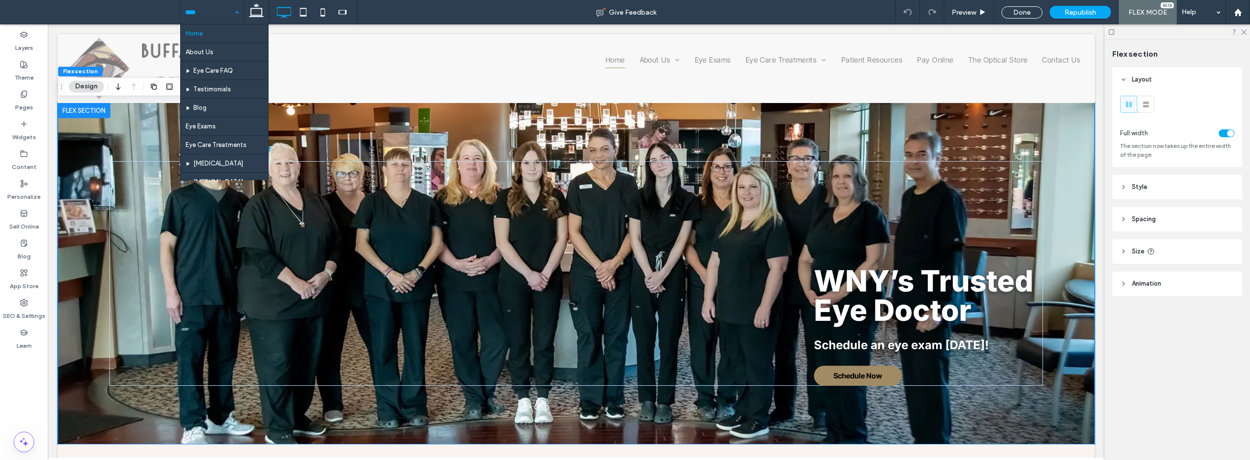
click at [218, 9] on input at bounding box center [209, 12] width 49 height 24
click at [122, 113] on div "WNY’s Trusted Eye Doctor Schedule an eye exam [DATE]! Schedule Now" at bounding box center [576, 274] width 1037 height 342
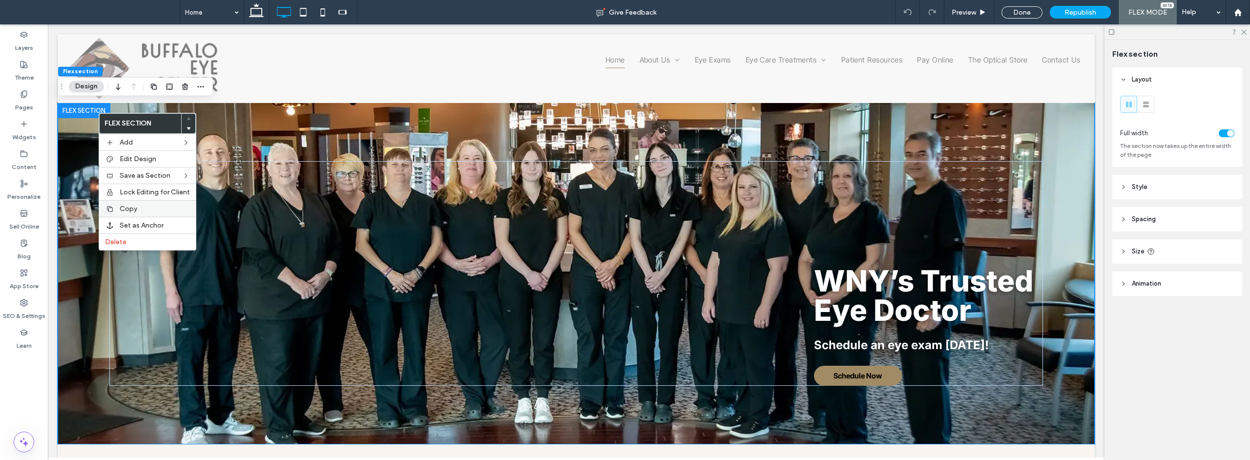
click at [138, 217] on div "Copy" at bounding box center [147, 208] width 97 height 17
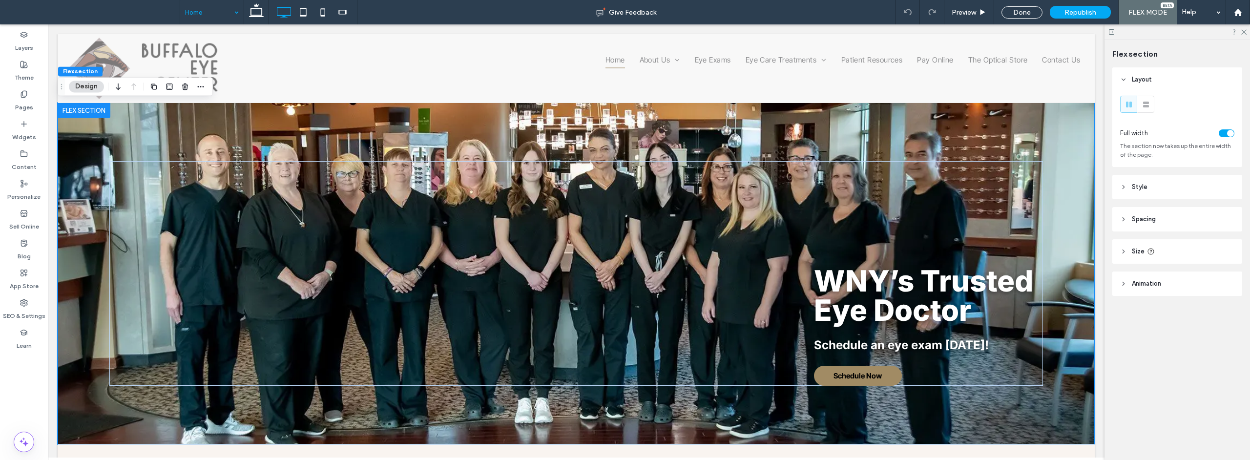
click at [209, 12] on input at bounding box center [209, 12] width 49 height 24
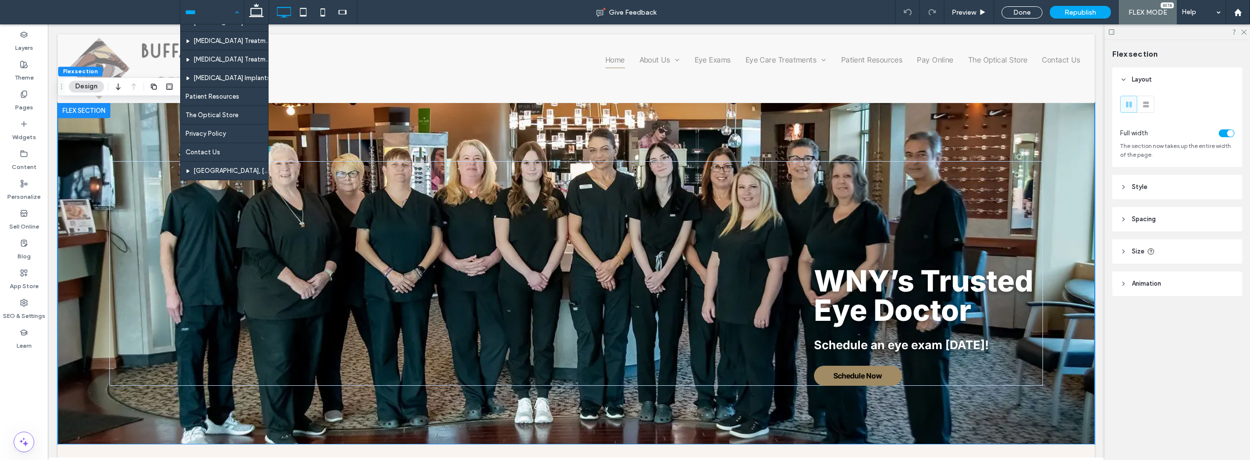
scroll to position [184, 0]
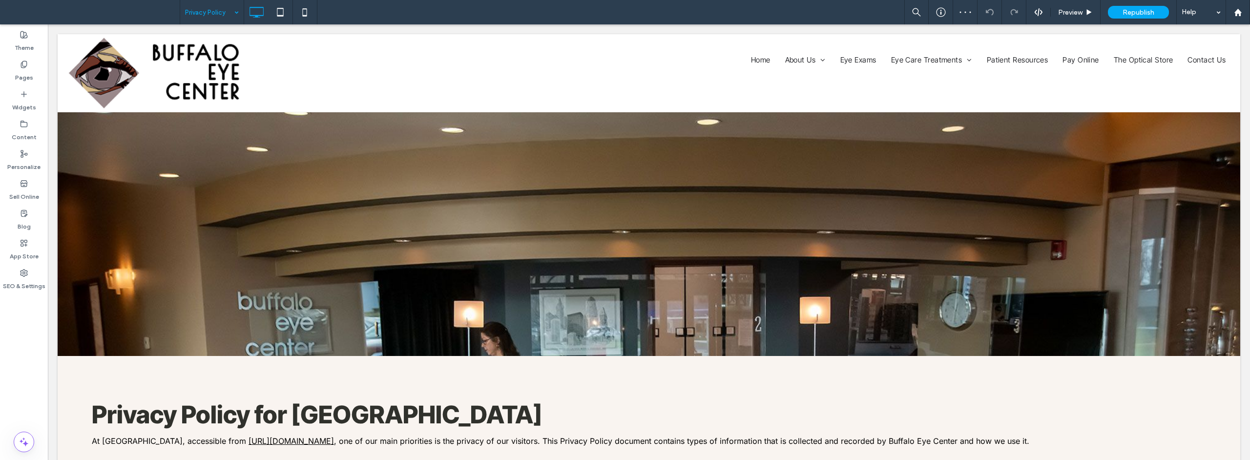
click at [221, 16] on input at bounding box center [209, 12] width 49 height 24
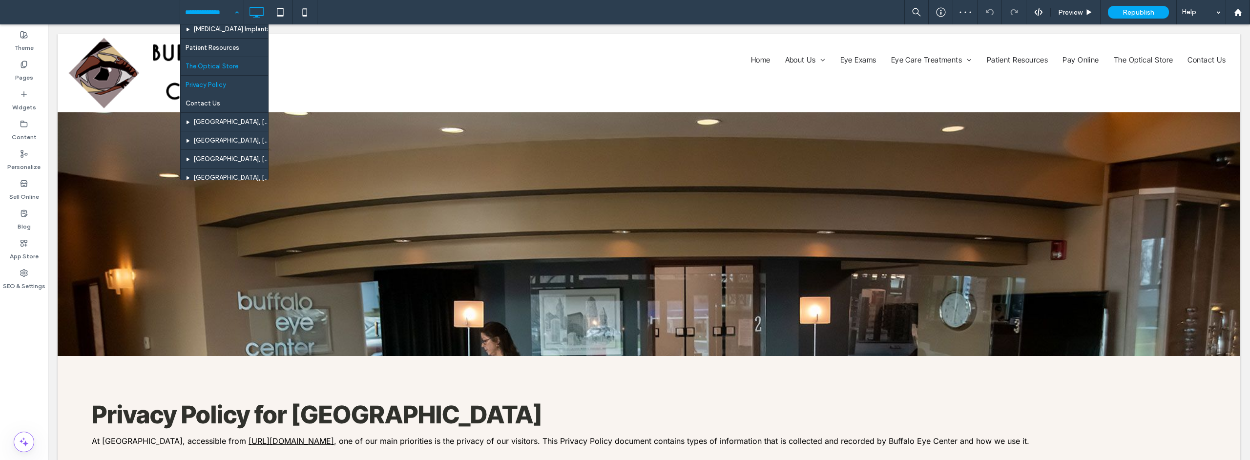
scroll to position [229, 0]
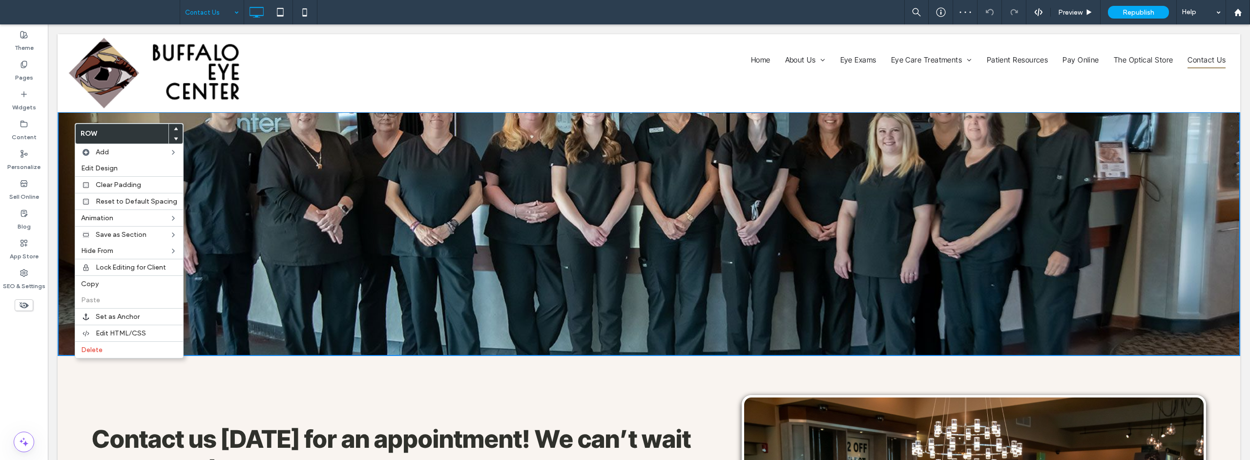
drag, startPoint x: 334, startPoint y: 149, endPoint x: 439, endPoint y: 98, distance: 117.1
click at [334, 149] on div "Click To Paste Click To Paste Row + Add Section" at bounding box center [649, 234] width 1183 height 244
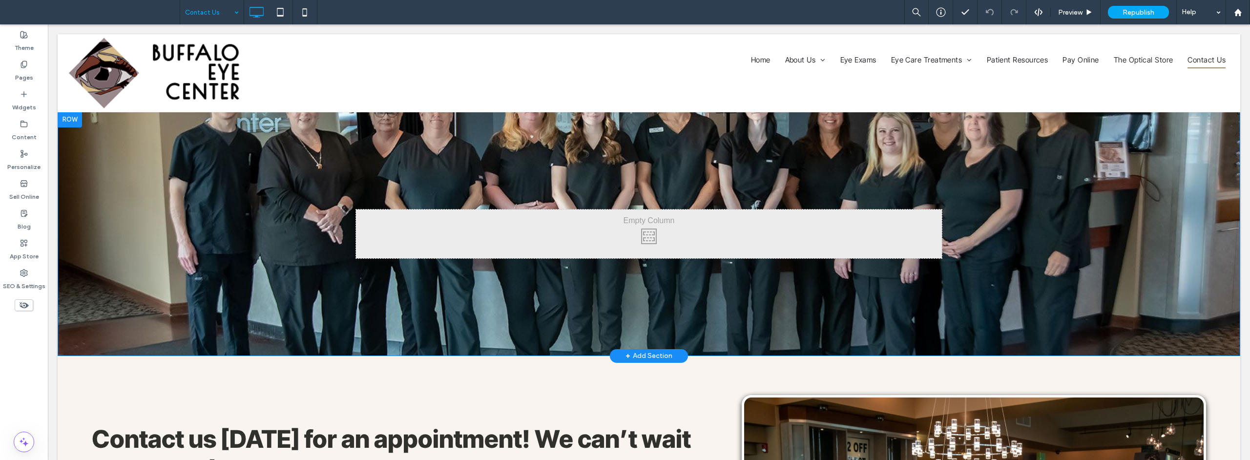
click at [72, 118] on div at bounding box center [70, 120] width 24 height 16
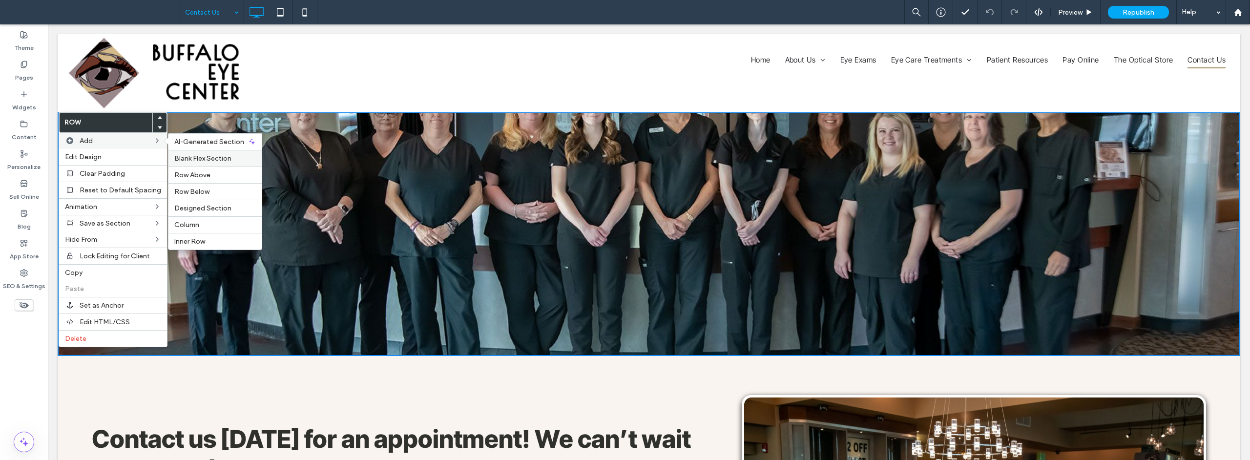
click at [213, 158] on span "Blank Flex Section" at bounding box center [202, 158] width 57 height 8
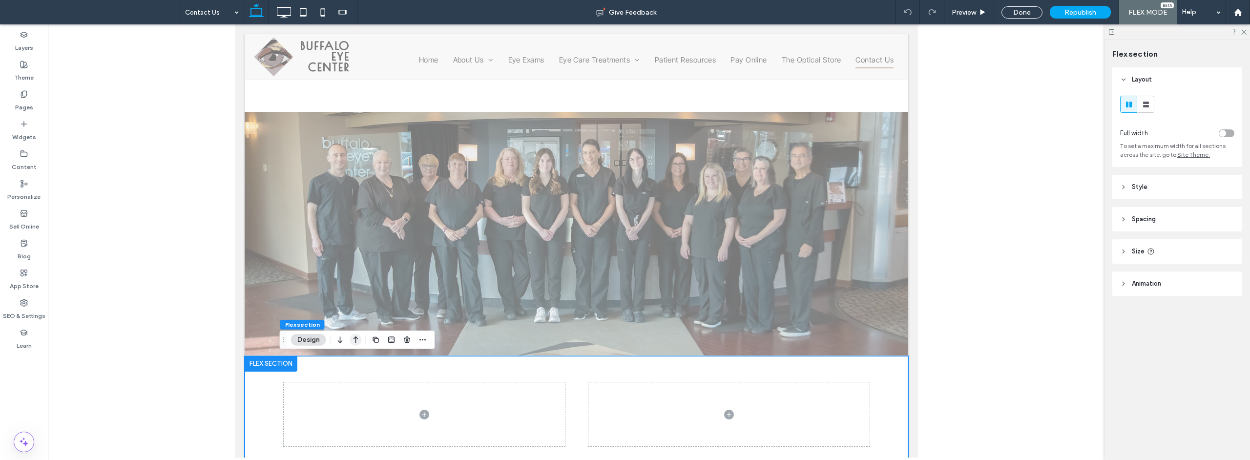
click at [357, 339] on use "button" at bounding box center [356, 339] width 5 height 7
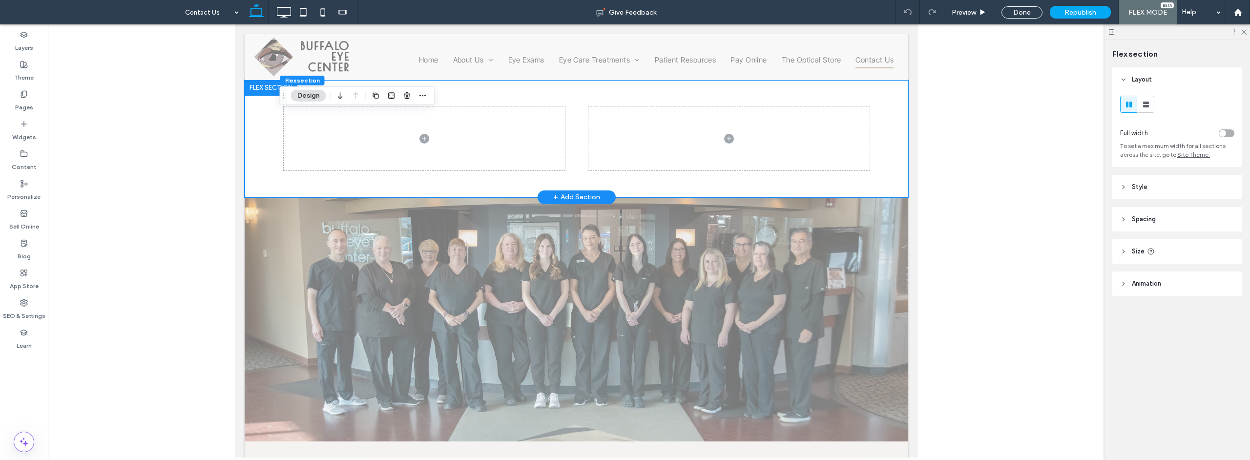
click at [272, 118] on div at bounding box center [576, 138] width 664 height 117
click at [270, 90] on div at bounding box center [270, 88] width 53 height 16
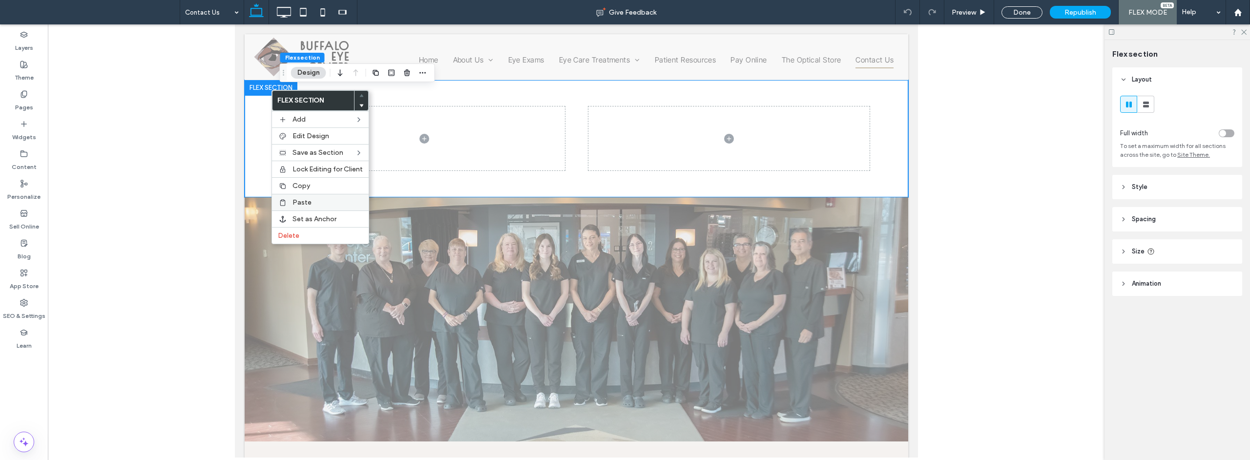
click at [305, 201] on span "Paste" at bounding box center [302, 202] width 19 height 8
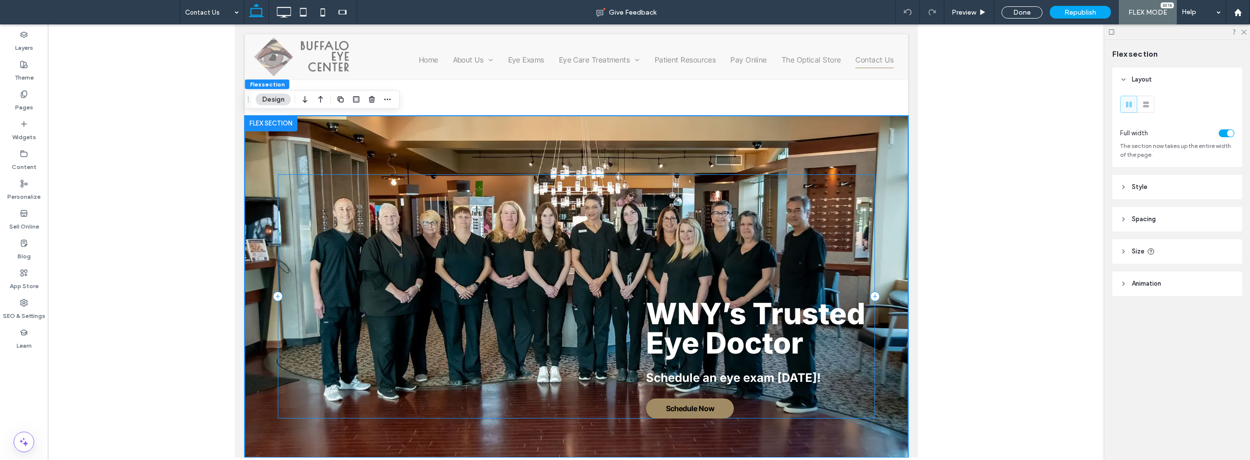
scroll to position [80, 0]
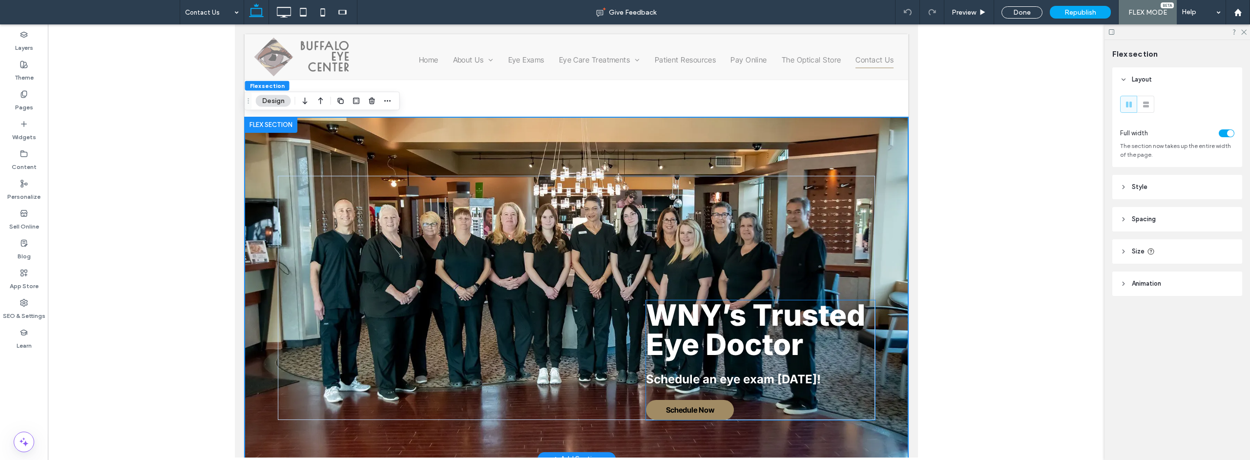
click at [836, 348] on p "WNY’s Trusted Eye Doctor" at bounding box center [760, 329] width 229 height 59
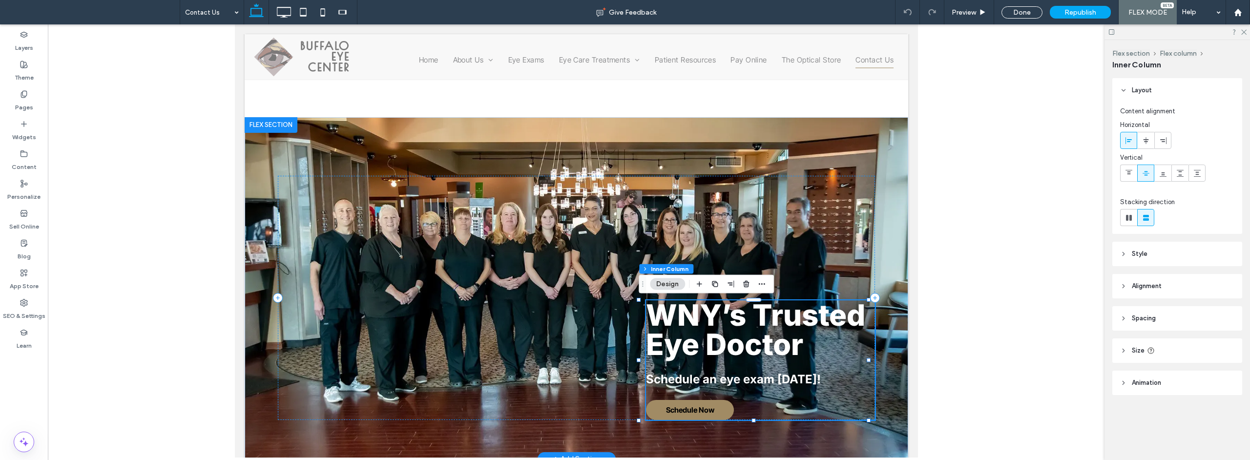
type input "**"
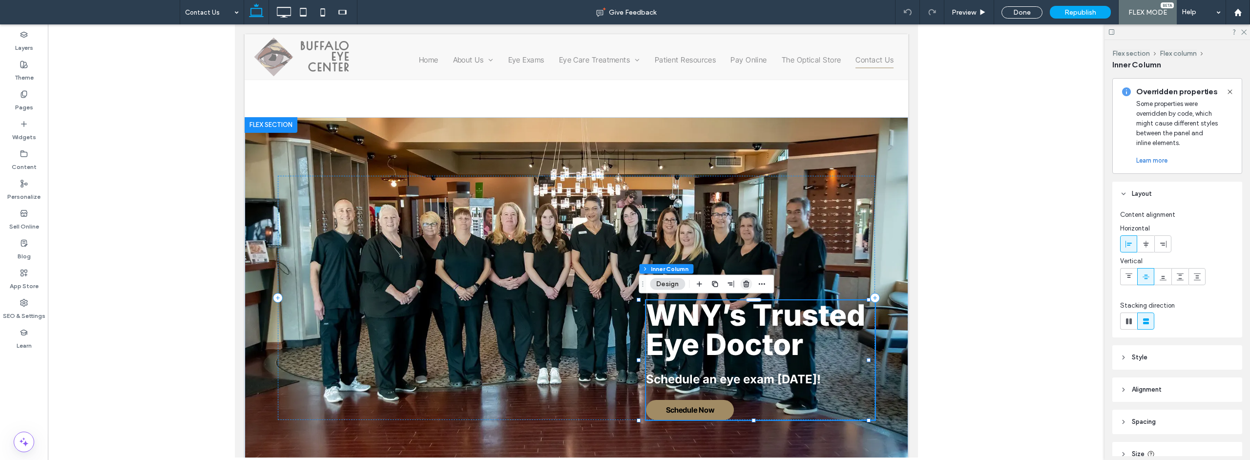
click at [747, 285] on use "button" at bounding box center [746, 284] width 6 height 6
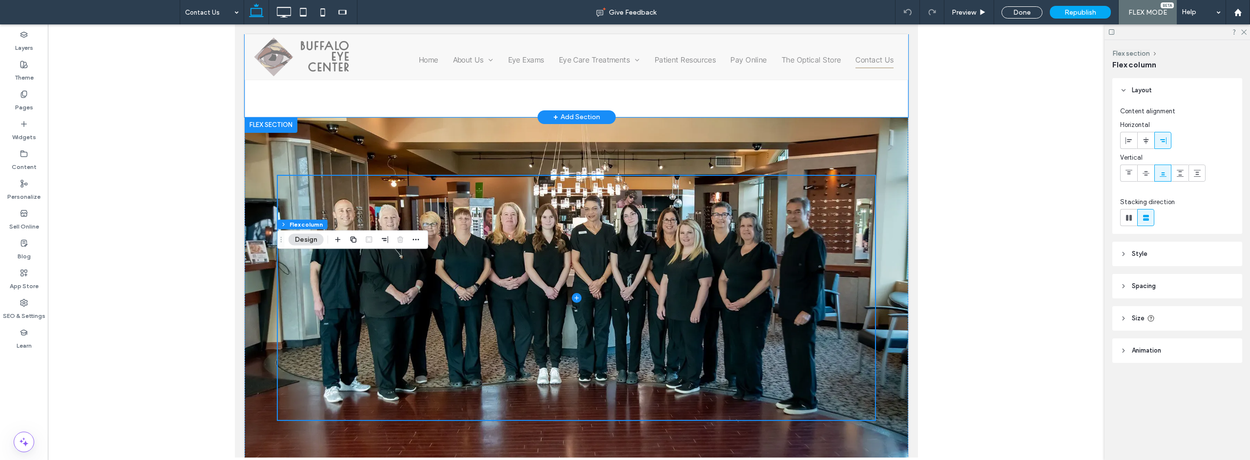
click at [265, 16] on div at bounding box center [270, 8] width 53 height 16
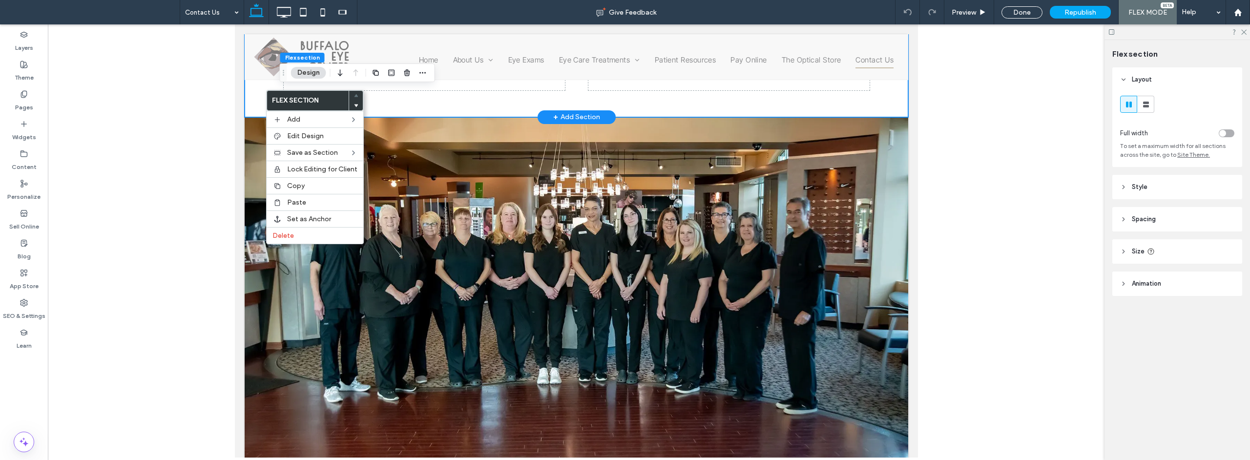
scroll to position [0, 0]
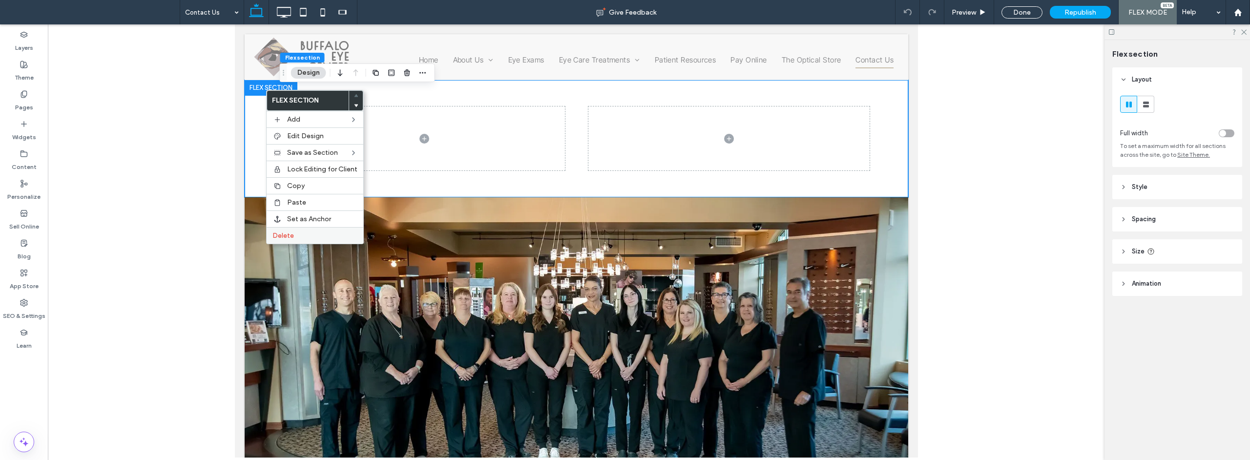
click at [301, 236] on label "Delete" at bounding box center [314, 235] width 85 height 8
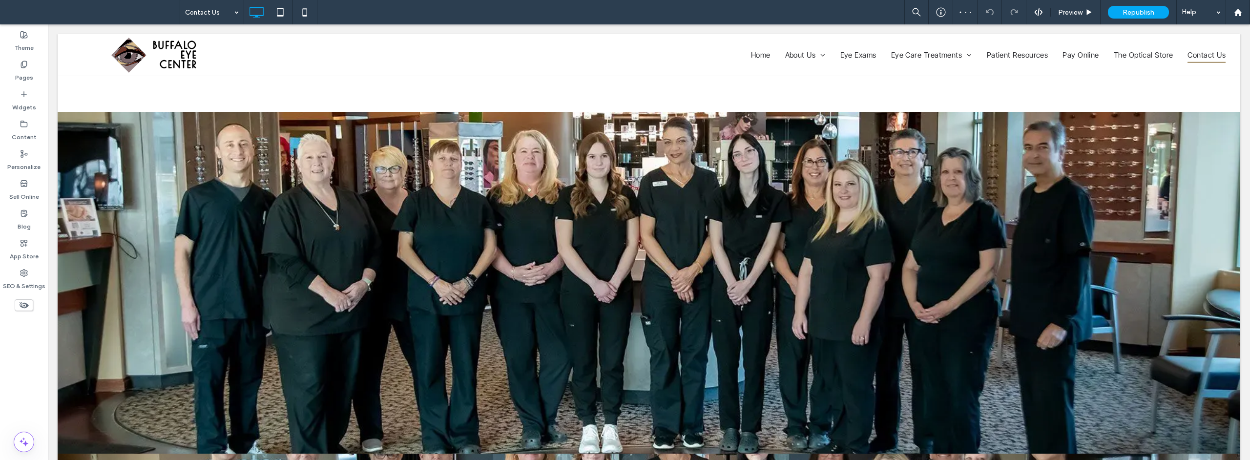
scroll to position [286, 0]
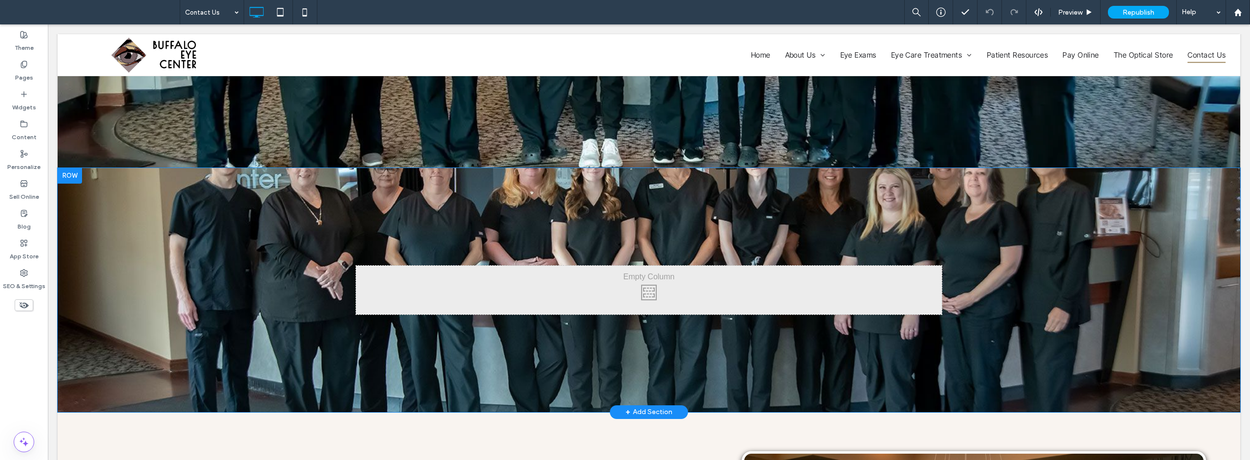
click at [75, 175] on div at bounding box center [70, 176] width 24 height 16
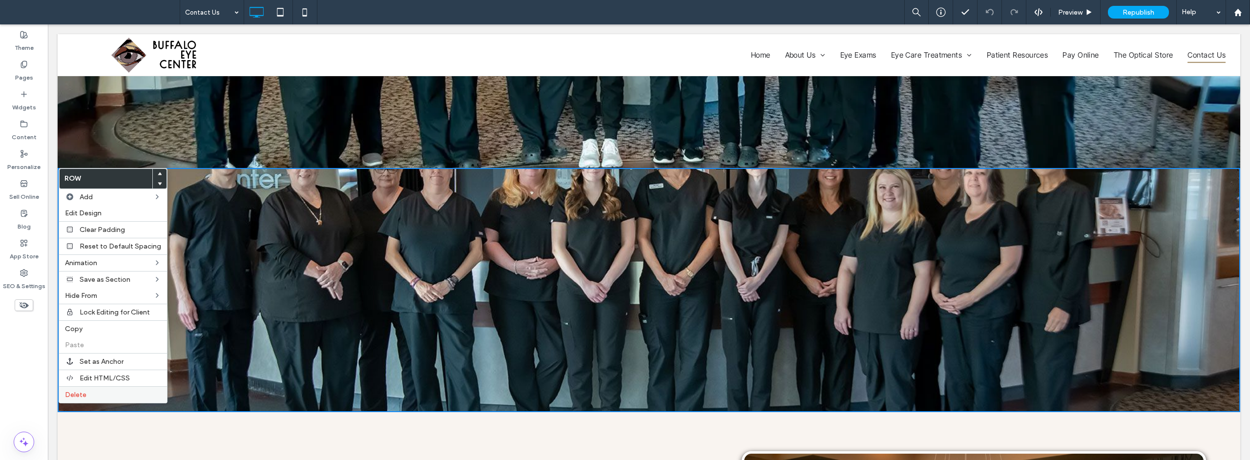
click at [109, 399] on label "Delete" at bounding box center [113, 395] width 96 height 8
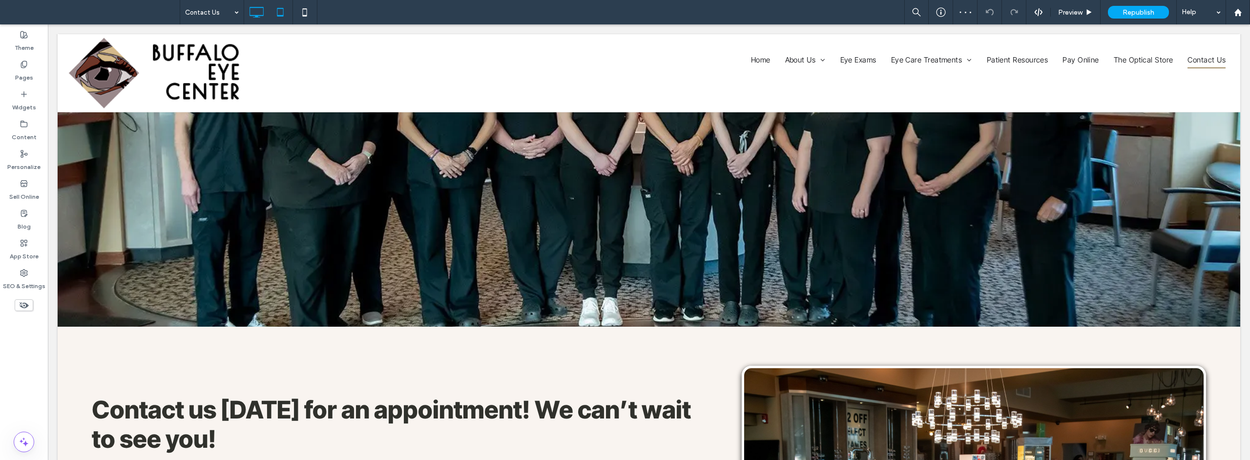
scroll to position [0, 0]
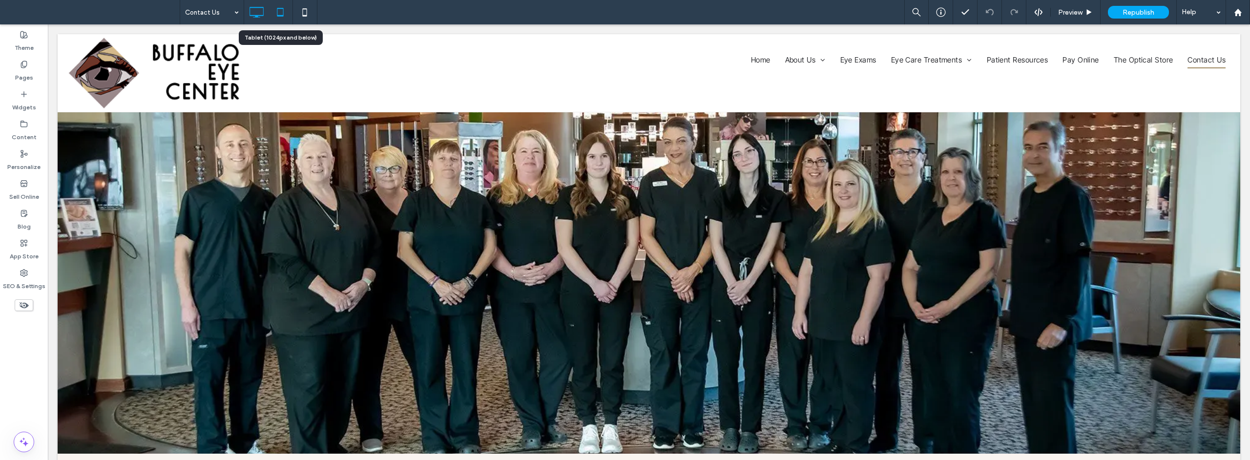
click at [282, 10] on icon at bounding box center [281, 12] width 20 height 20
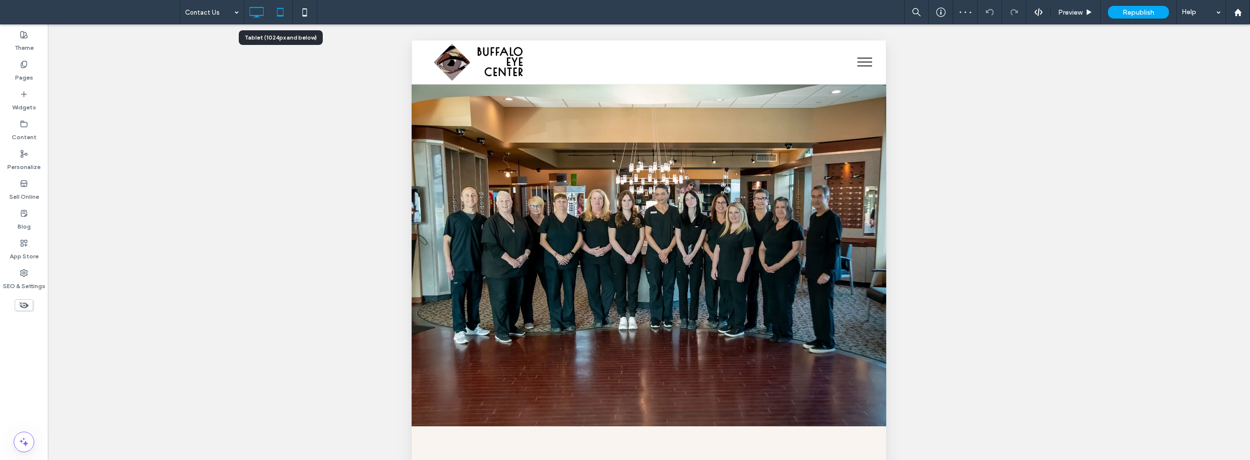
click at [259, 15] on icon at bounding box center [257, 12] width 20 height 20
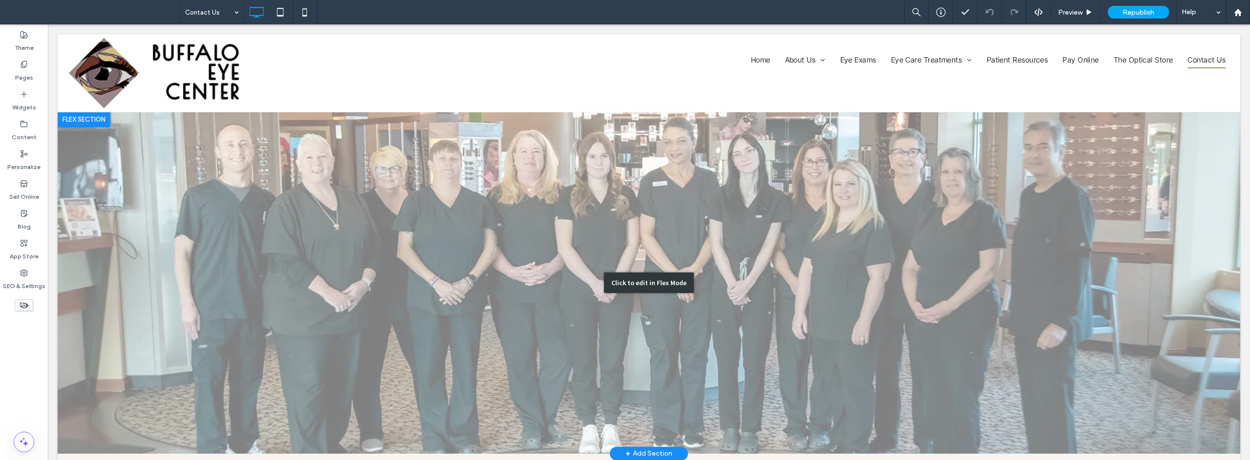
click at [338, 185] on div "Click to edit in Flex Mode" at bounding box center [649, 283] width 1183 height 342
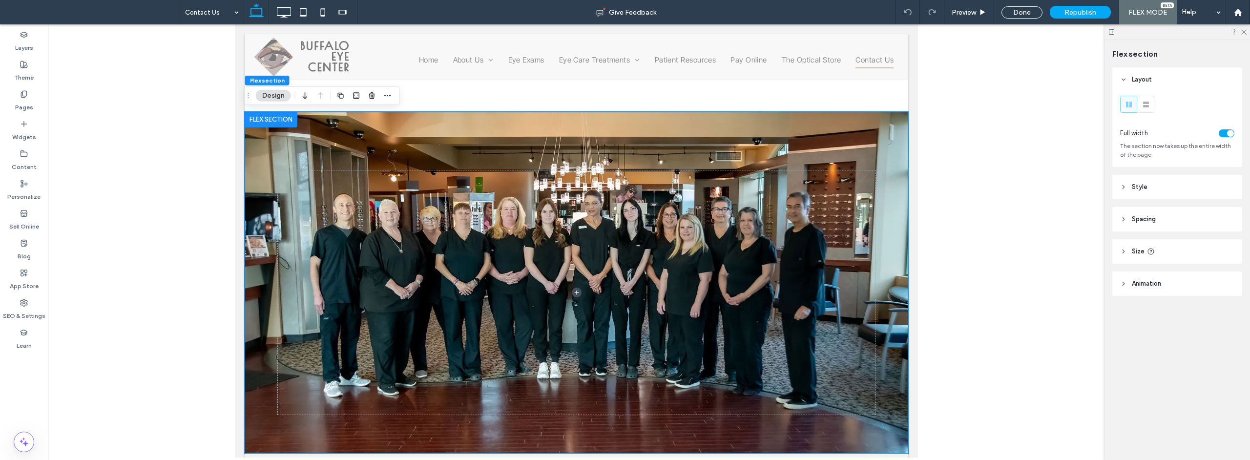
click at [1207, 252] on header "Size" at bounding box center [1177, 251] width 130 height 24
click at [1207, 279] on input "***" at bounding box center [1210, 276] width 20 height 17
type input "***"
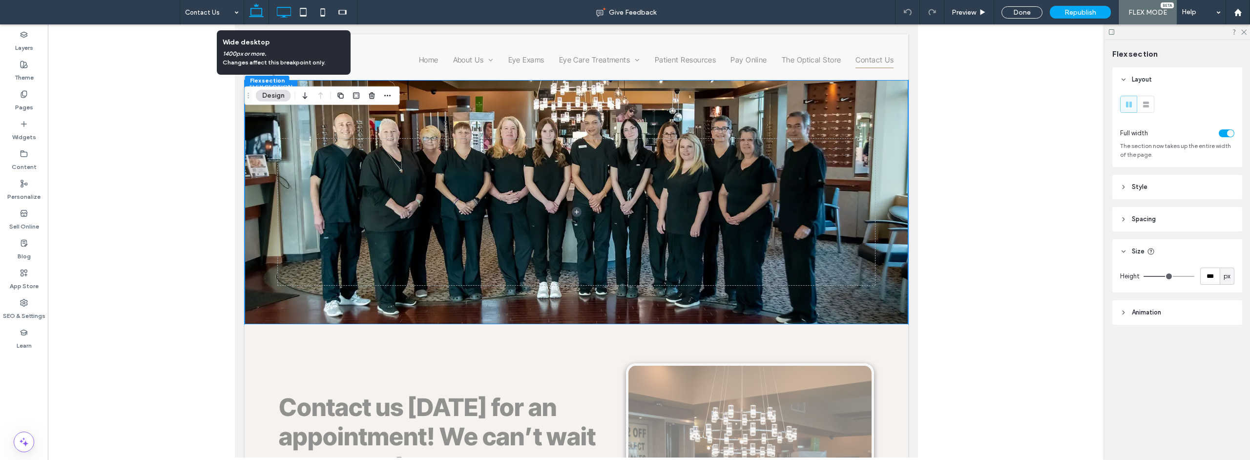
click at [287, 14] on icon at bounding box center [284, 12] width 20 height 20
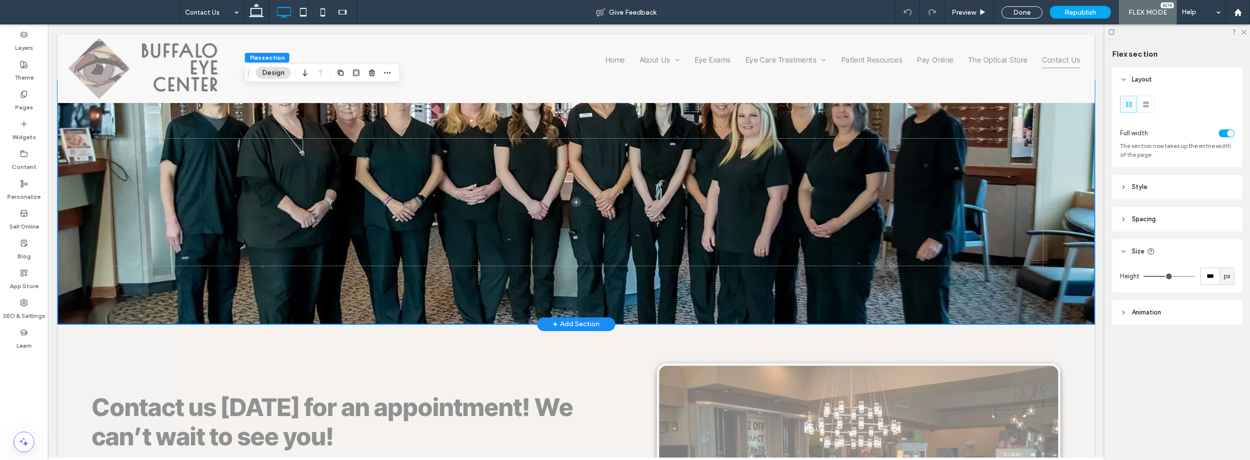
click at [1061, 127] on div at bounding box center [576, 202] width 1037 height 244
click at [1139, 186] on span "Style" at bounding box center [1140, 187] width 16 height 10
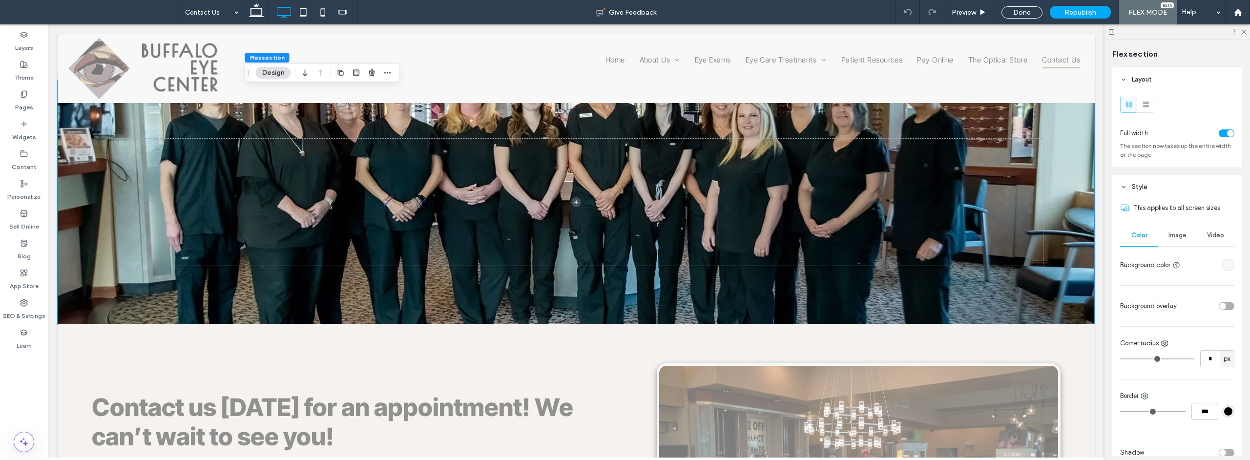
click at [1181, 234] on span "Image" at bounding box center [1178, 235] width 18 height 8
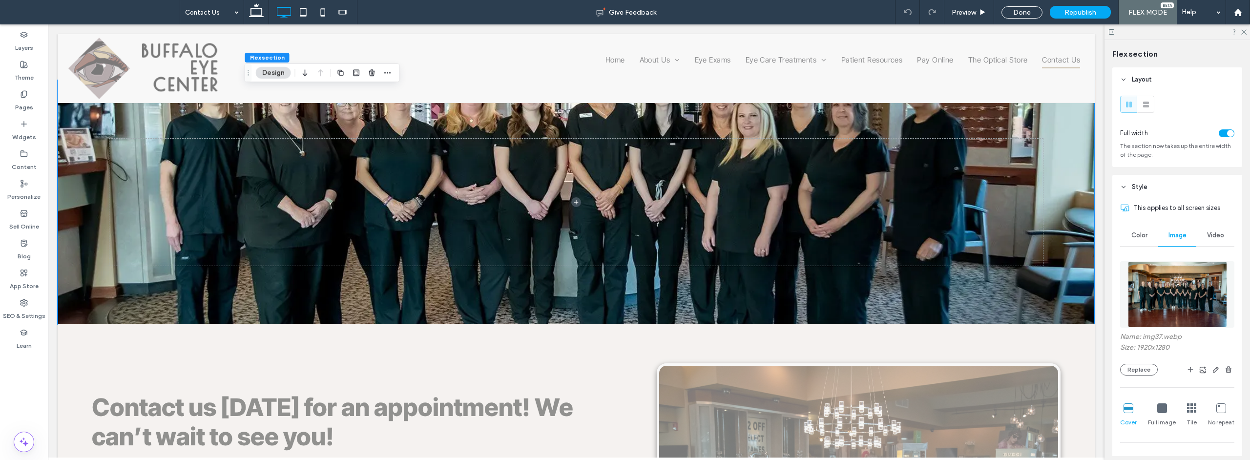
click at [1216, 373] on div "Name: img37.webp Size: 1920x1280 Replace Cover Full image Tile No repeat Image …" at bounding box center [1177, 404] width 114 height 297
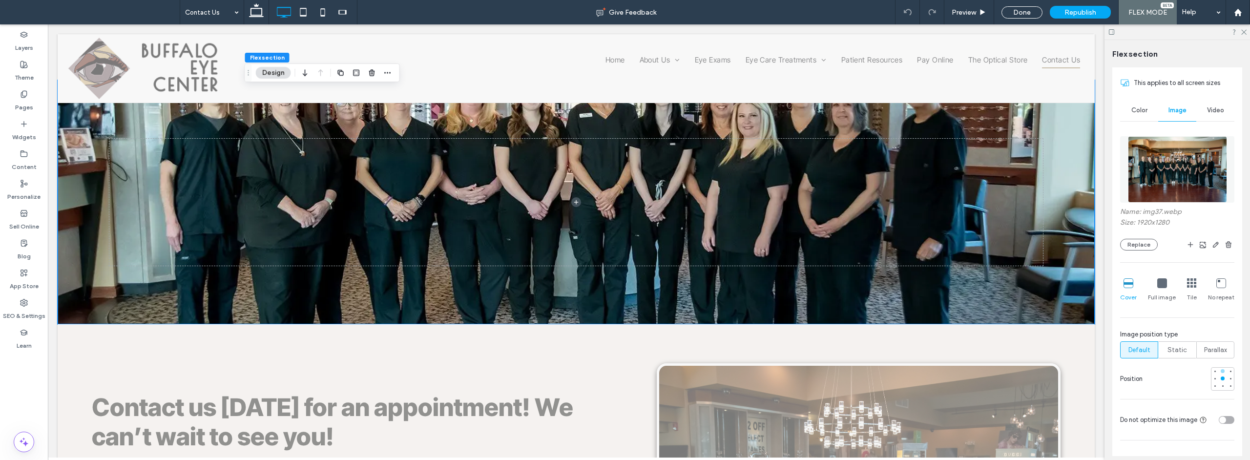
click at [1221, 373] on div at bounding box center [1223, 371] width 4 height 4
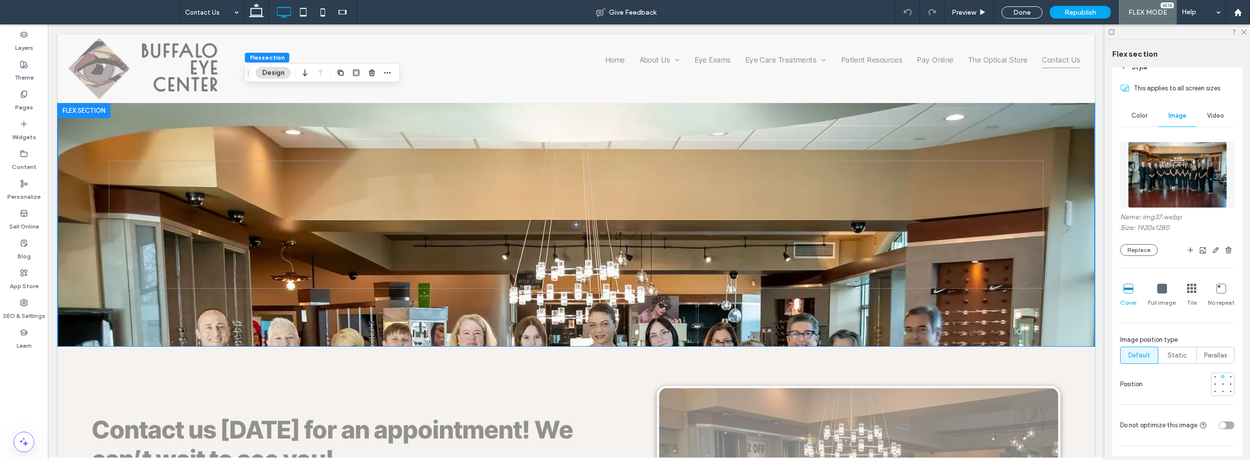
scroll to position [123, 0]
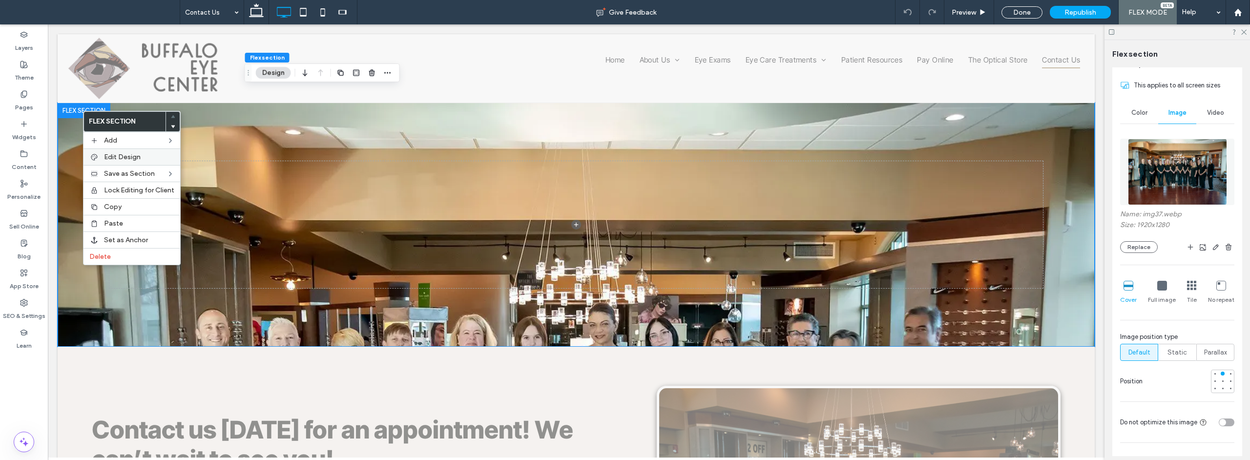
click at [121, 154] on span "Edit Design" at bounding box center [122, 157] width 37 height 8
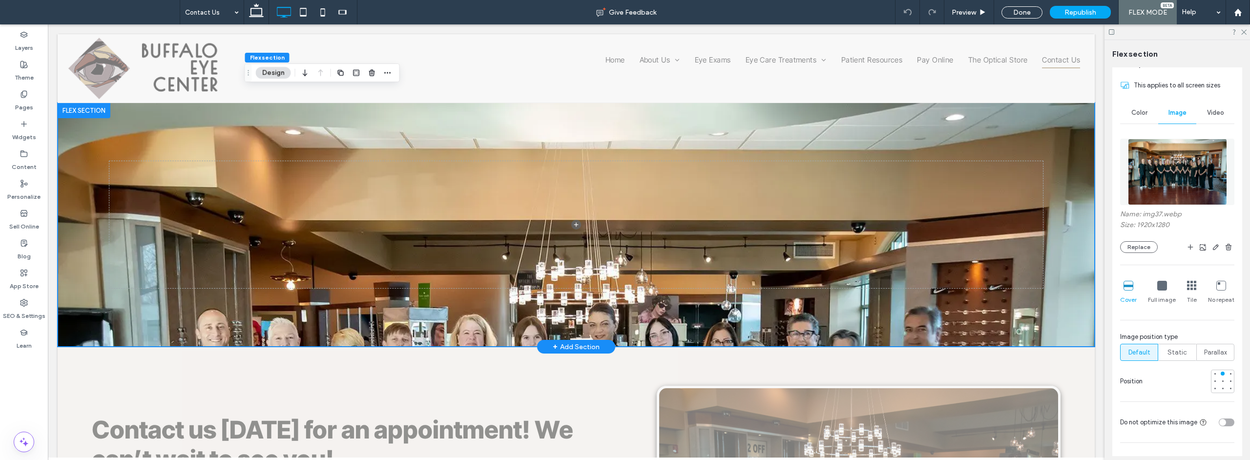
click at [102, 110] on div at bounding box center [84, 111] width 53 height 16
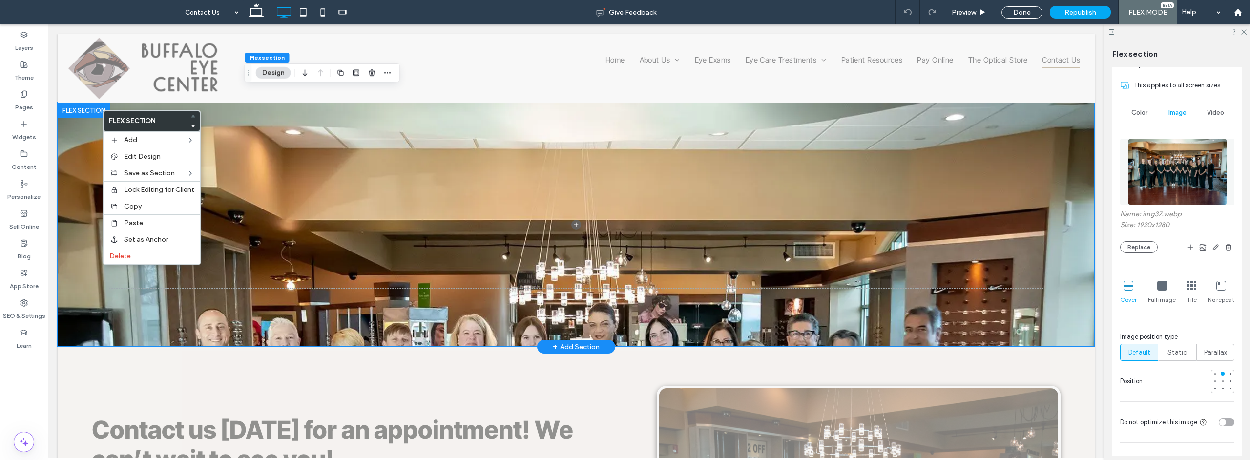
click at [272, 132] on div at bounding box center [576, 225] width 1037 height 244
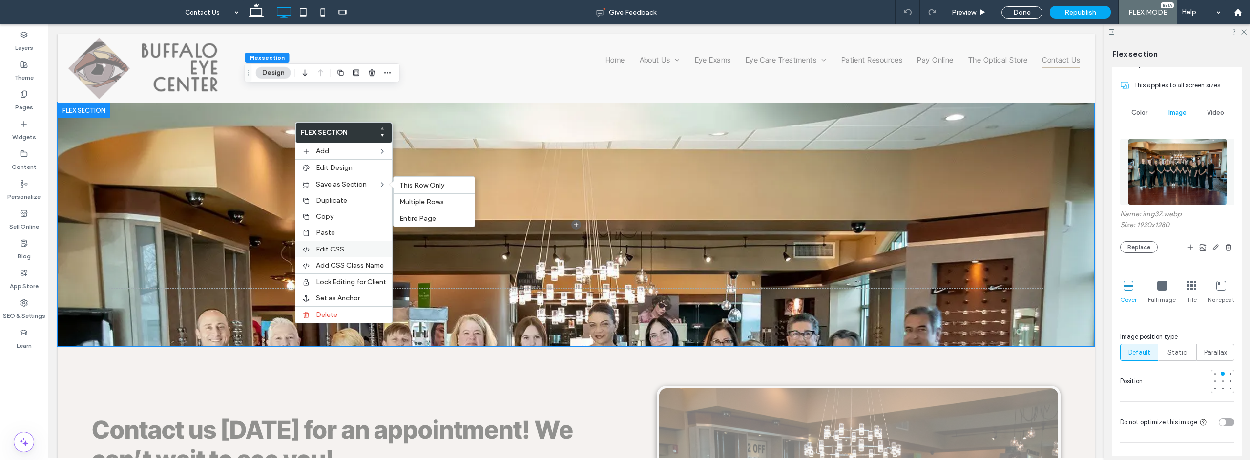
click at [327, 249] on span "Edit CSS" at bounding box center [330, 249] width 28 height 8
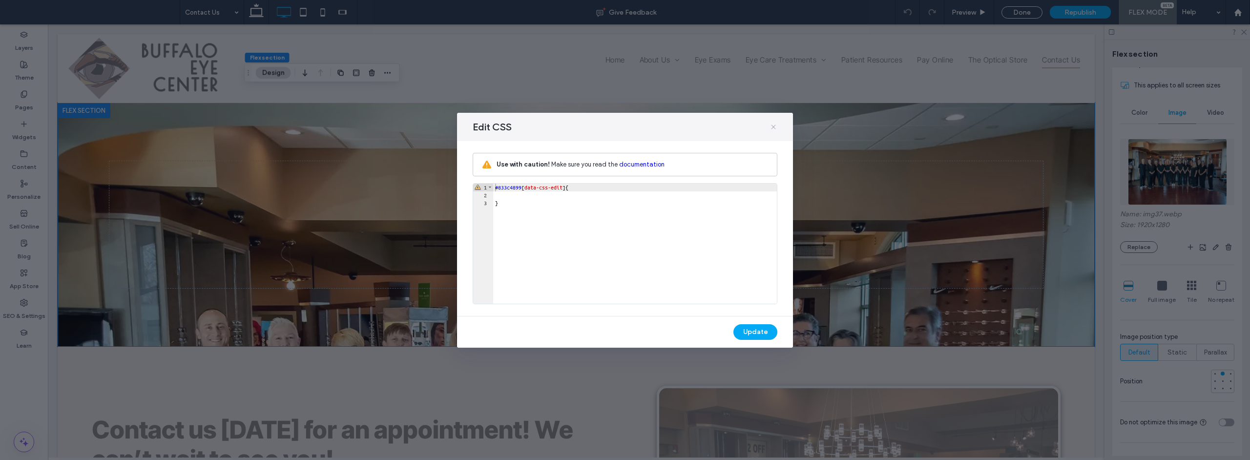
click at [775, 127] on icon at bounding box center [774, 127] width 8 height 8
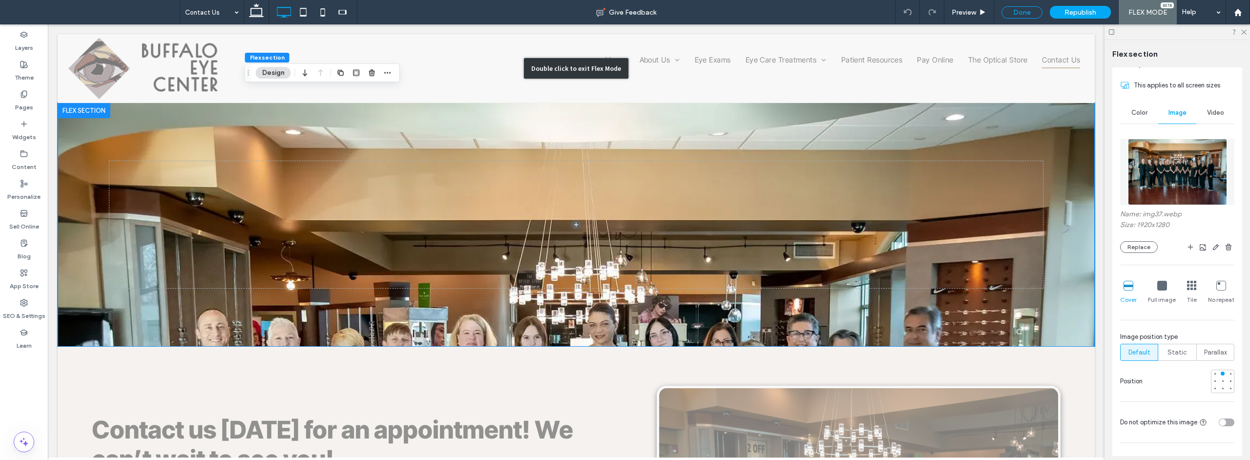
click at [1024, 9] on div "Done" at bounding box center [1022, 12] width 41 height 12
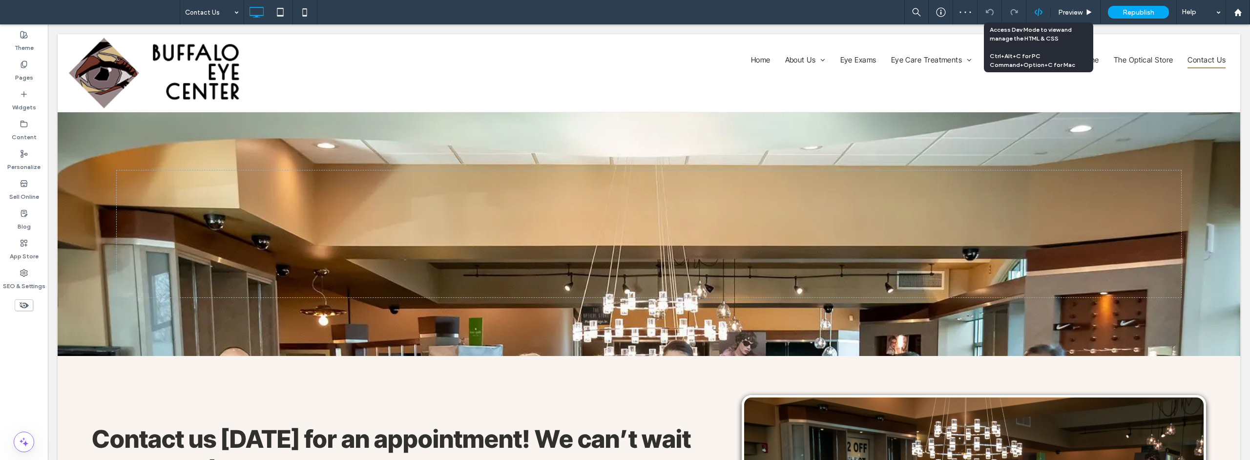
click at [1037, 11] on icon at bounding box center [1038, 12] width 9 height 9
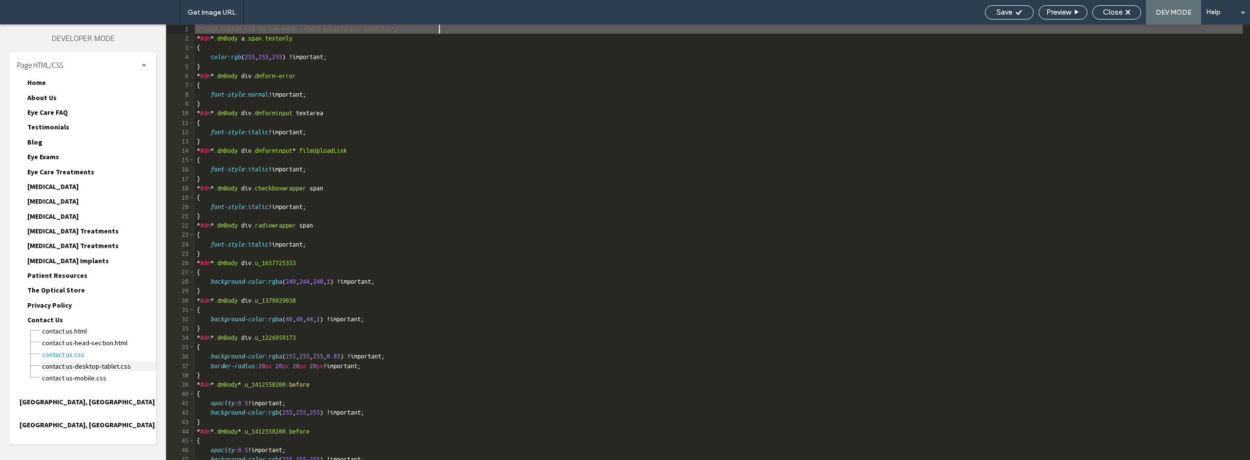
click at [102, 363] on span "Contact Us-desktop-tablet.css" at bounding box center [99, 366] width 115 height 10
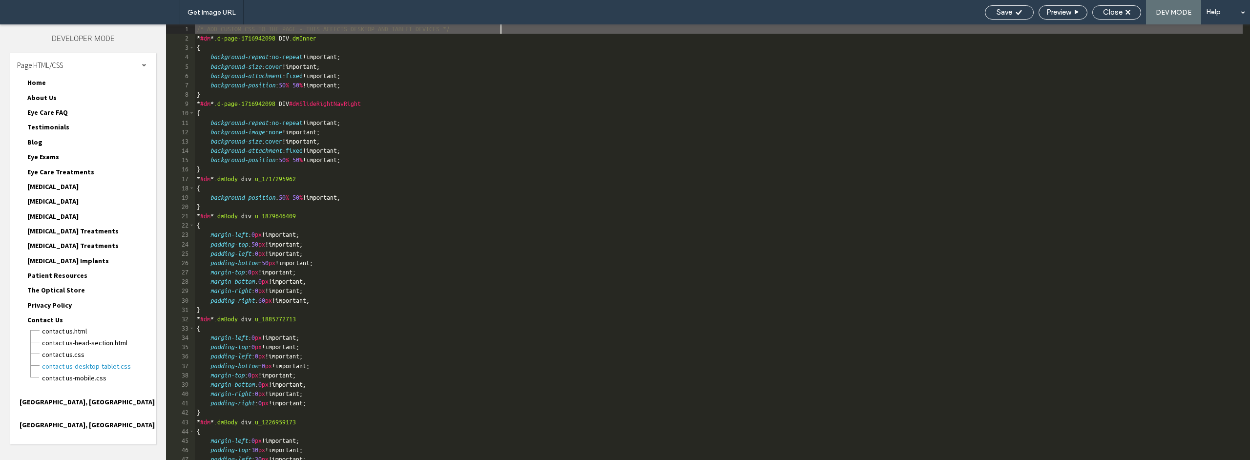
scroll to position [968, 0]
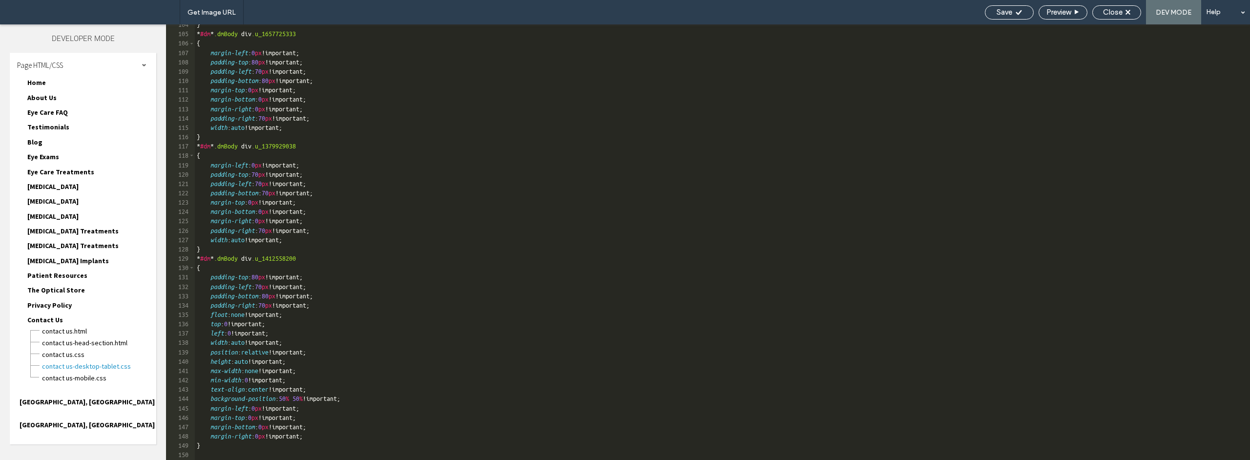
click at [365, 449] on div "} * #dm * .dmBody div .u_1657725333 { margin-left : 0 px !important; padding-to…" at bounding box center [719, 247] width 1048 height 454
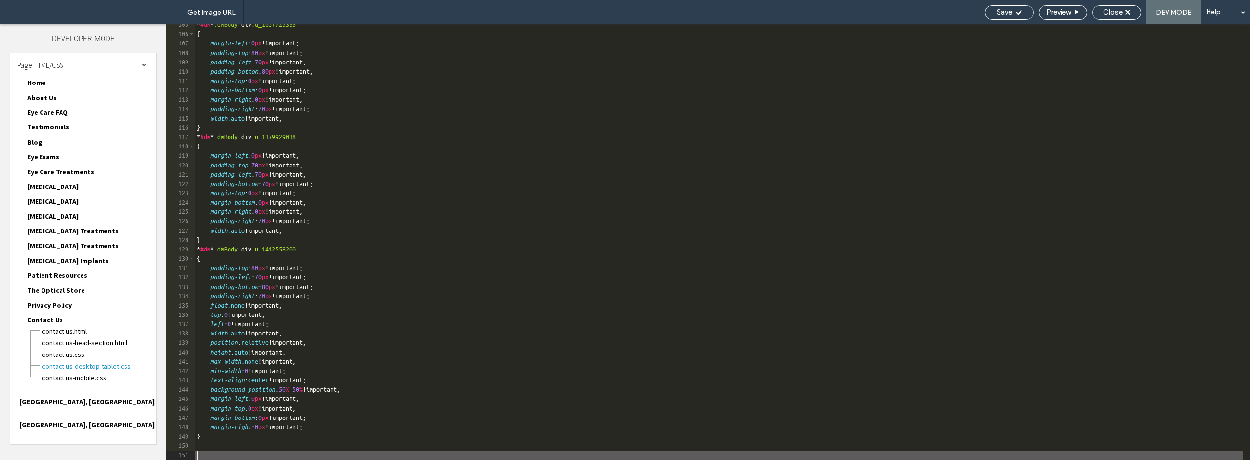
scroll to position [1015, 0]
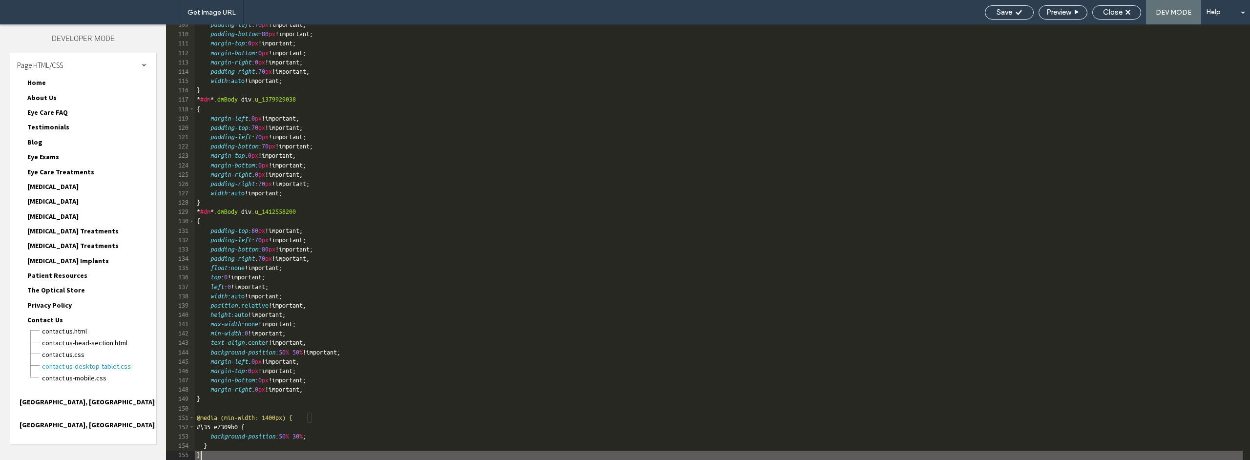
click at [329, 432] on div "padding-left : 70 px !important; padding-bottom : 80 px !important; margin-top …" at bounding box center [719, 247] width 1048 height 454
click at [330, 437] on div "padding-left : 70 px !important; padding-bottom : 80 px !important; margin-top …" at bounding box center [719, 247] width 1048 height 454
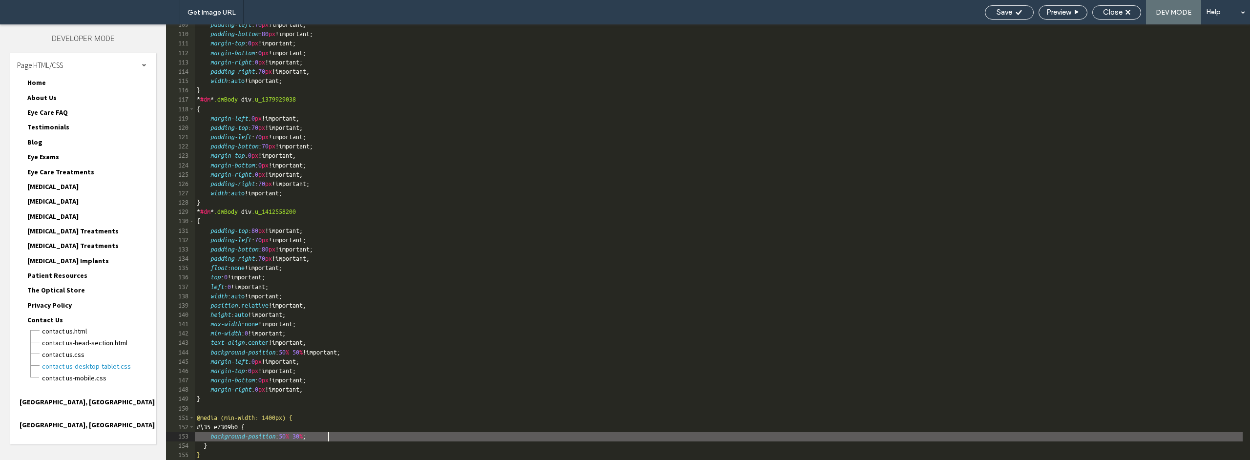
scroll to position [0, 2]
type textarea "**"
click at [1012, 16] on div "Save" at bounding box center [1009, 12] width 48 height 9
click at [1126, 9] on div "Close" at bounding box center [1117, 12] width 48 height 9
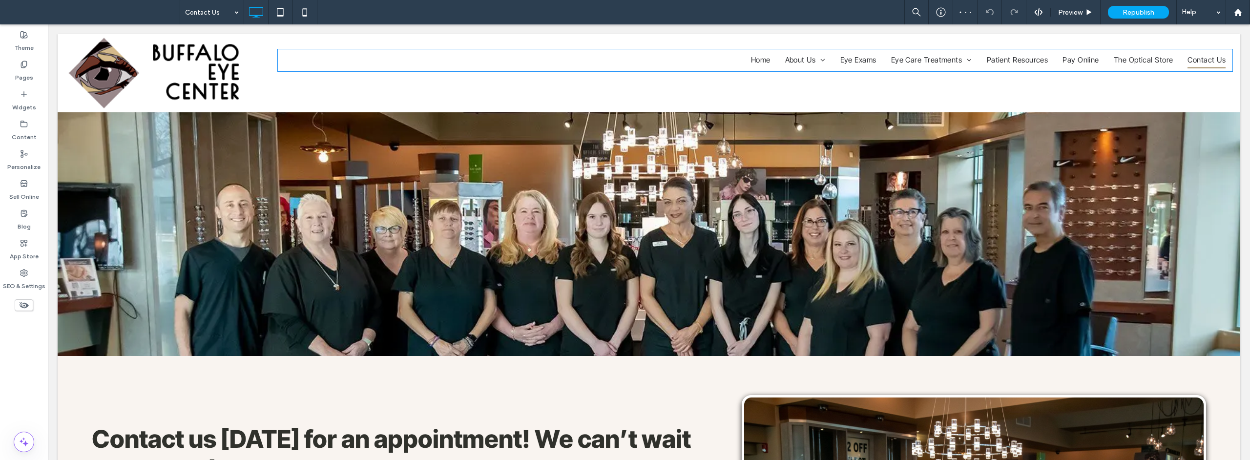
scroll to position [0, 0]
click at [1142, 11] on span "Republish" at bounding box center [1139, 12] width 32 height 8
